Goal: Task Accomplishment & Management: Use online tool/utility

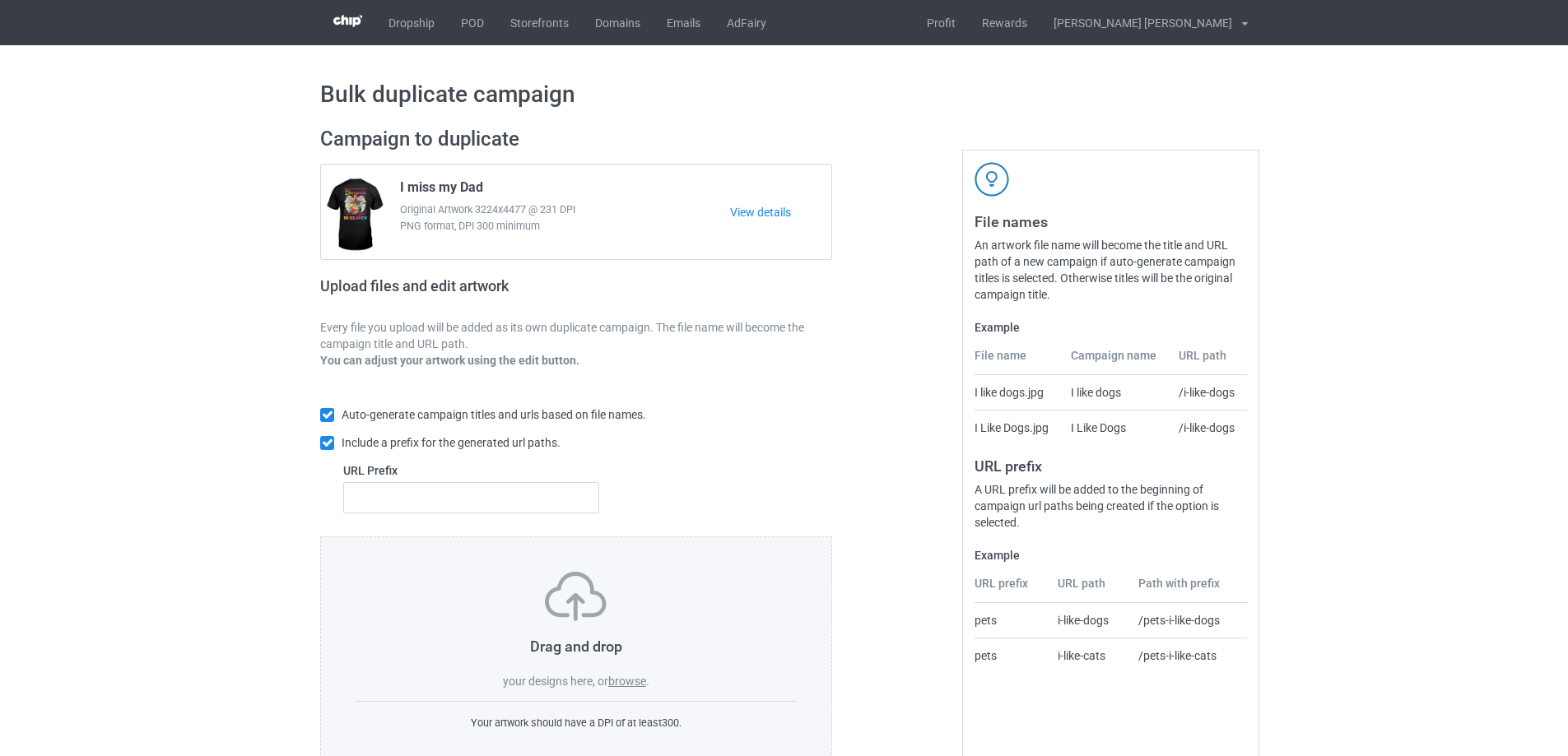
click at [637, 686] on label "browse" at bounding box center [626, 681] width 38 height 14
click at [0, 0] on input "browse" at bounding box center [0, 0] width 0 height 0
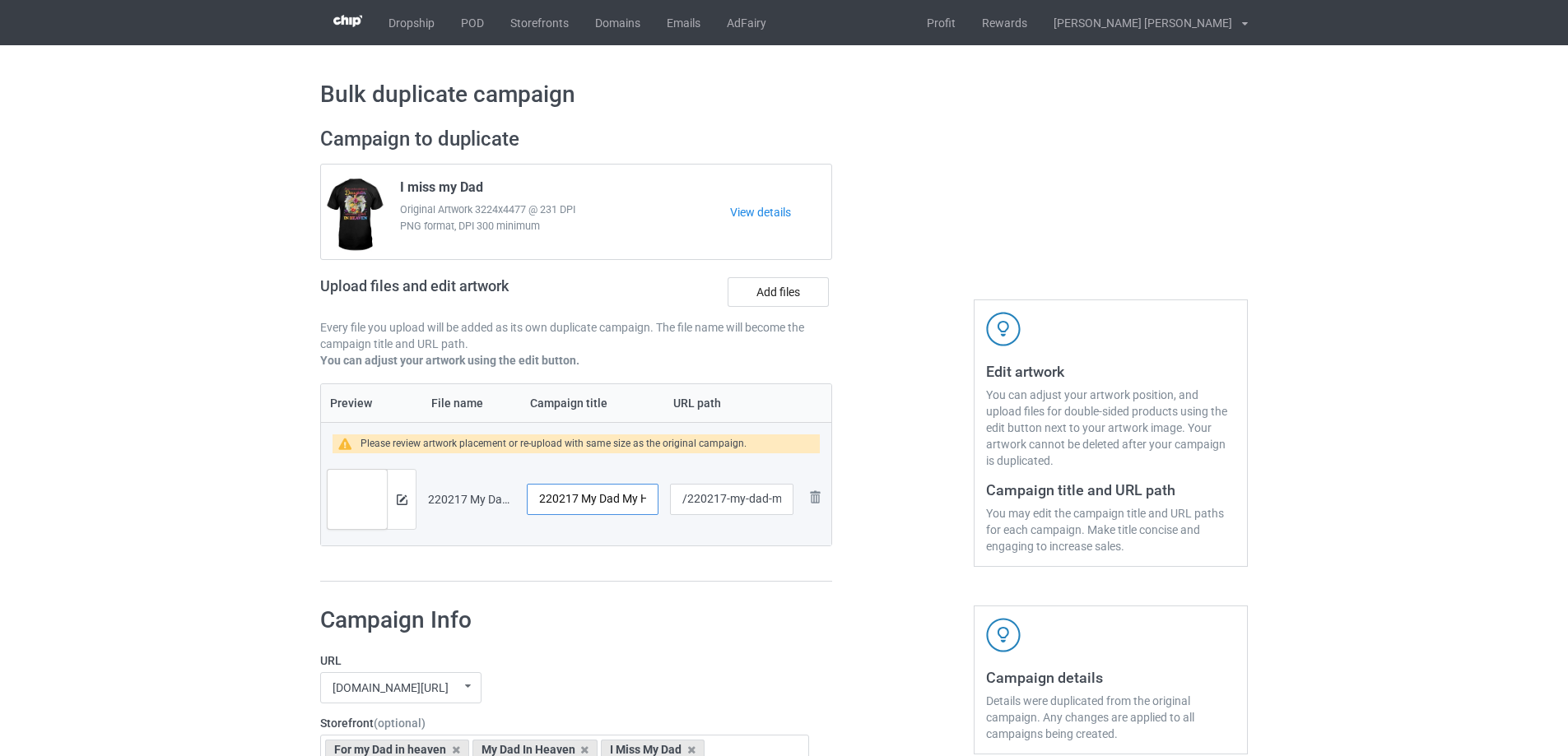
drag, startPoint x: 582, startPoint y: 499, endPoint x: 531, endPoint y: 500, distance: 51.0
click at [532, 499] on input "220217 My Dad My Hero" at bounding box center [592, 499] width 132 height 31
type input "My Dad My Hero"
drag, startPoint x: 728, startPoint y: 502, endPoint x: 783, endPoint y: 508, distance: 55.3
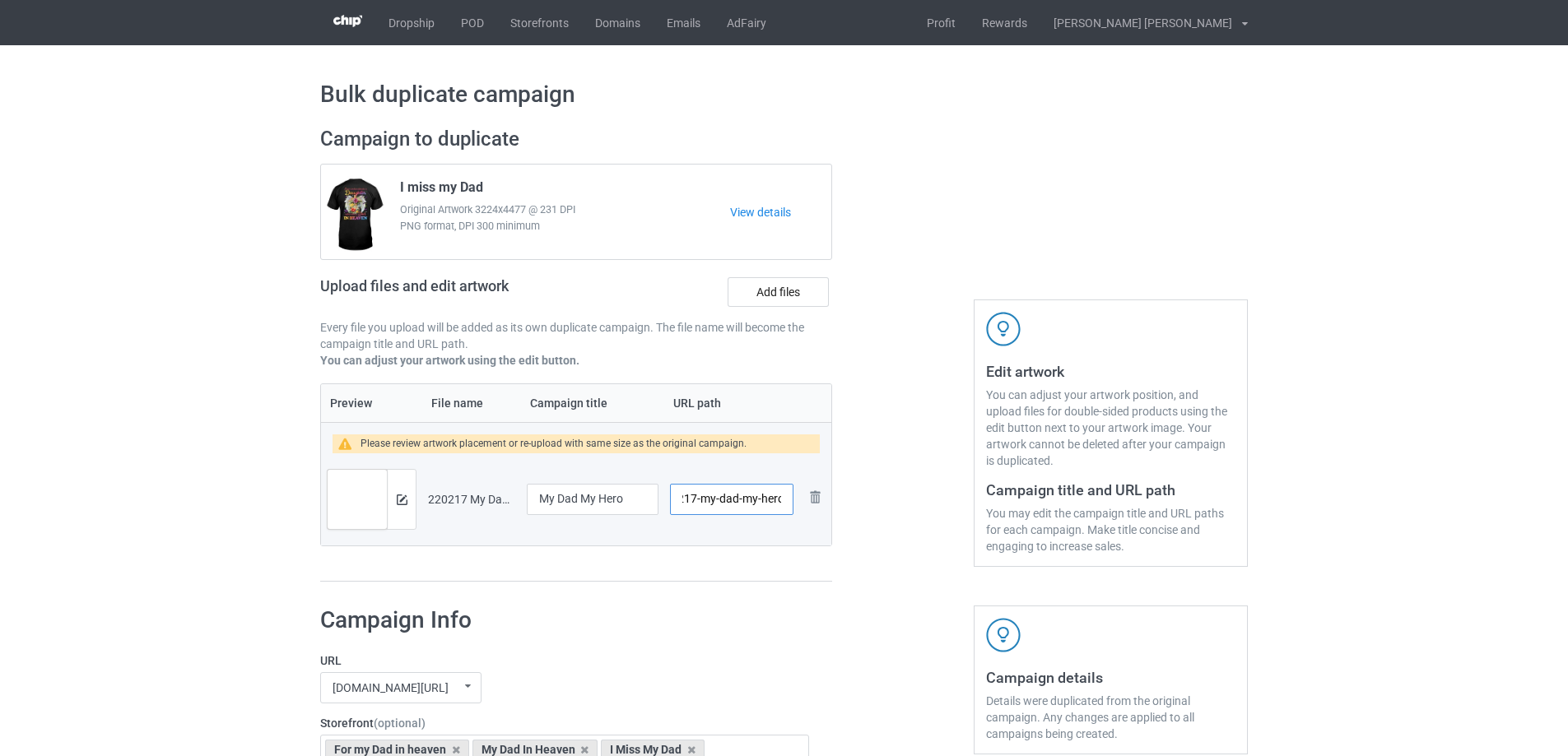
click at [783, 508] on input "/220217-my-dad-my-hero" at bounding box center [732, 499] width 124 height 31
type input "/220217-1"
click at [402, 497] on img at bounding box center [402, 499] width 11 height 11
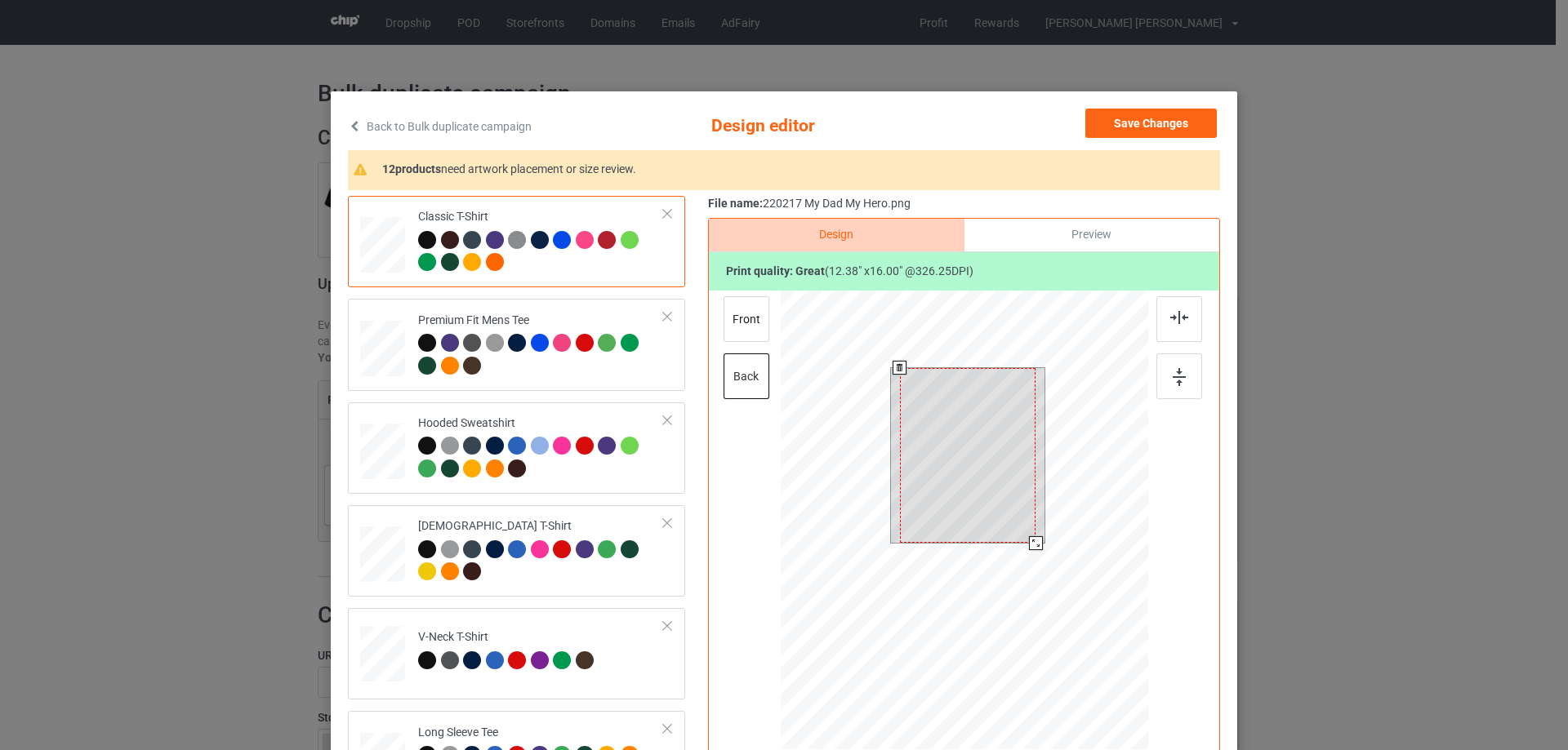
click at [1041, 575] on div at bounding box center [965, 522] width 368 height 464
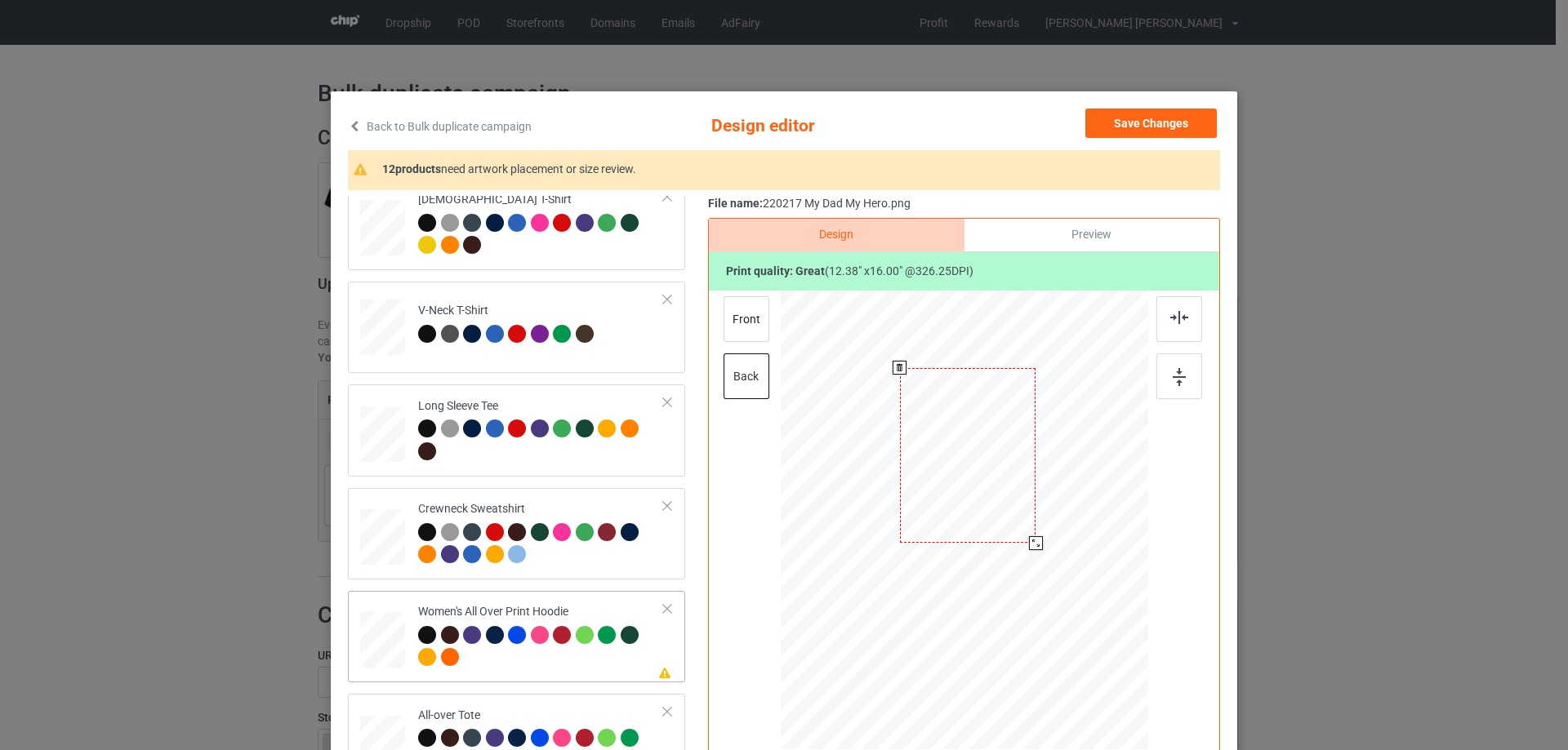
scroll to position [408, 0]
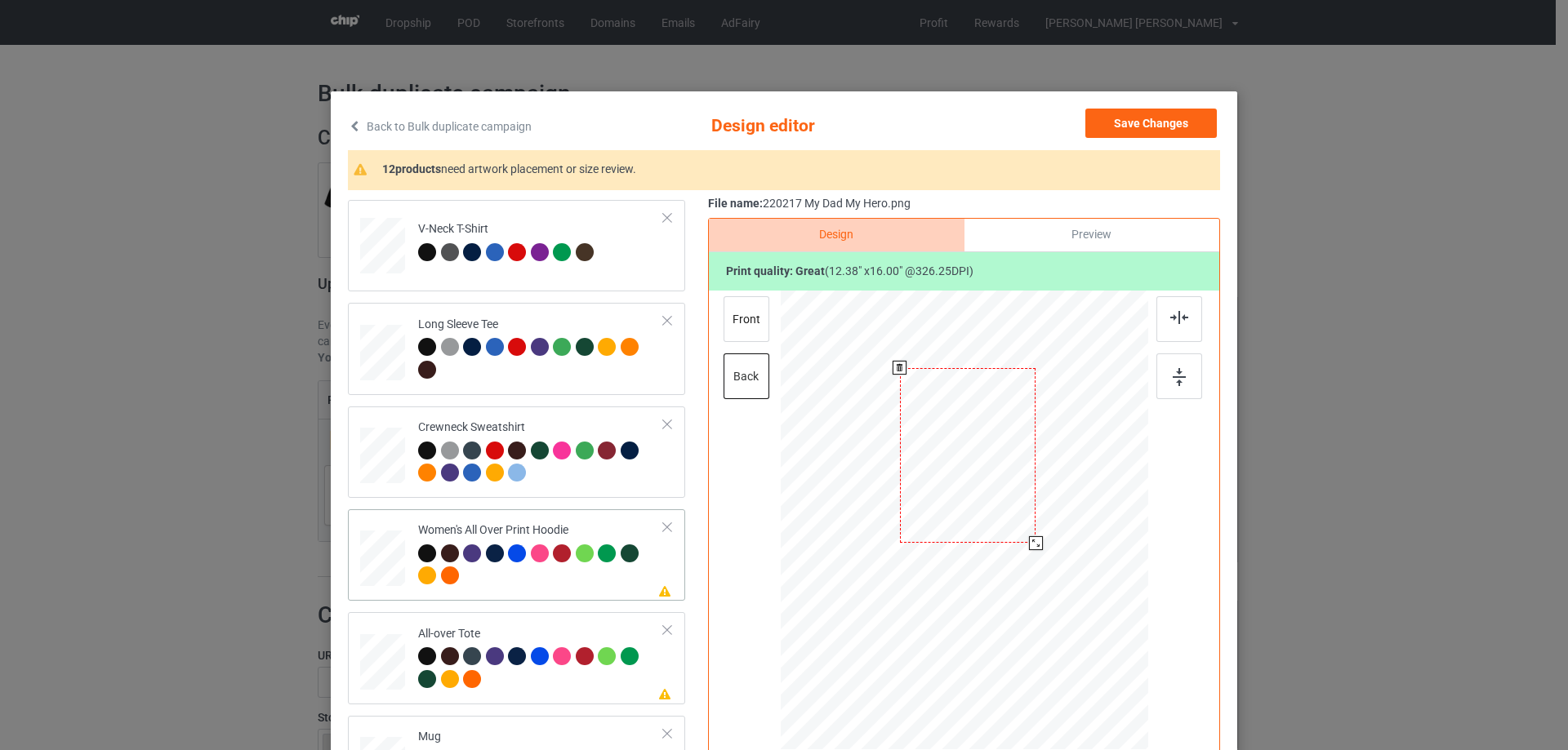
click at [373, 578] on div at bounding box center [382, 559] width 45 height 51
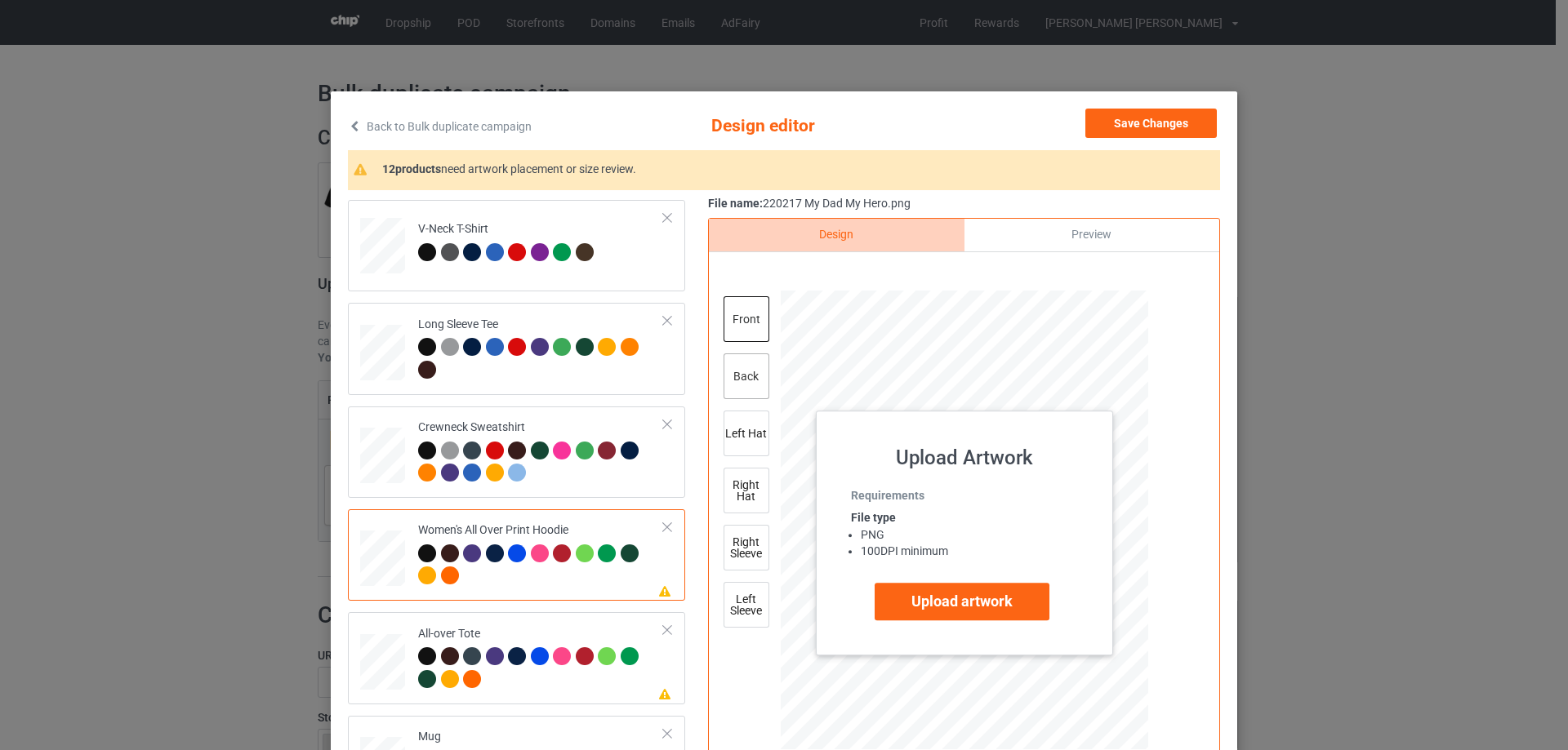
click at [756, 378] on div "back" at bounding box center [747, 376] width 46 height 46
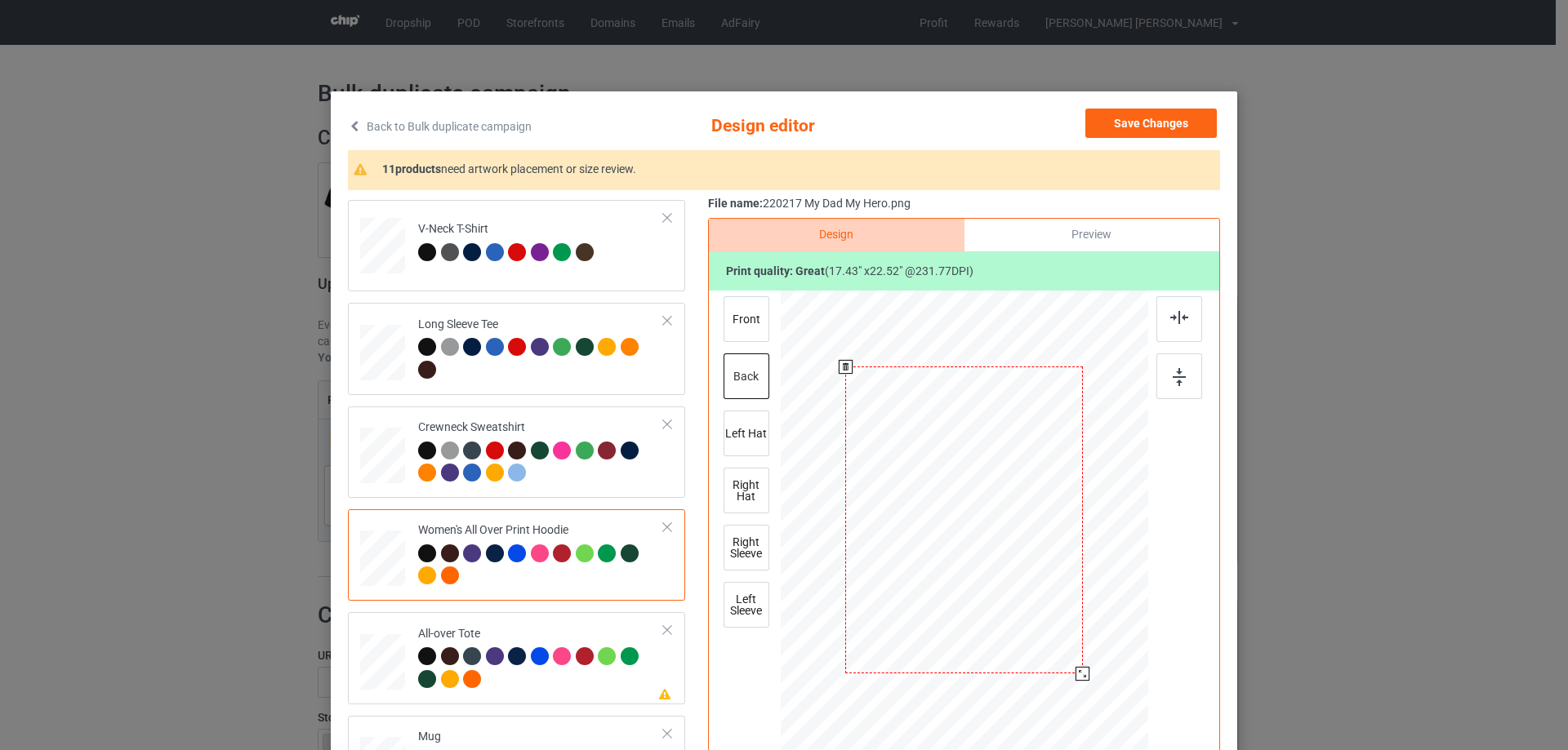
drag, startPoint x: 1070, startPoint y: 665, endPoint x: 1078, endPoint y: 677, distance: 14.4
click at [1078, 677] on div at bounding box center [1083, 674] width 13 height 13
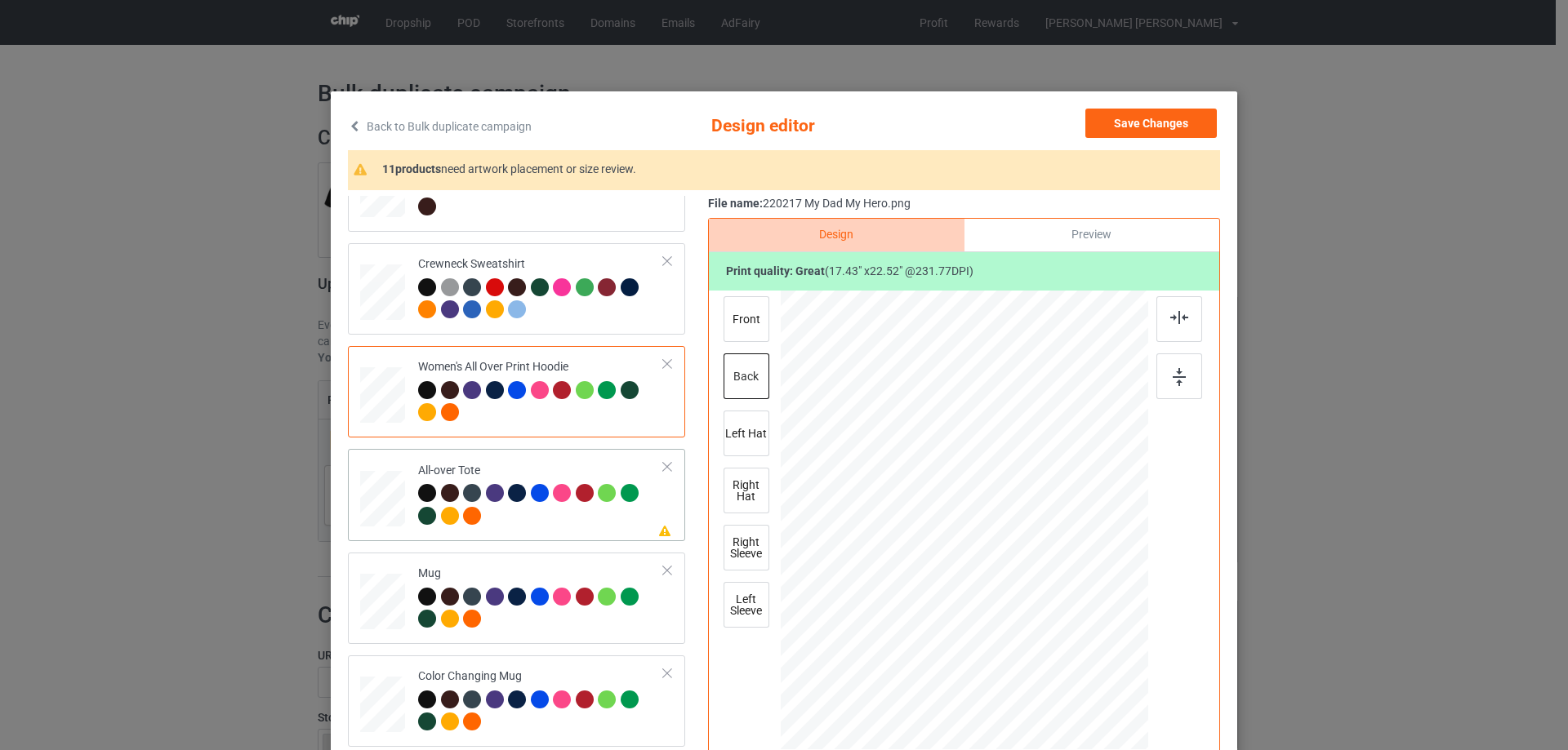
click at [375, 510] on div at bounding box center [382, 499] width 45 height 45
click at [1069, 663] on div at bounding box center [1073, 662] width 13 height 13
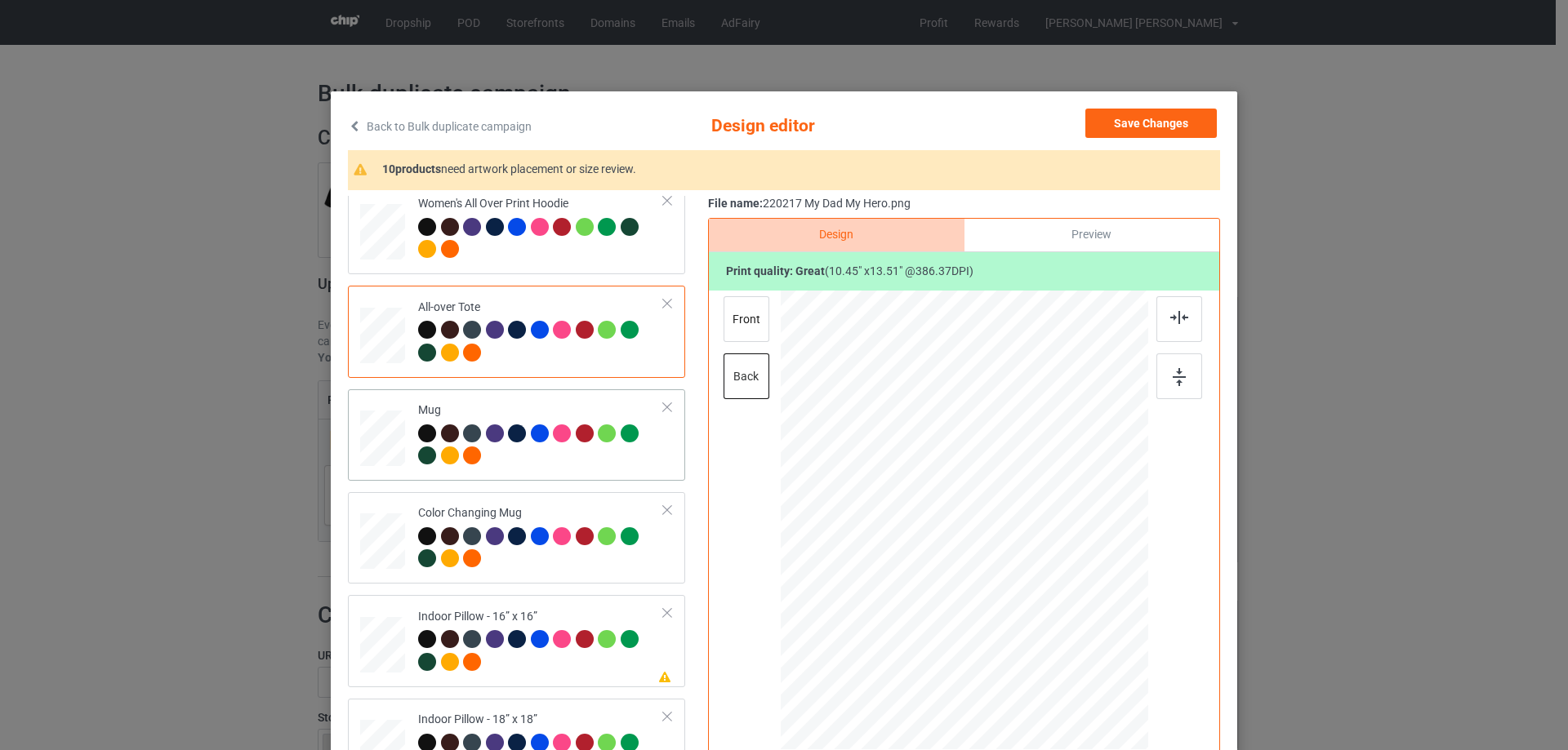
click at [386, 441] on div at bounding box center [382, 439] width 45 height 19
click at [1115, 592] on div at bounding box center [1122, 593] width 13 height 13
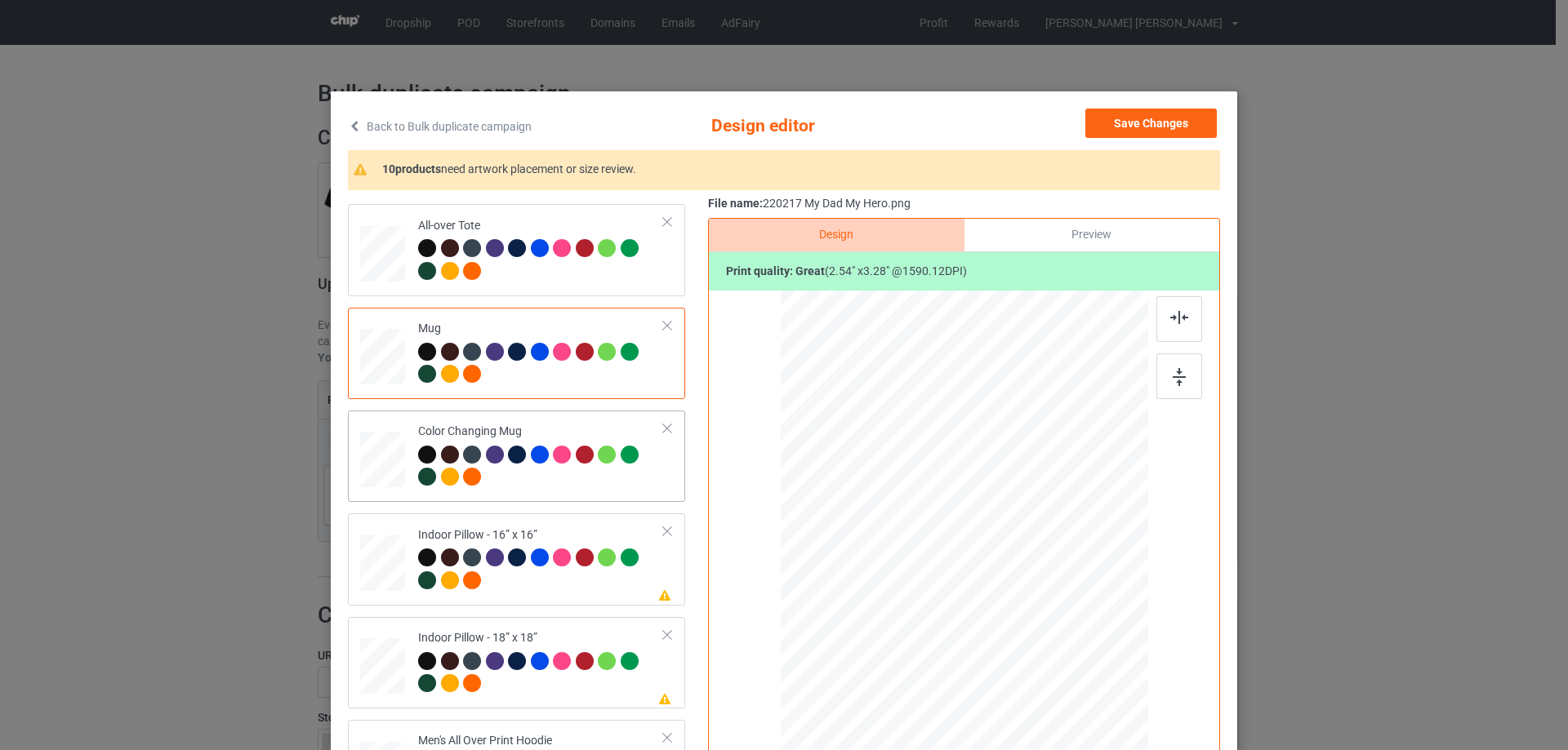
scroll to position [898, 0]
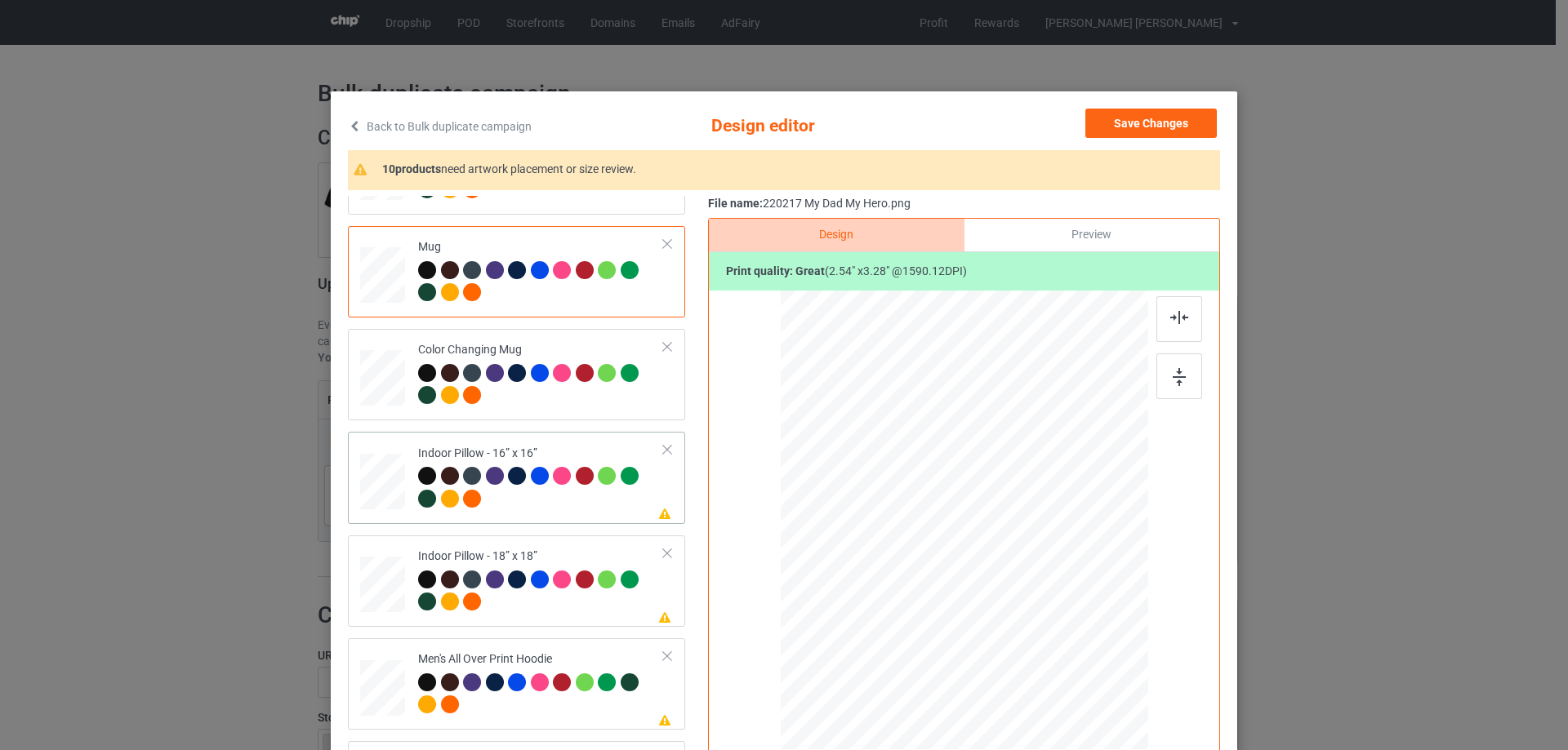
click at [395, 487] on div at bounding box center [382, 482] width 45 height 45
drag, startPoint x: 1071, startPoint y: 663, endPoint x: 1066, endPoint y: 644, distance: 19.6
click at [1066, 644] on div at bounding box center [965, 520] width 368 height 367
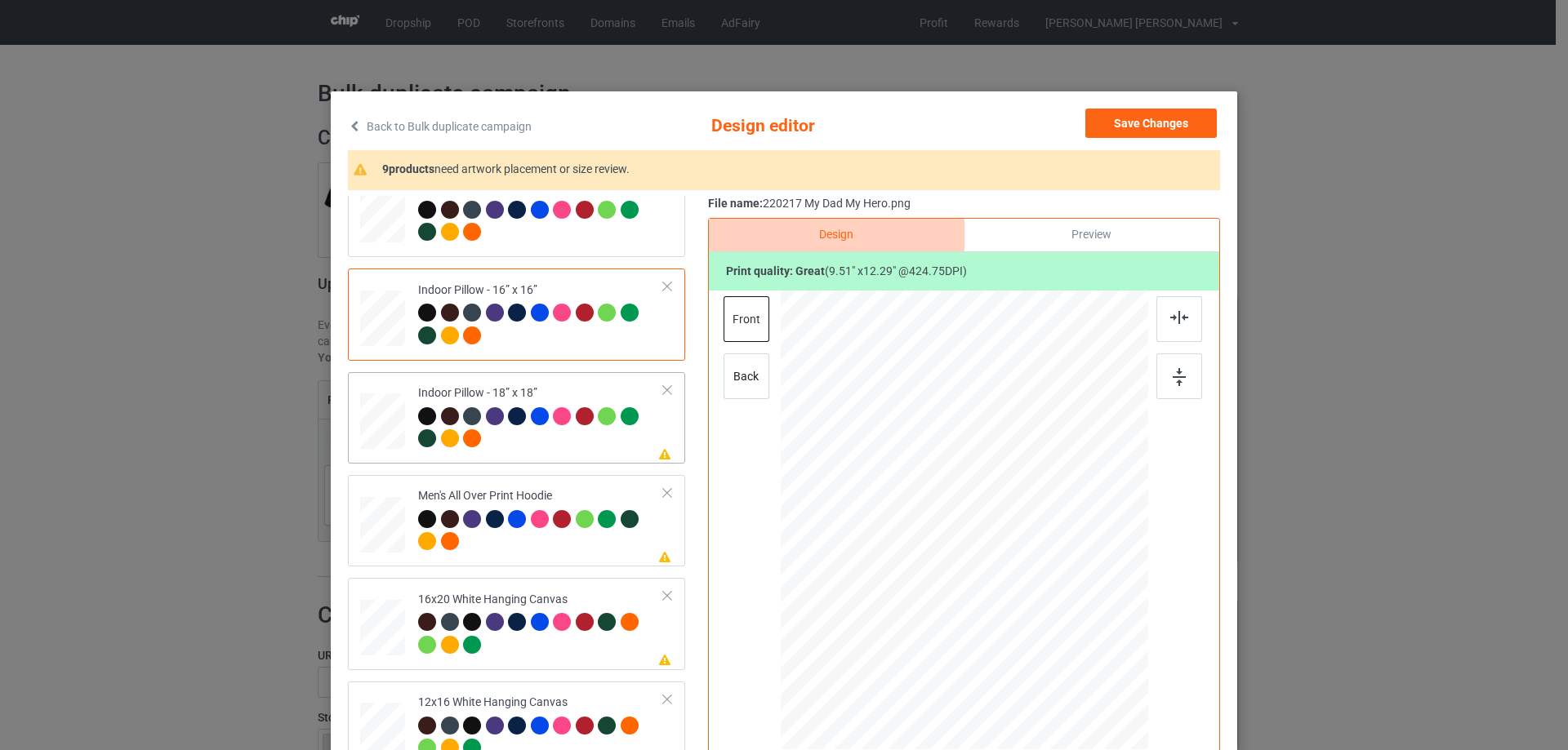
click at [389, 439] on div at bounding box center [382, 422] width 45 height 45
drag, startPoint x: 1071, startPoint y: 666, endPoint x: 1068, endPoint y: 653, distance: 13.3
click at [1068, 653] on div at bounding box center [1067, 653] width 13 height 13
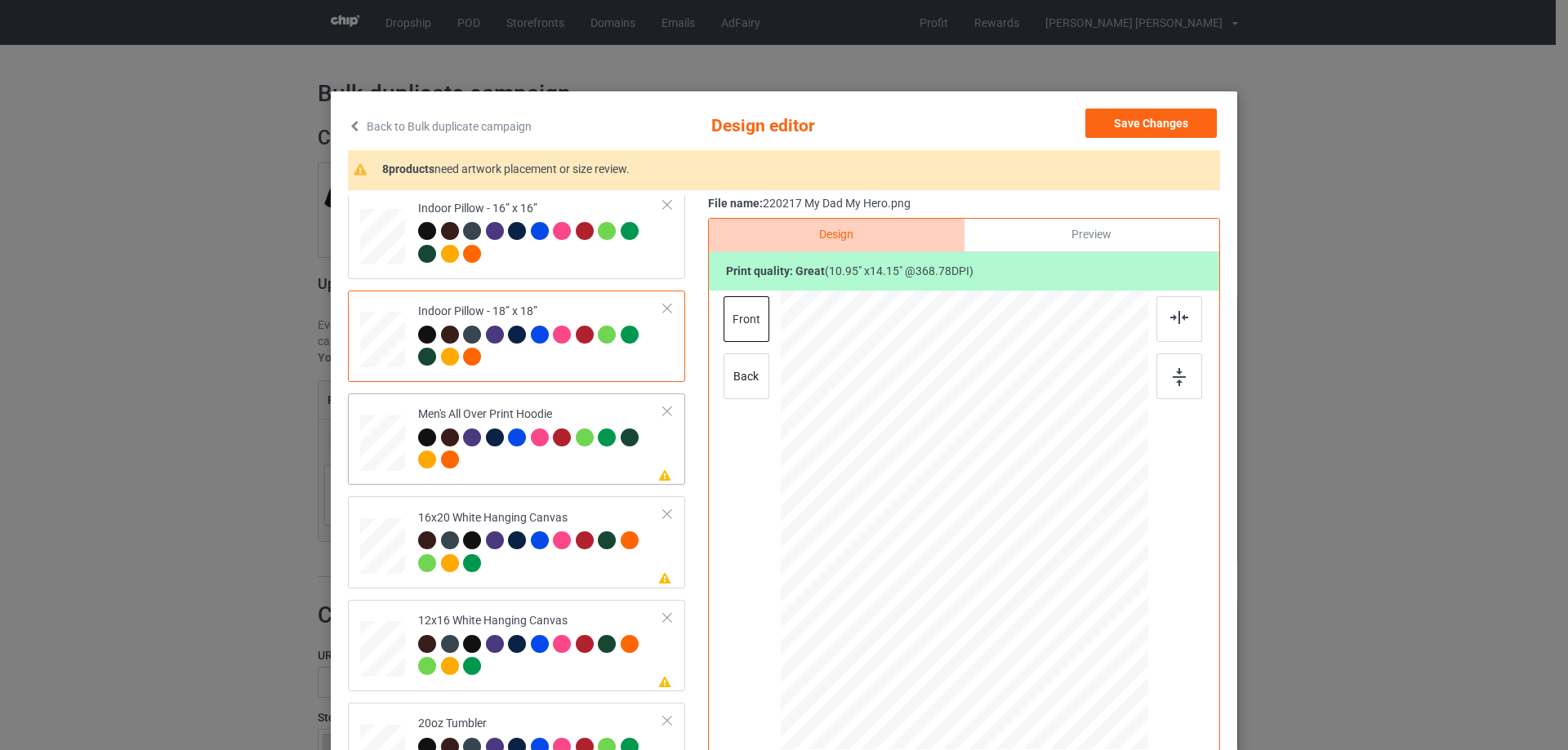
click at [368, 439] on div at bounding box center [382, 443] width 45 height 47
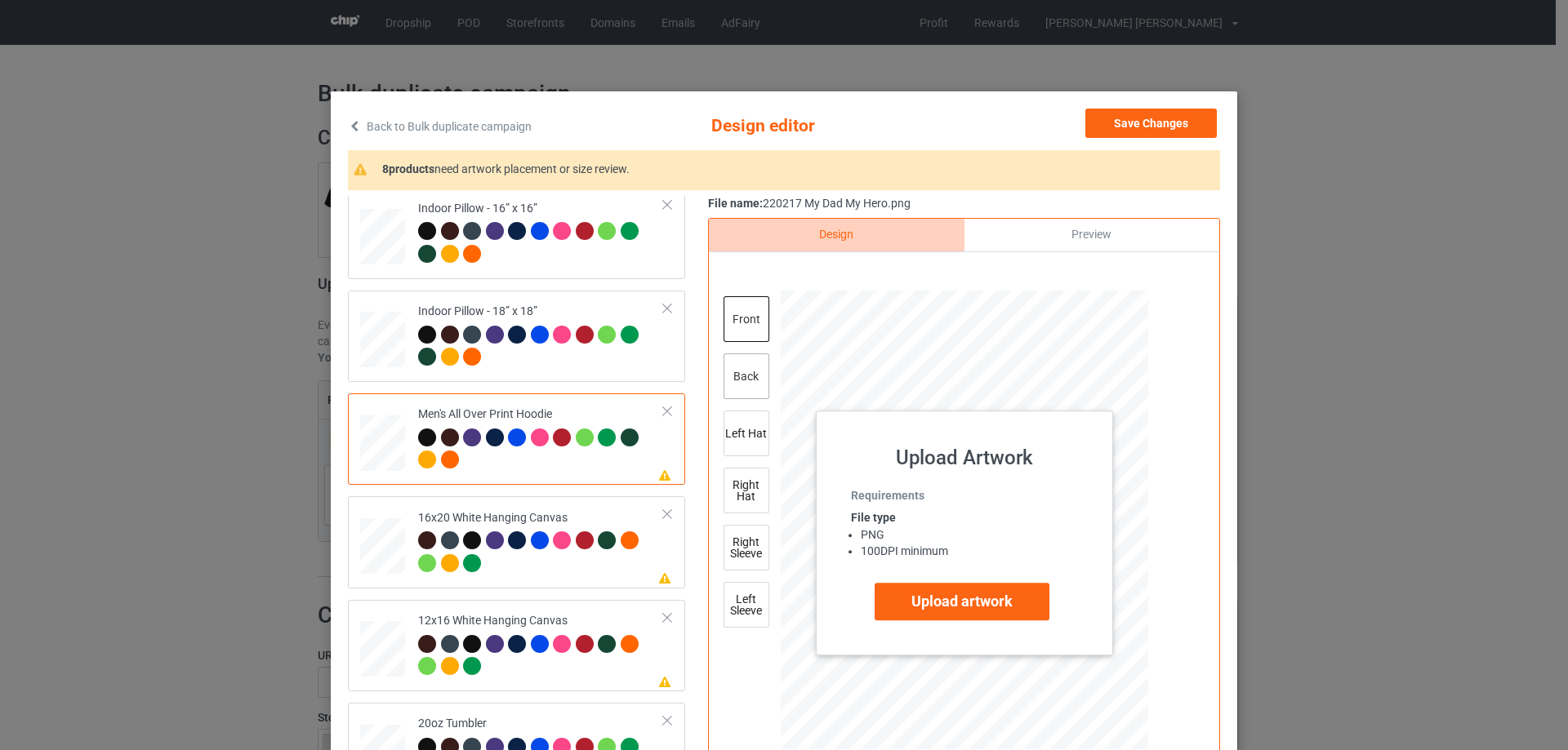
click at [733, 376] on div "back" at bounding box center [747, 376] width 46 height 46
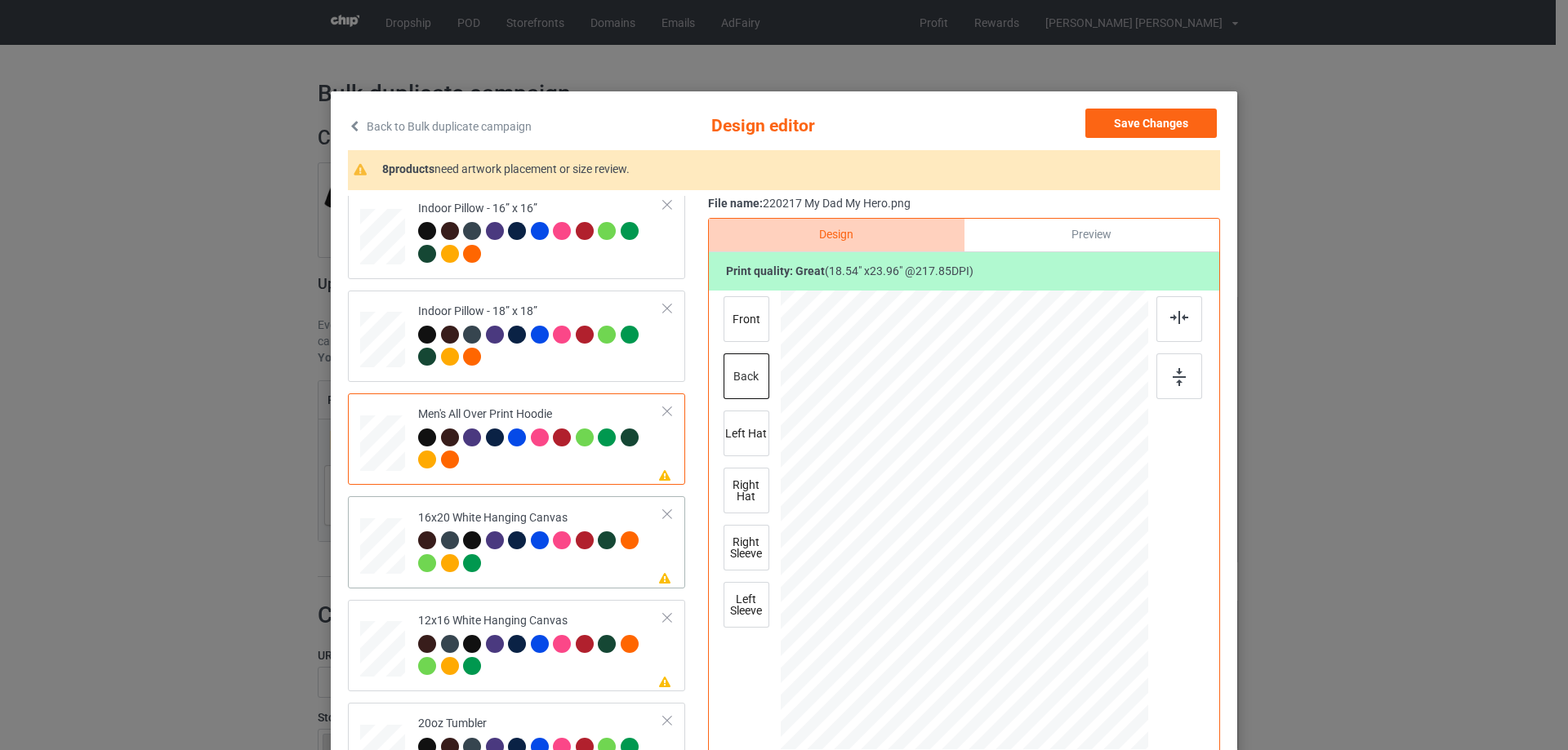
scroll to position [1306, 0]
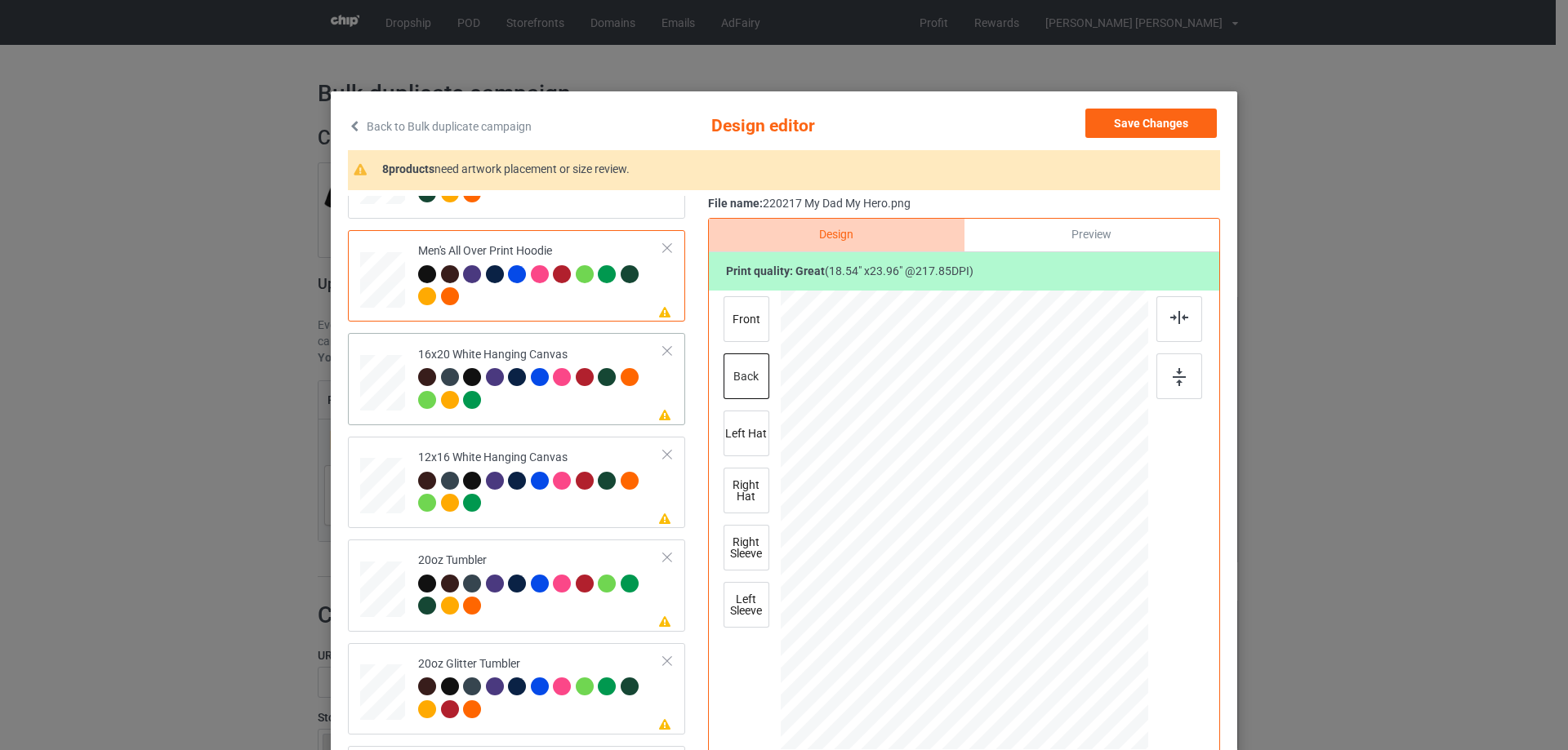
click at [398, 381] on div at bounding box center [382, 383] width 45 height 57
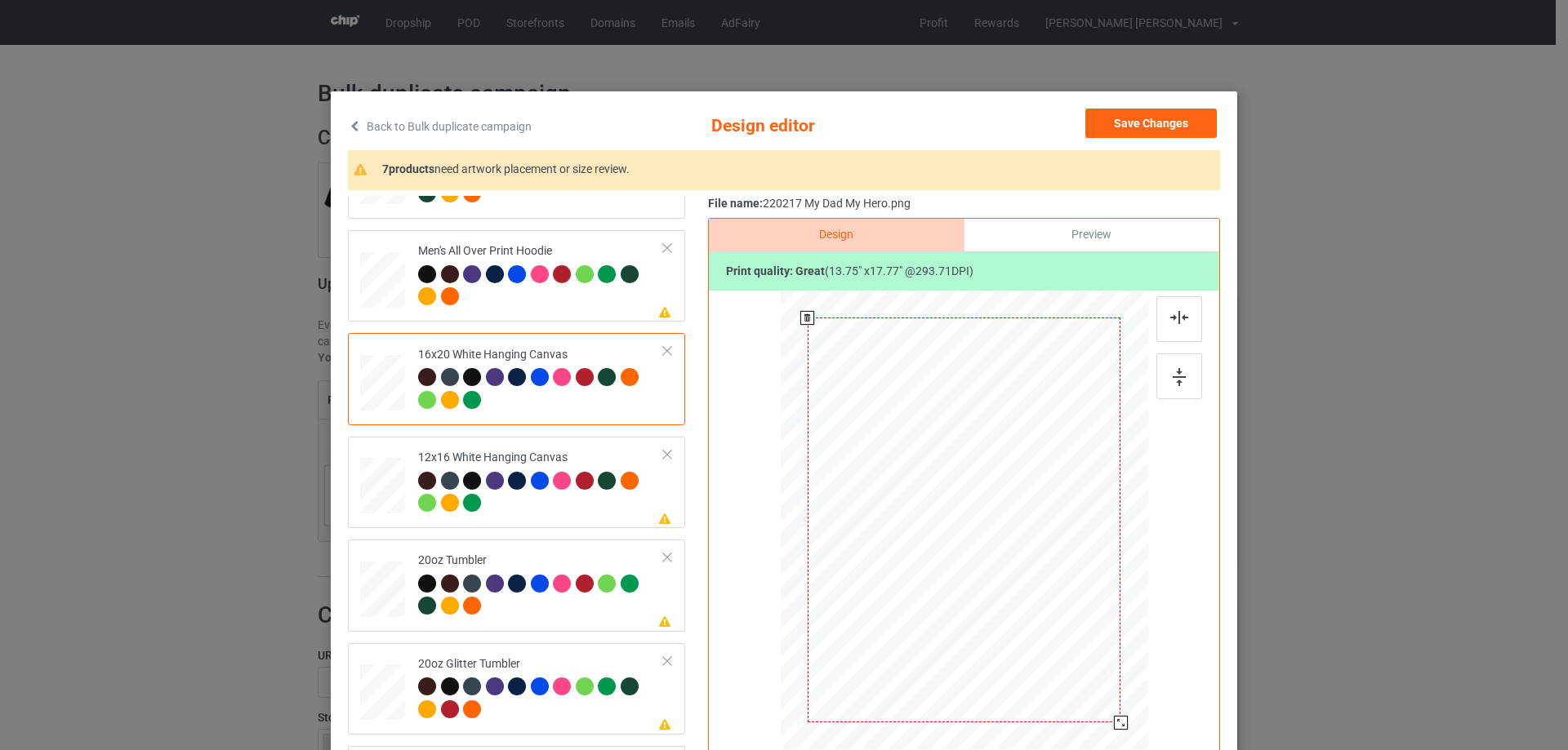
click at [1115, 720] on div at bounding box center [1121, 723] width 13 height 13
click at [555, 504] on div at bounding box center [541, 494] width 246 height 45
drag, startPoint x: 1099, startPoint y: 701, endPoint x: 1110, endPoint y: 714, distance: 17.0
click at [1110, 714] on div at bounding box center [1112, 712] width 13 height 13
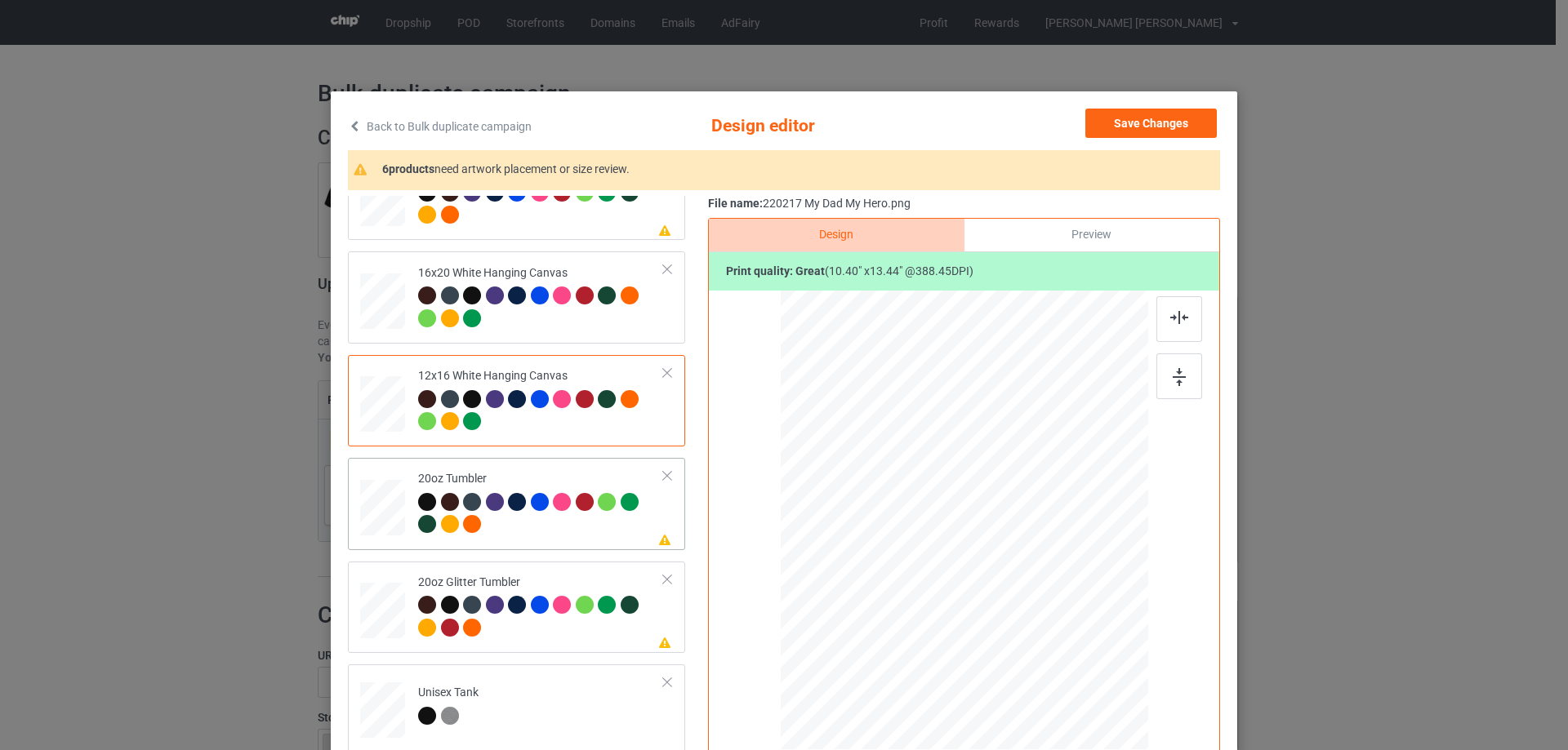
click at [561, 547] on div "Please review artwork placement 20oz Tumbler" at bounding box center [516, 503] width 337 height 91
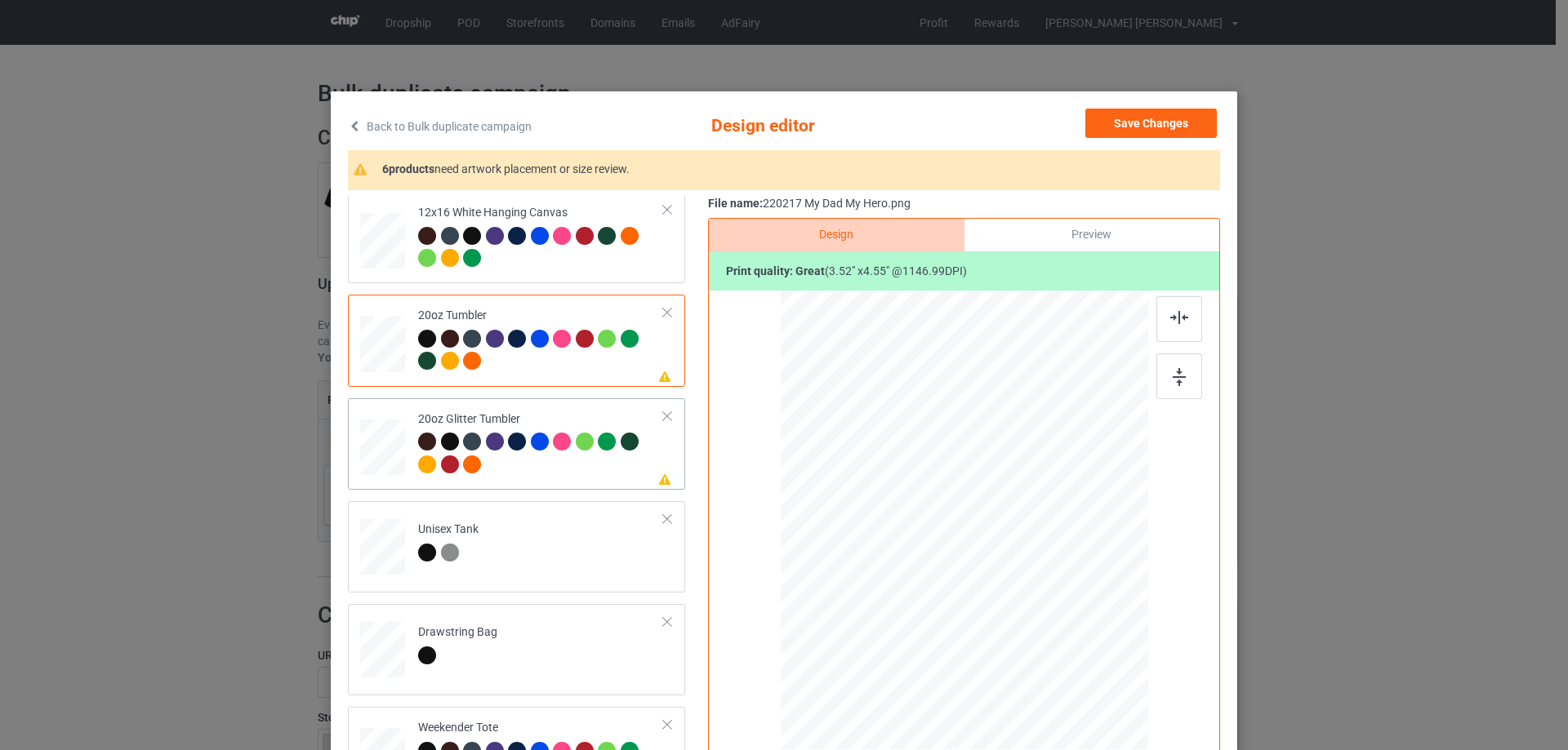
click at [398, 455] on div at bounding box center [383, 447] width 42 height 36
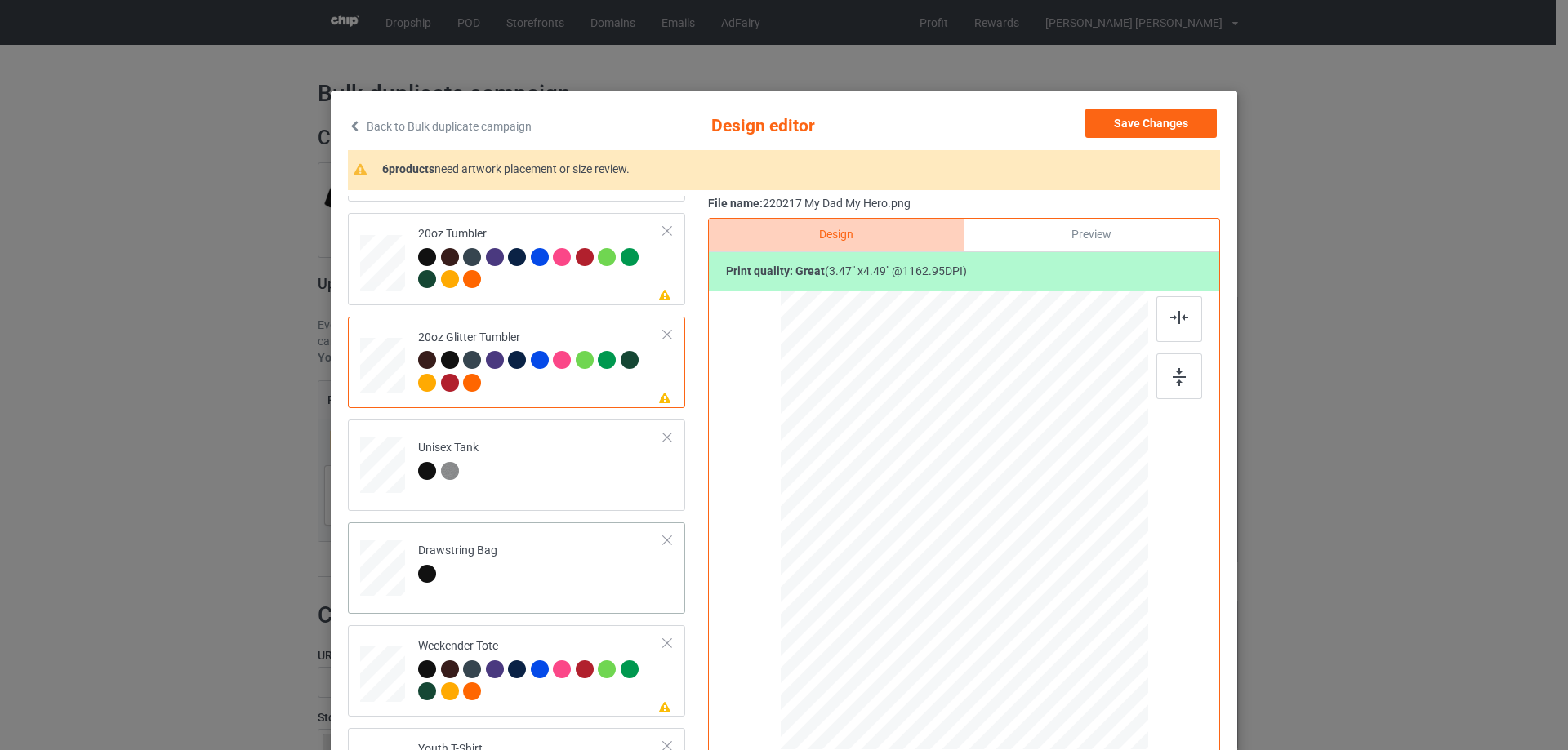
scroll to position [1714, 0]
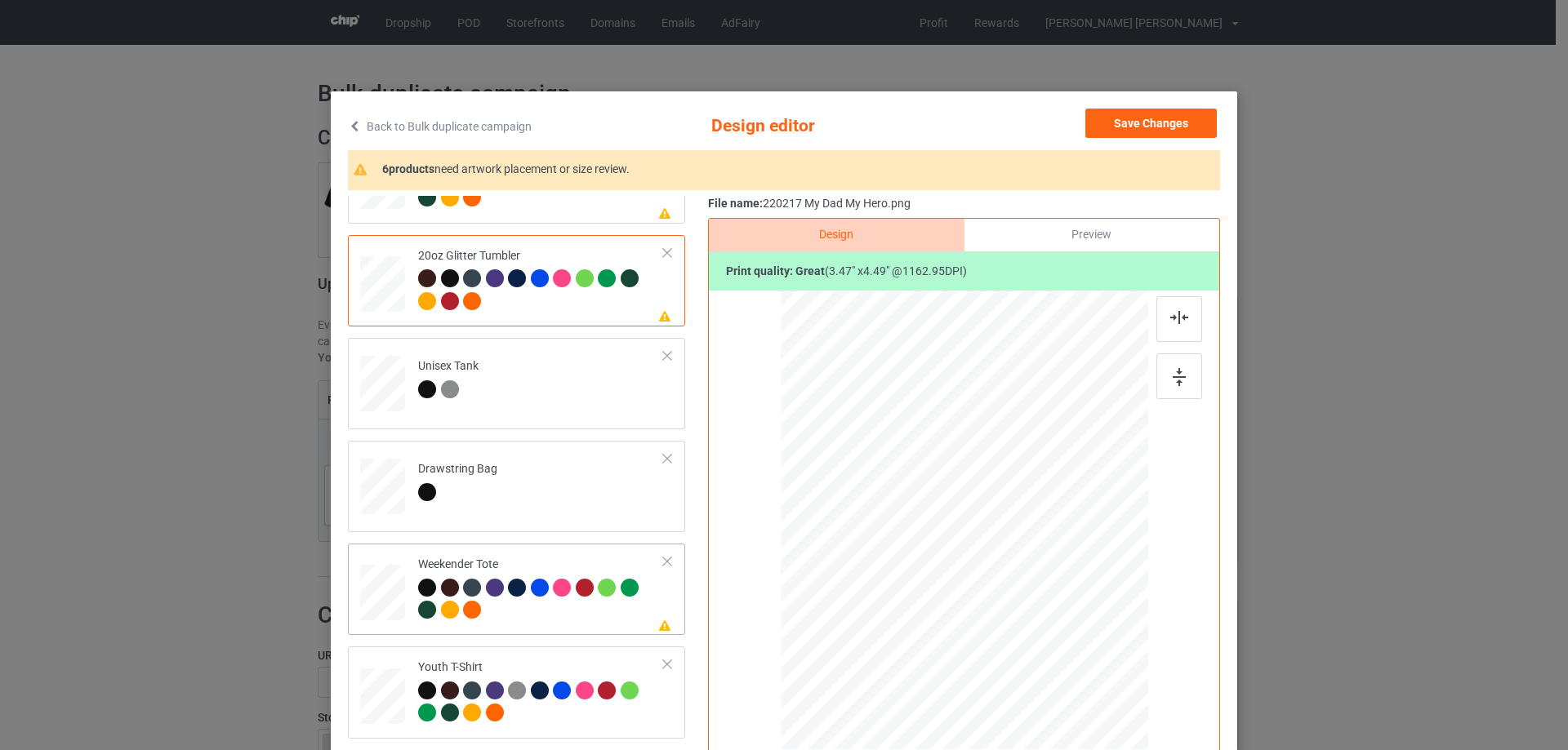
click at [394, 592] on div at bounding box center [382, 593] width 45 height 29
drag, startPoint x: 1066, startPoint y: 663, endPoint x: 1027, endPoint y: 602, distance: 72.4
click at [1027, 602] on div at bounding box center [1029, 604] width 13 height 13
click at [992, 579] on div at bounding box center [967, 513] width 131 height 169
click at [1178, 314] on img at bounding box center [1179, 318] width 18 height 13
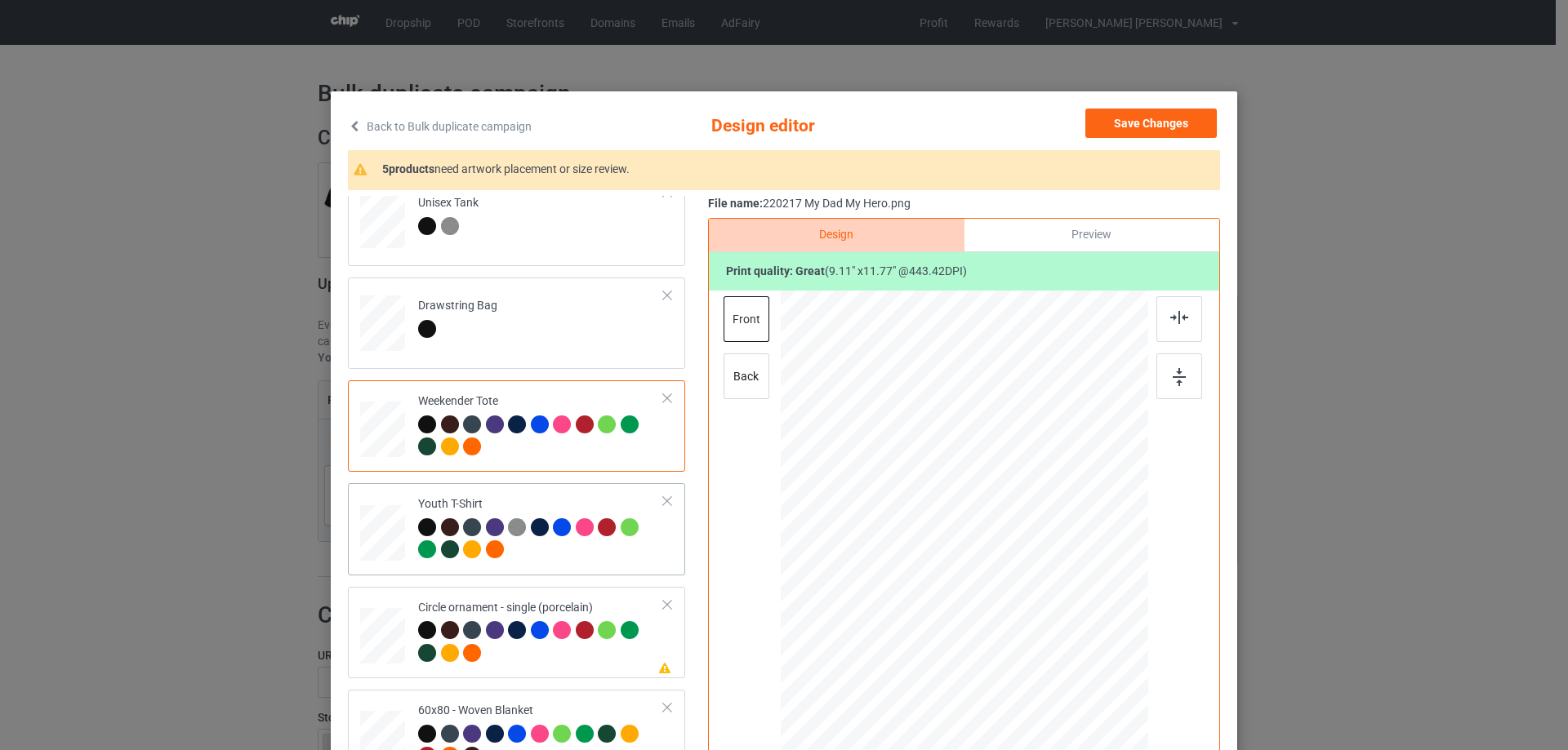
scroll to position [1929, 0]
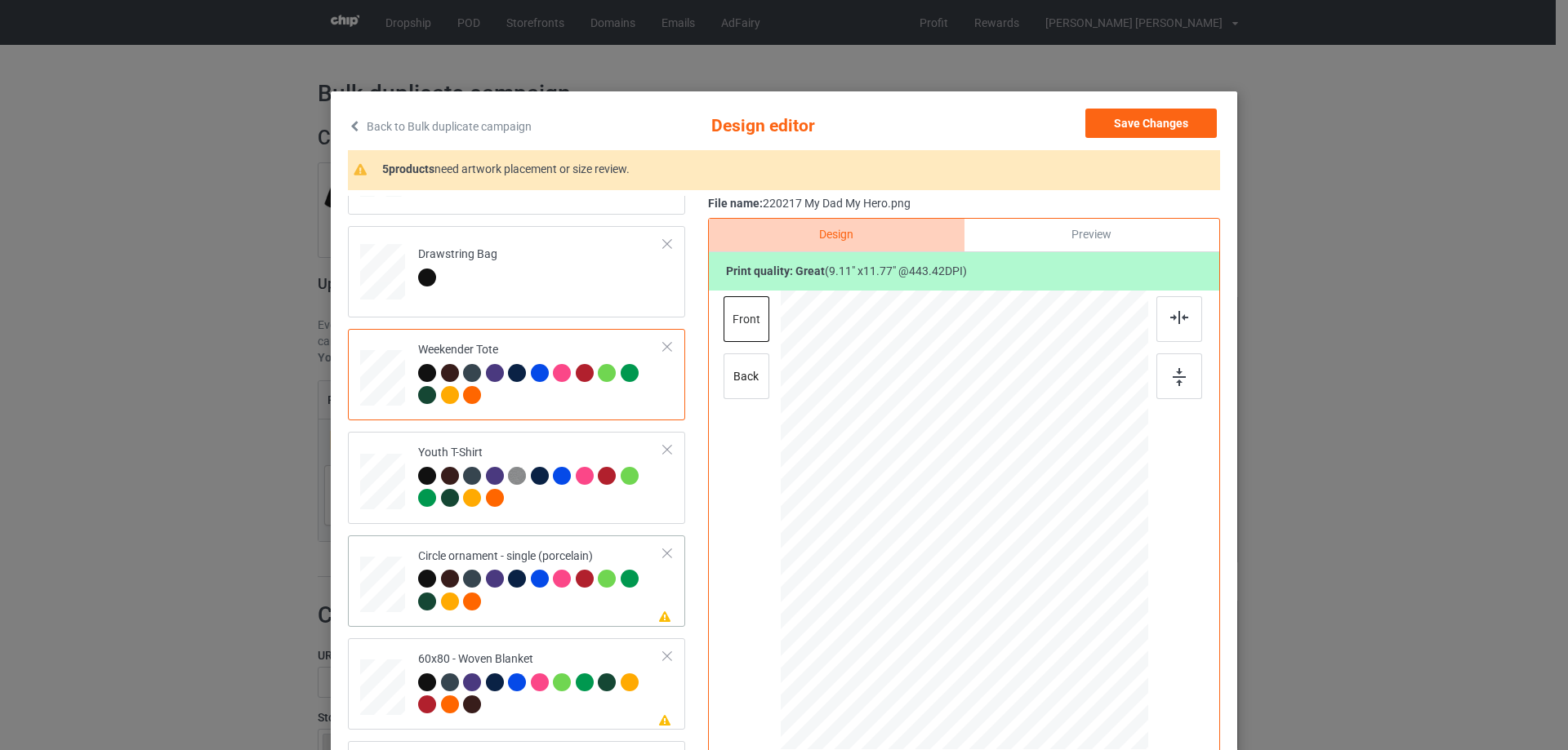
click at [396, 594] on div at bounding box center [382, 585] width 45 height 45
click at [1058, 664] on div at bounding box center [1062, 661] width 13 height 13
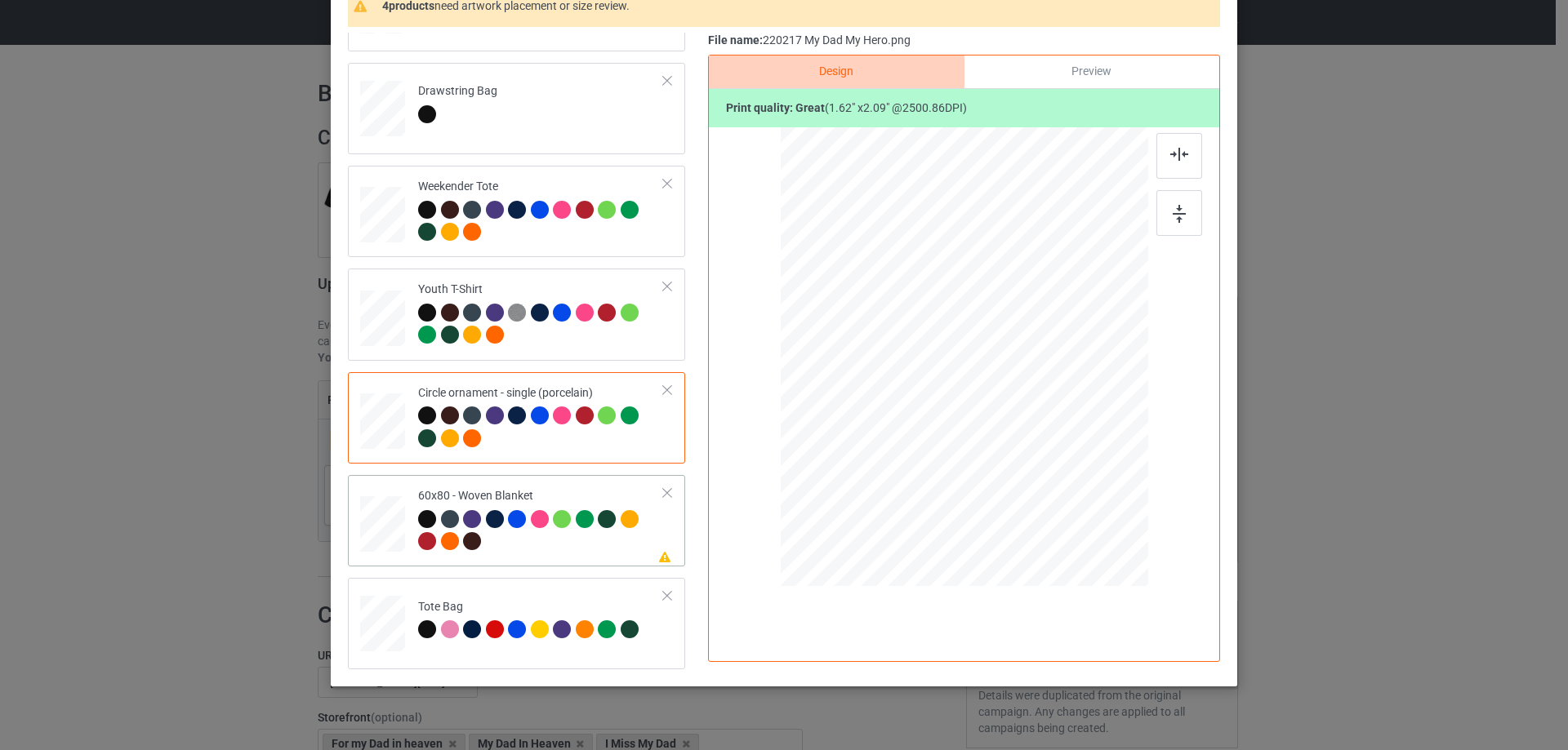
click at [363, 530] on div at bounding box center [382, 524] width 41 height 55
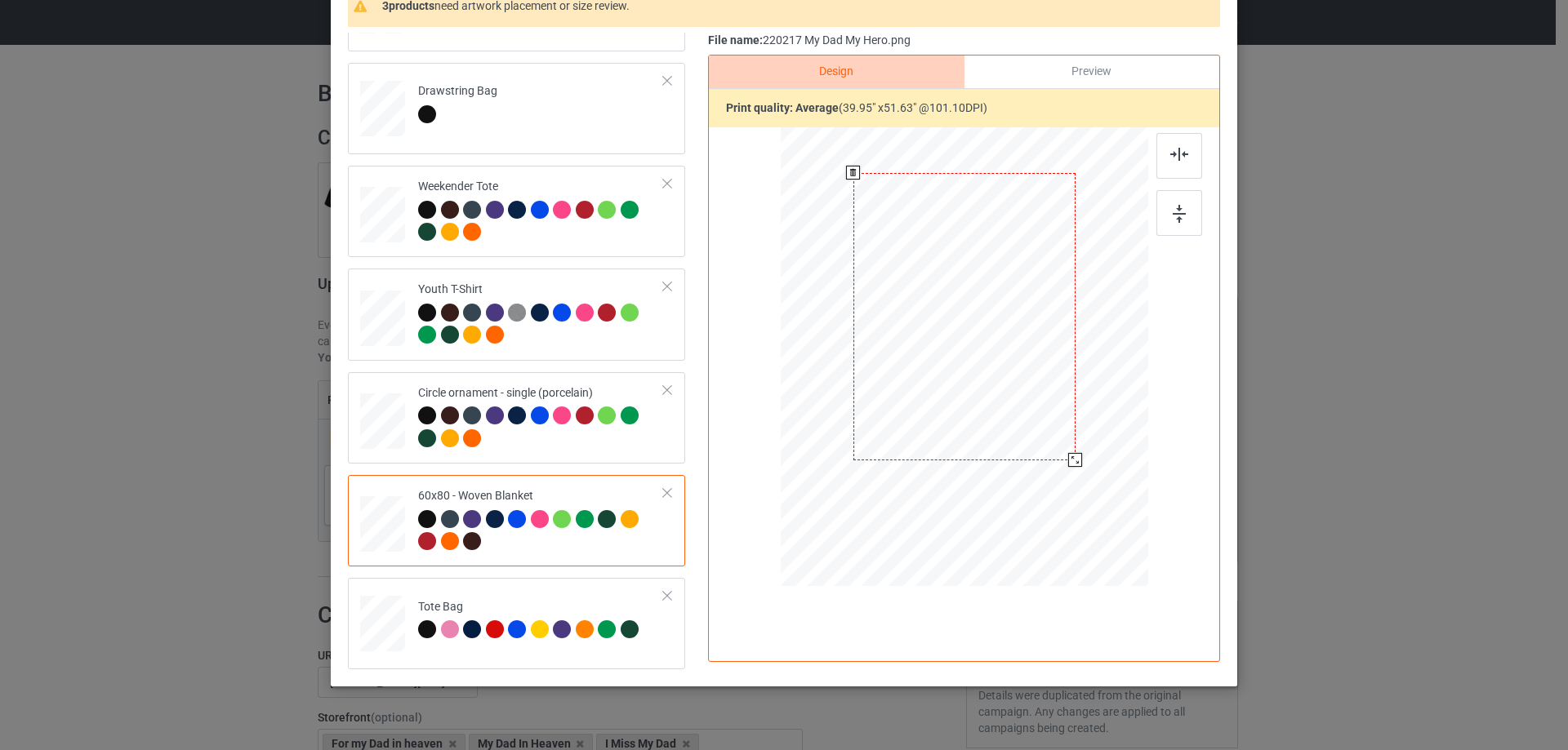
drag, startPoint x: 1044, startPoint y: 428, endPoint x: 1055, endPoint y: 470, distance: 43.4
click at [1055, 470] on div at bounding box center [965, 356] width 334 height 445
click at [1004, 418] on div at bounding box center [964, 334] width 222 height 287
click at [1171, 159] on img at bounding box center [1179, 155] width 18 height 13
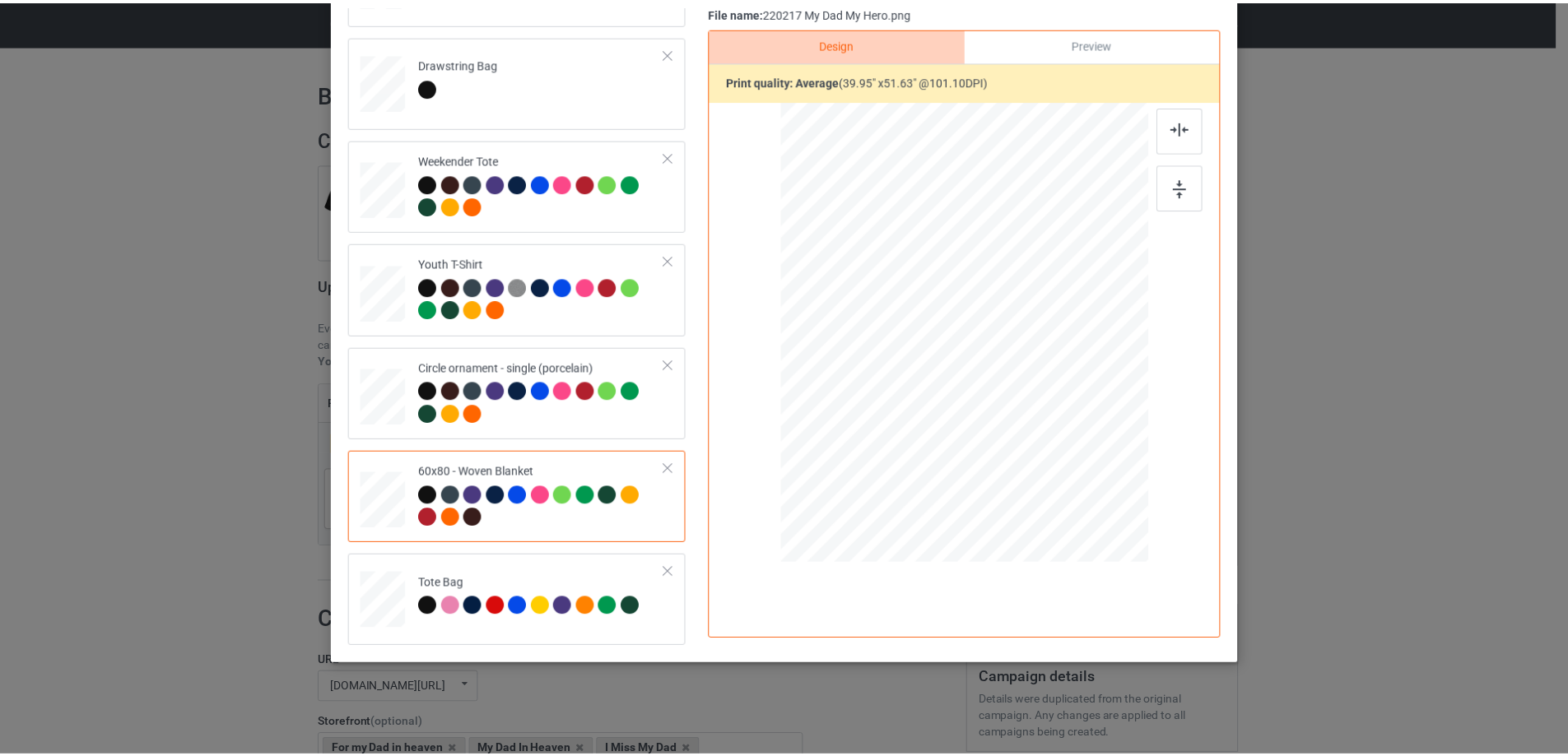
scroll to position [0, 0]
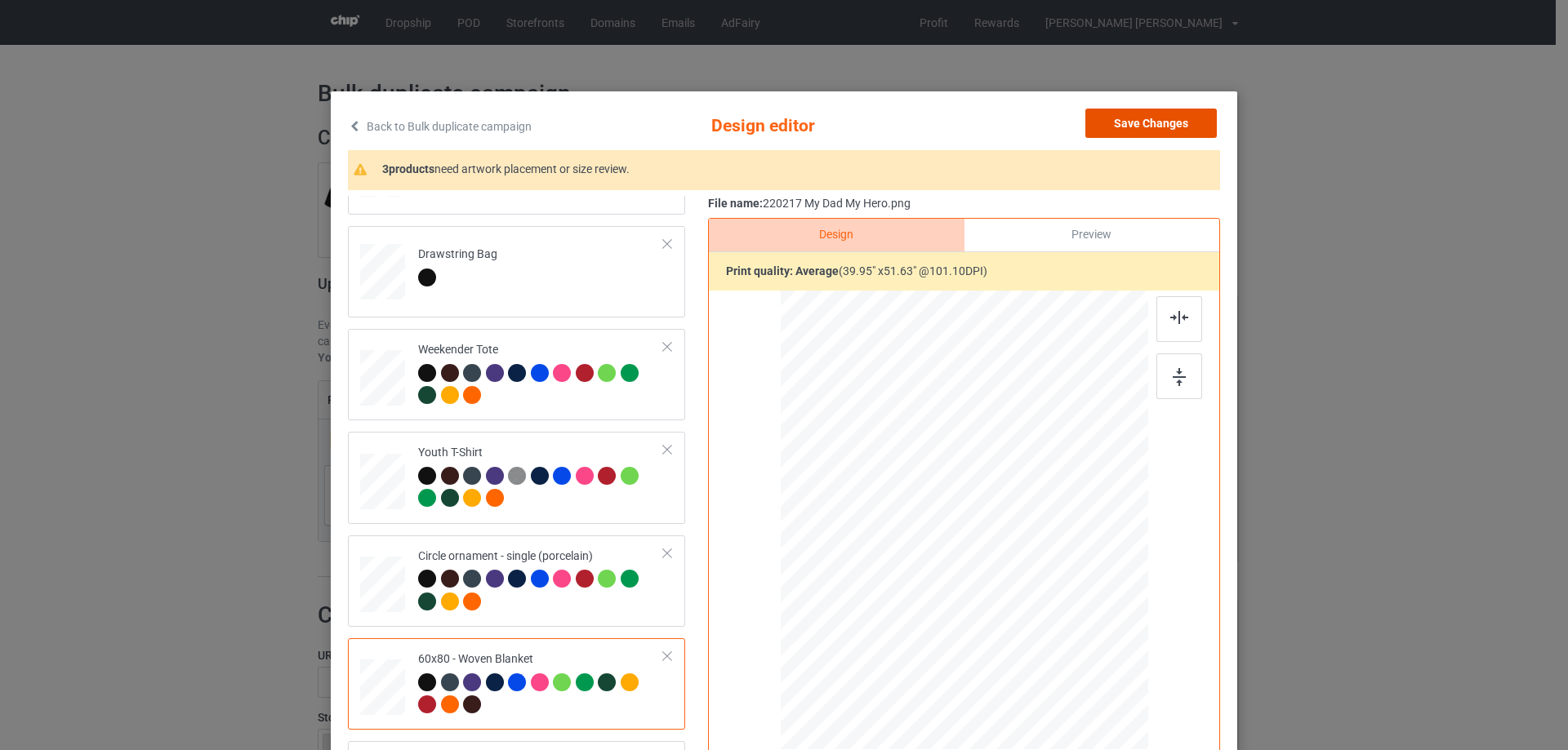
click at [1169, 124] on button "Save Changes" at bounding box center [1151, 123] width 132 height 30
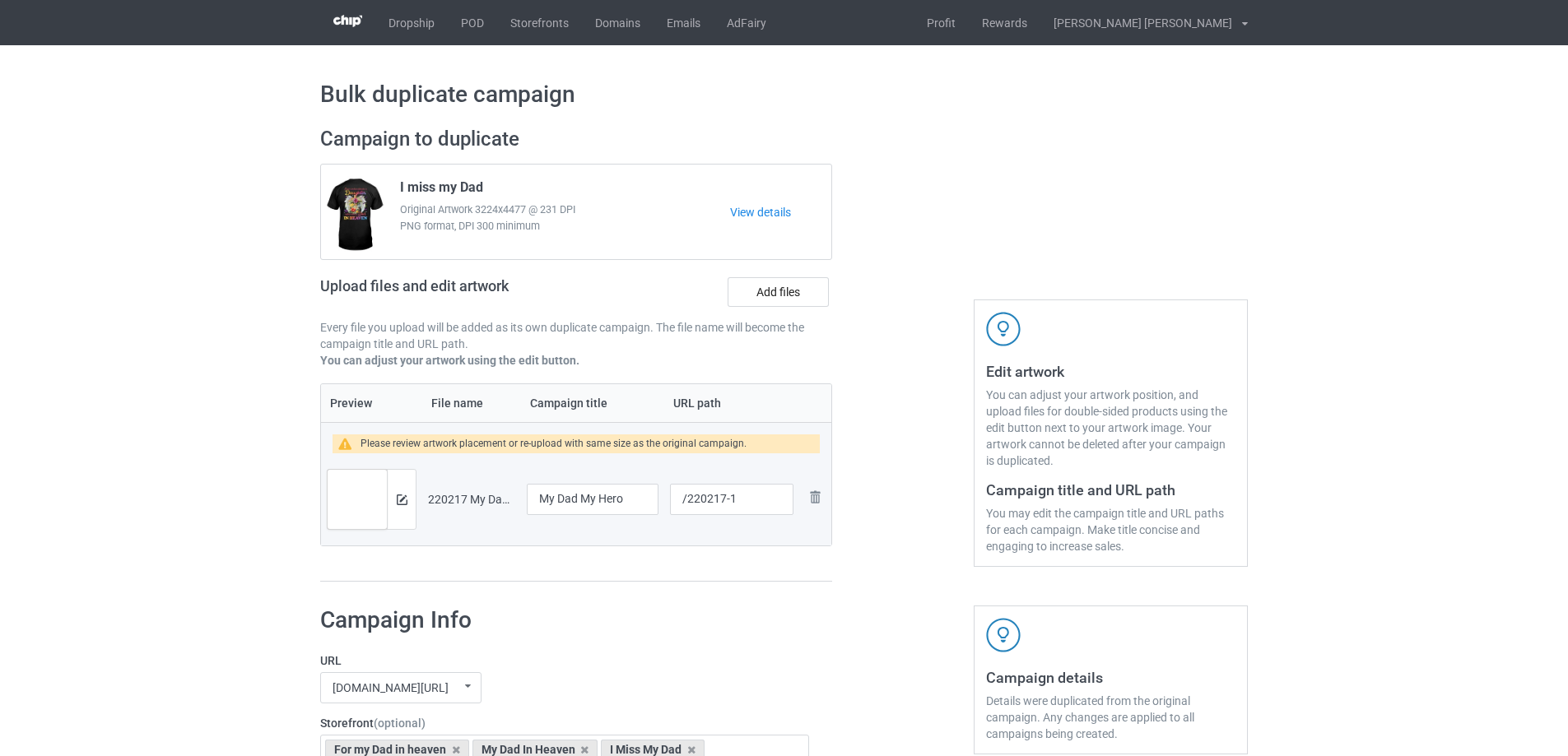
scroll to position [1394, 0]
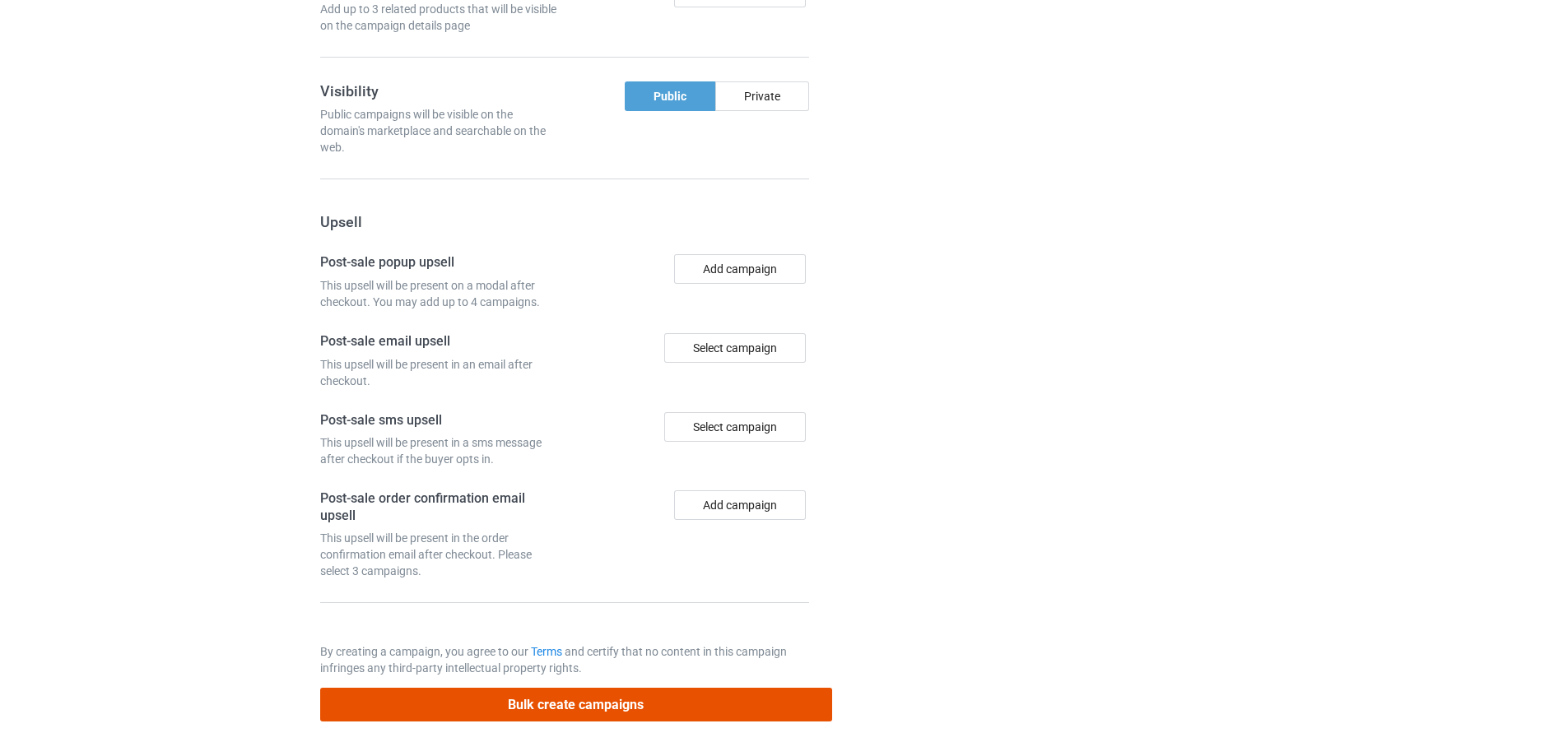
click at [583, 698] on button "Bulk create campaigns" at bounding box center [576, 705] width 512 height 34
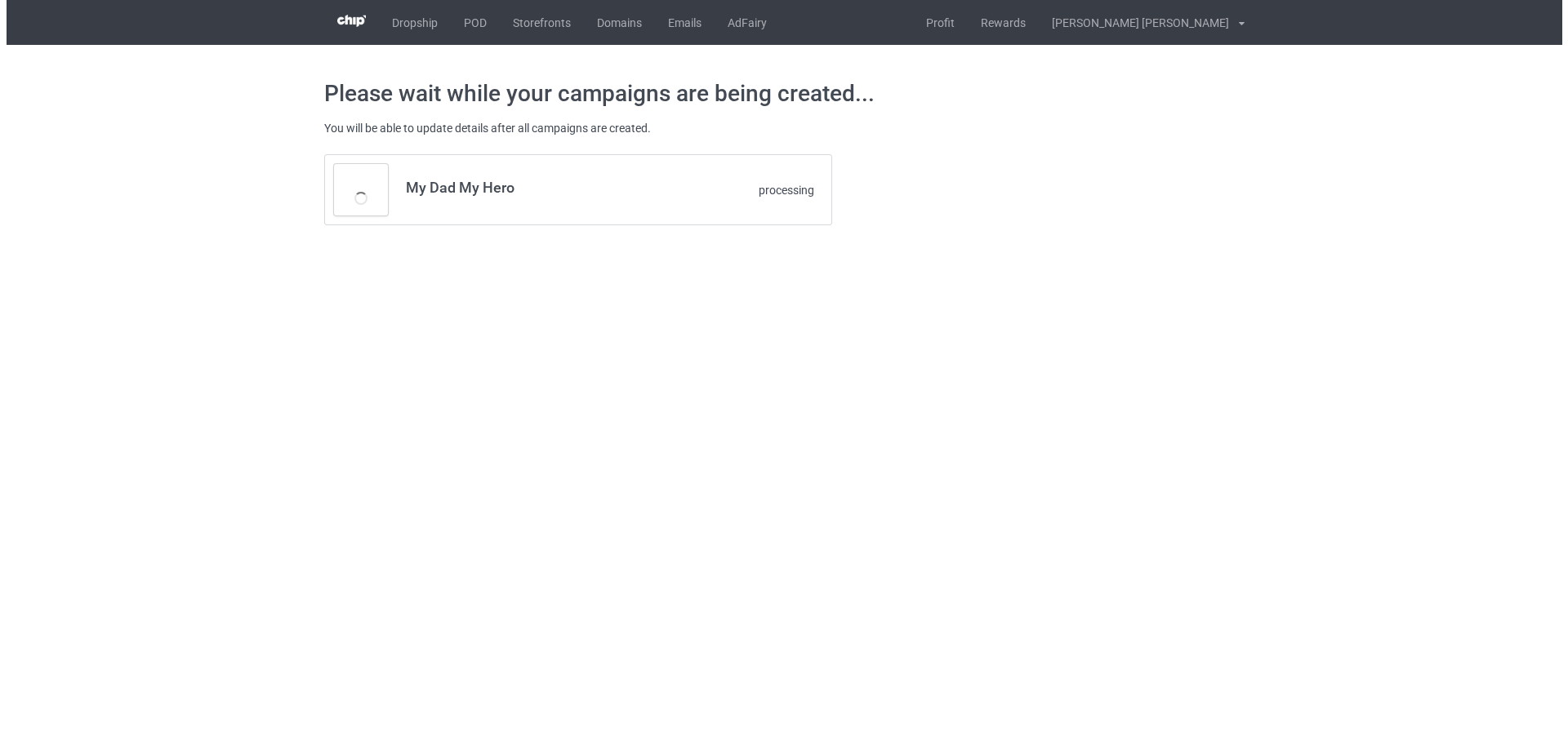
scroll to position [0, 0]
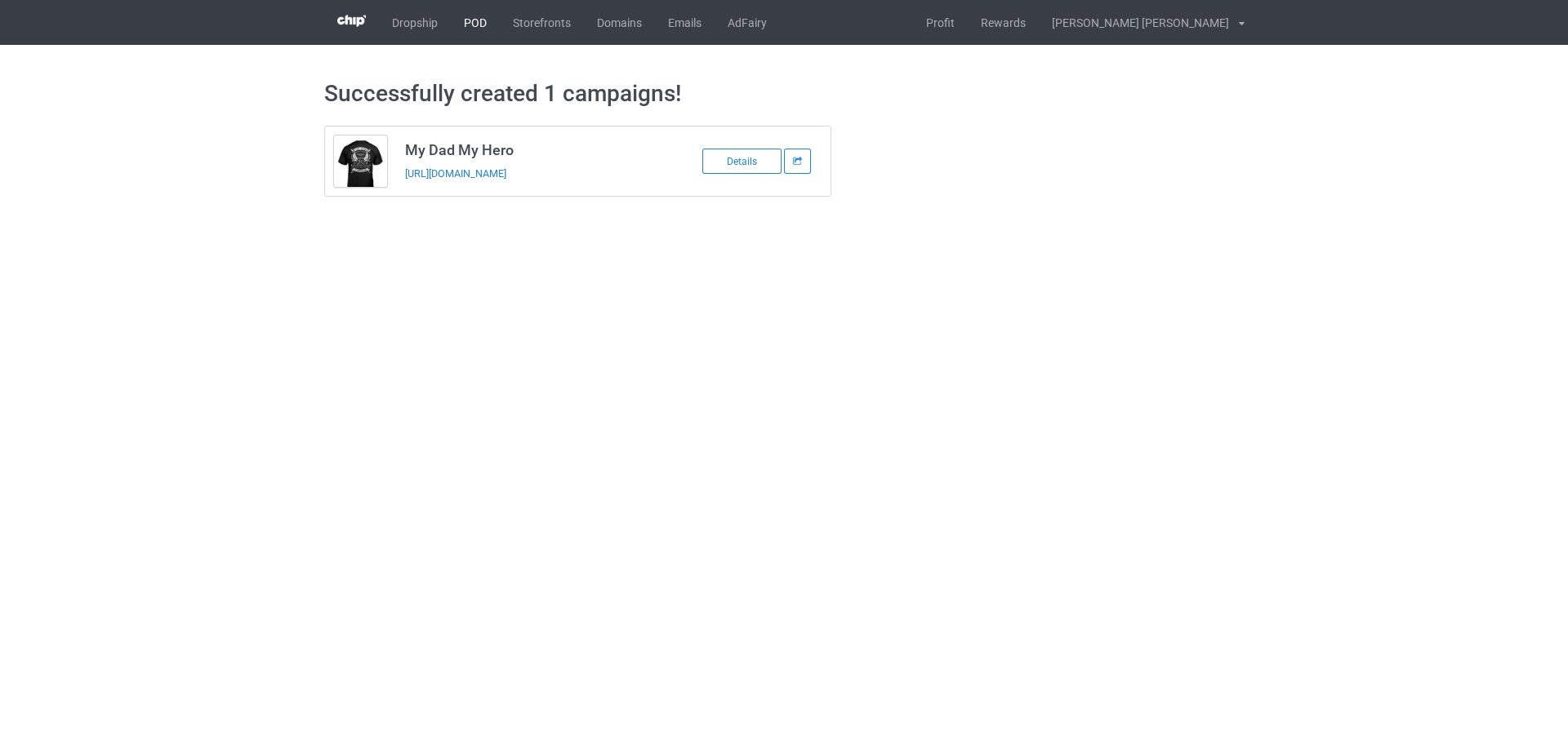
click at [482, 27] on link "POD" at bounding box center [475, 22] width 49 height 45
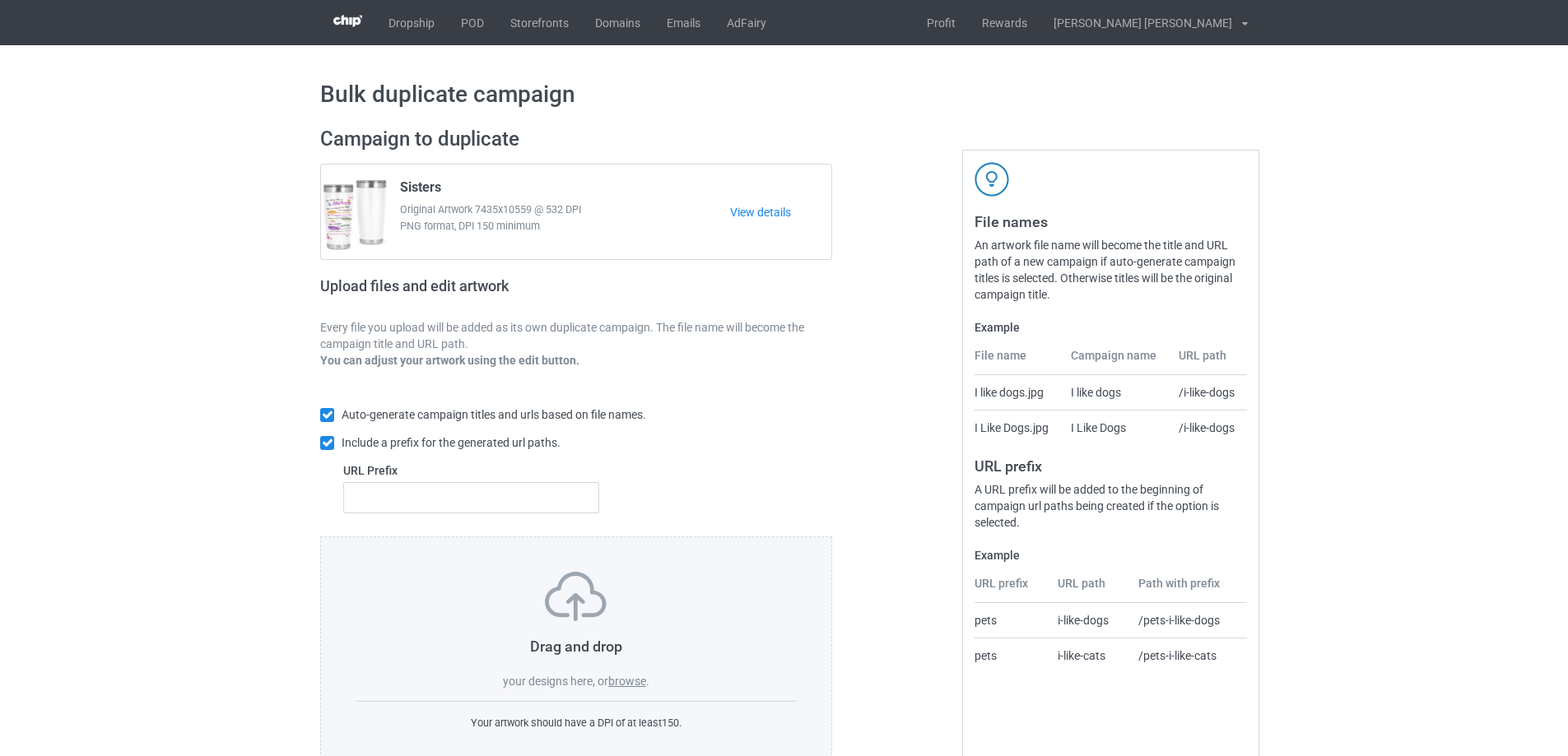
click at [635, 684] on label "browse" at bounding box center [626, 681] width 38 height 14
click at [0, 0] on input "browse" at bounding box center [0, 0] width 0 height 0
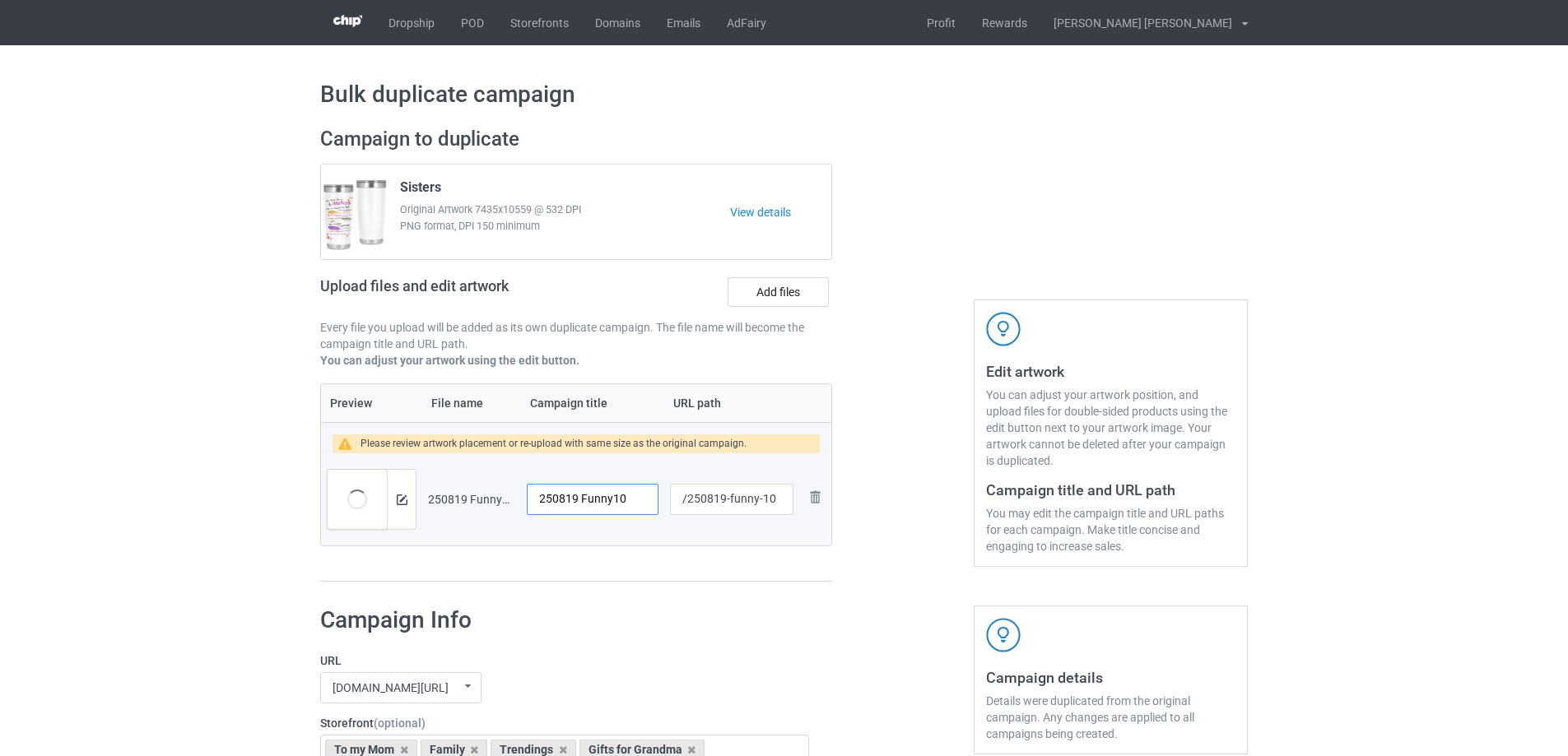
drag, startPoint x: 637, startPoint y: 501, endPoint x: 598, endPoint y: 469, distance: 50.4
click at [472, 501] on tr "Preview and edit artwork 250819 Funny10.png 250819 Funny10 /250819-funny-10 Rem…" at bounding box center [576, 499] width 510 height 92
type input "To my special sister"
drag, startPoint x: 729, startPoint y: 502, endPoint x: 763, endPoint y: 504, distance: 34.1
click at [763, 504] on input "/250819-funny-10" at bounding box center [732, 499] width 124 height 31
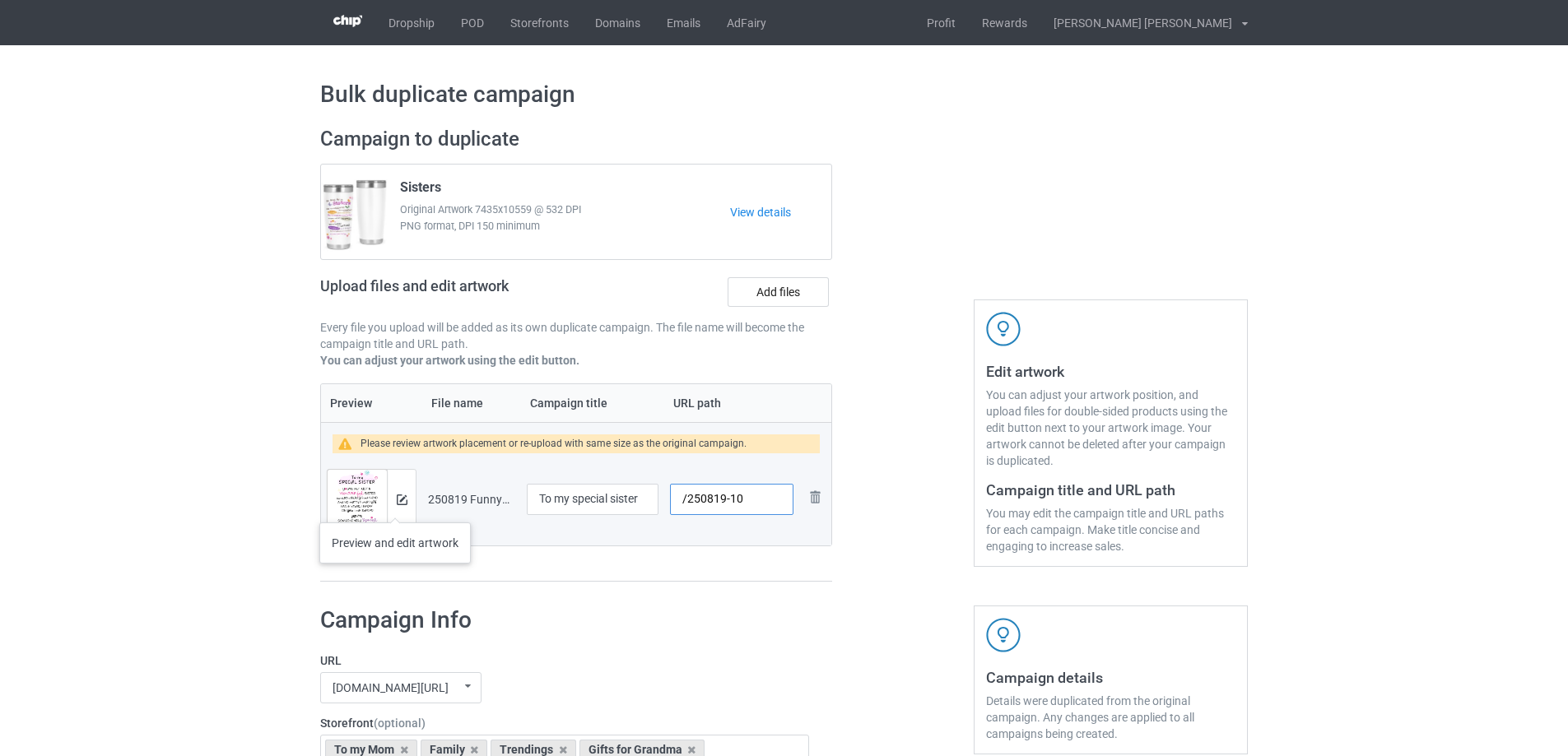
type input "/250819-10"
click at [400, 500] on img at bounding box center [402, 499] width 11 height 11
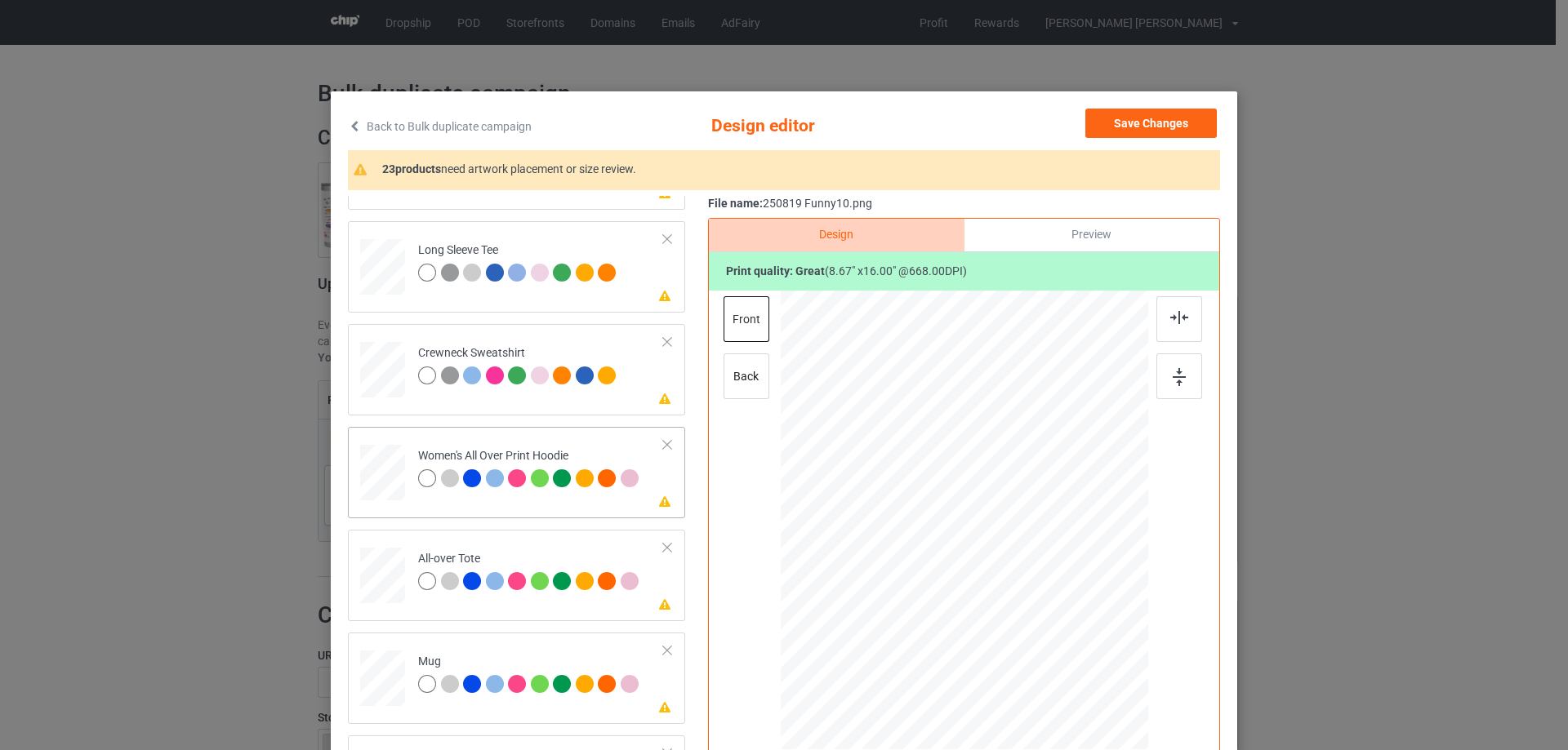
scroll to position [653, 0]
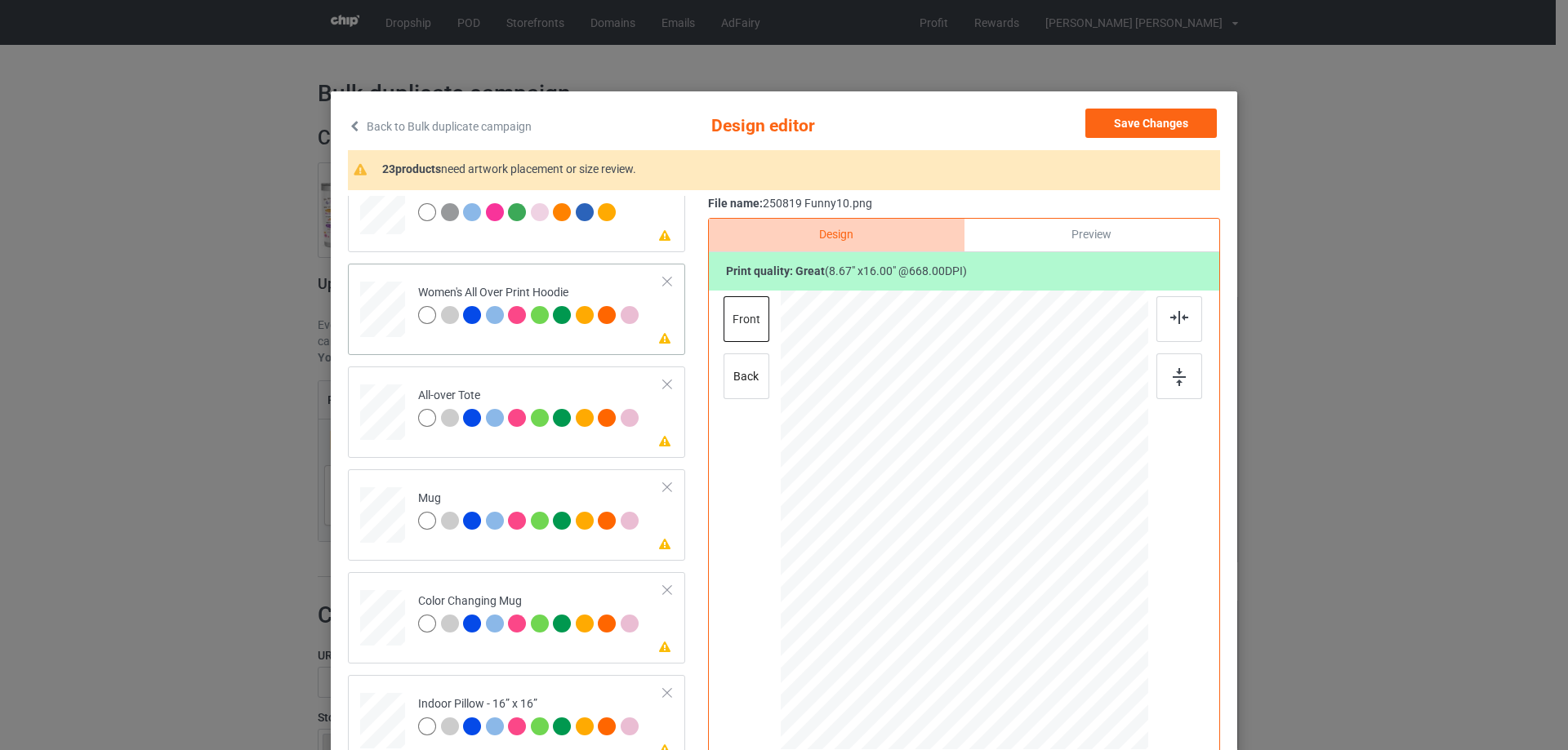
click at [382, 314] on div at bounding box center [382, 309] width 45 height 51
drag, startPoint x: 1067, startPoint y: 724, endPoint x: 1006, endPoint y: 518, distance: 214.8
click at [1006, 518] on div at bounding box center [965, 520] width 368 height 416
drag, startPoint x: 985, startPoint y: 569, endPoint x: 997, endPoint y: 603, distance: 36.1
click at [997, 603] on div at bounding box center [965, 520] width 368 height 416
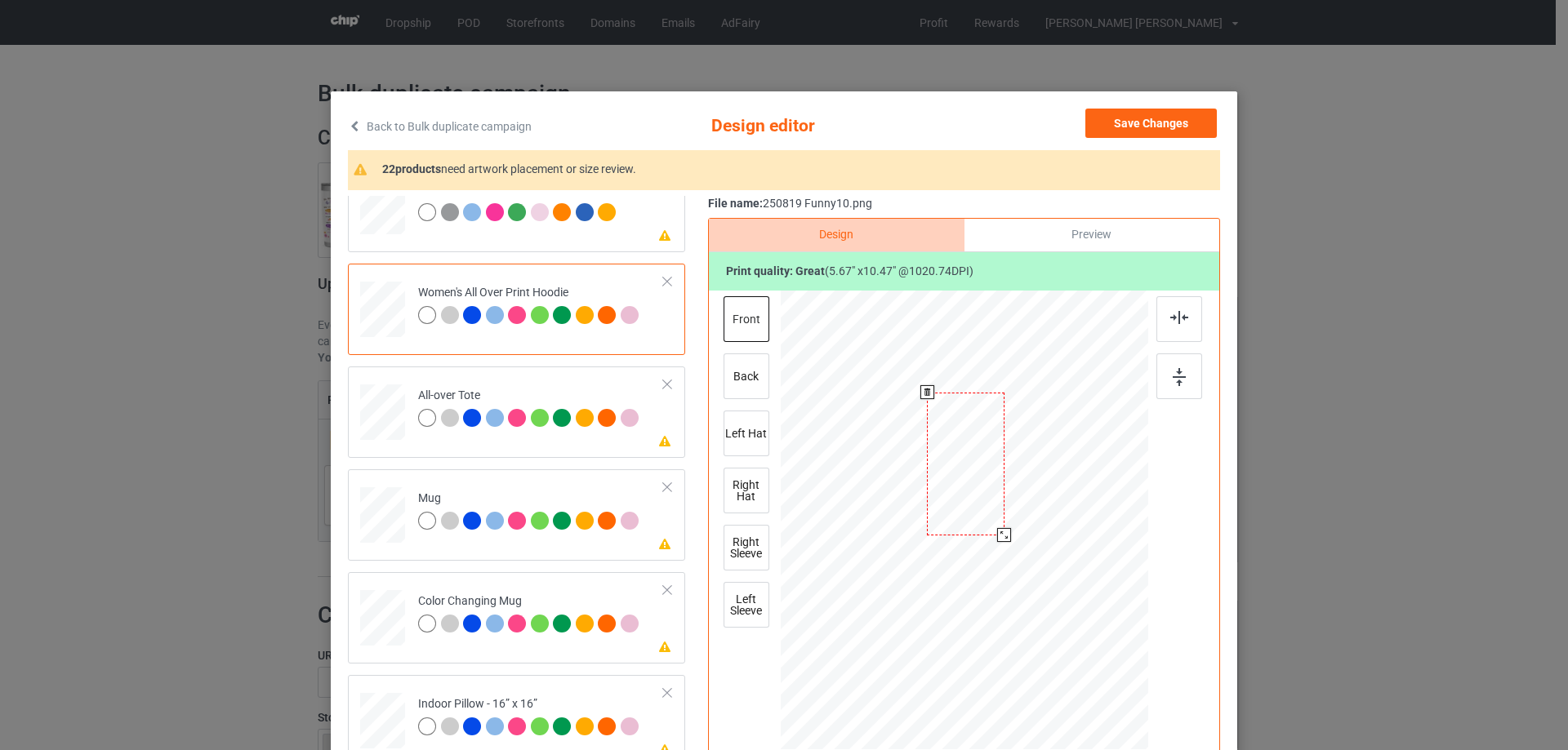
click at [978, 516] on div at bounding box center [966, 464] width 78 height 143
click at [1000, 538] on div at bounding box center [1007, 539] width 13 height 13
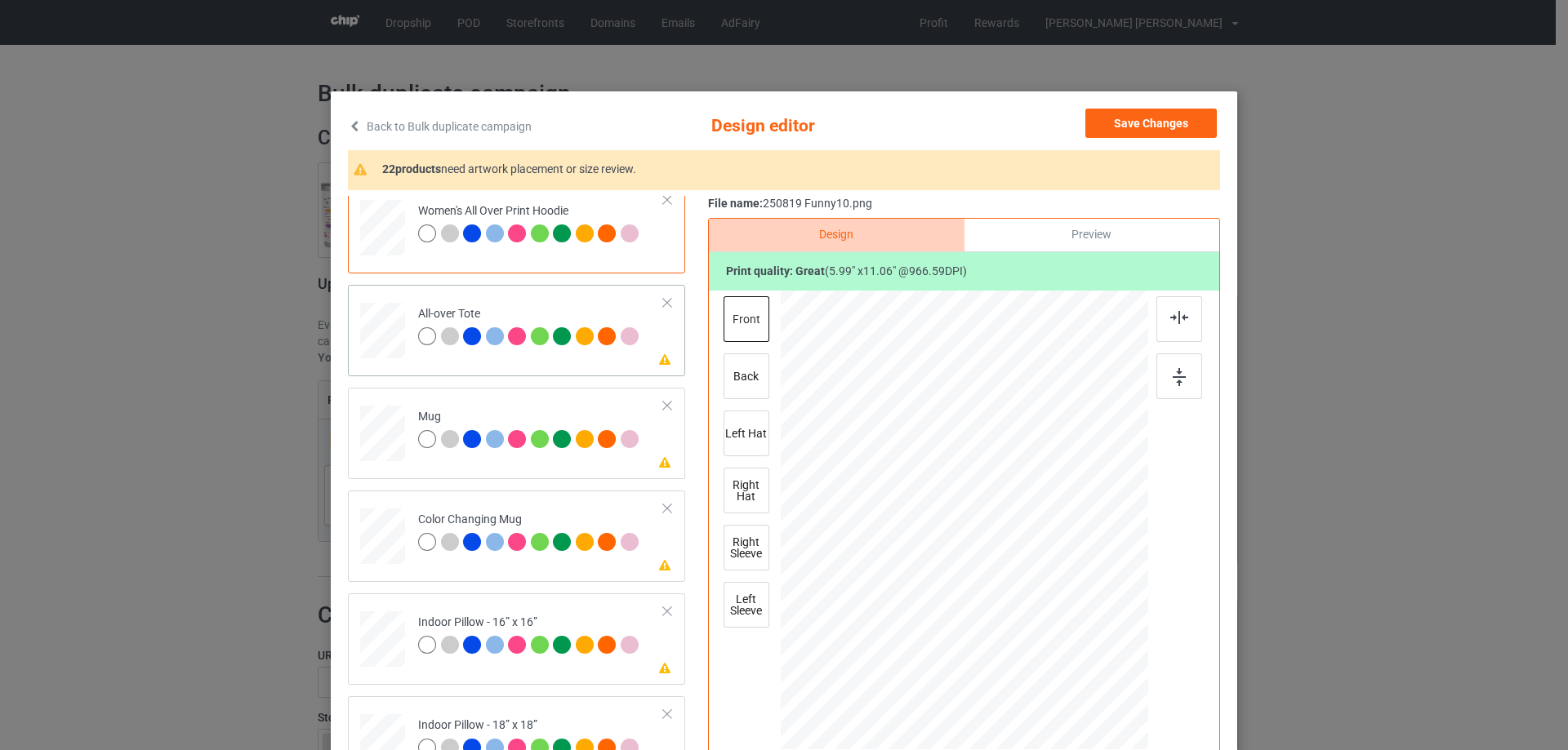
click at [368, 341] on div at bounding box center [382, 330] width 45 height 45
drag, startPoint x: 1067, startPoint y: 723, endPoint x: 1046, endPoint y: 653, distance: 73.1
click at [1046, 653] on div at bounding box center [965, 520] width 368 height 368
click at [983, 622] on div at bounding box center [964, 515] width 152 height 280
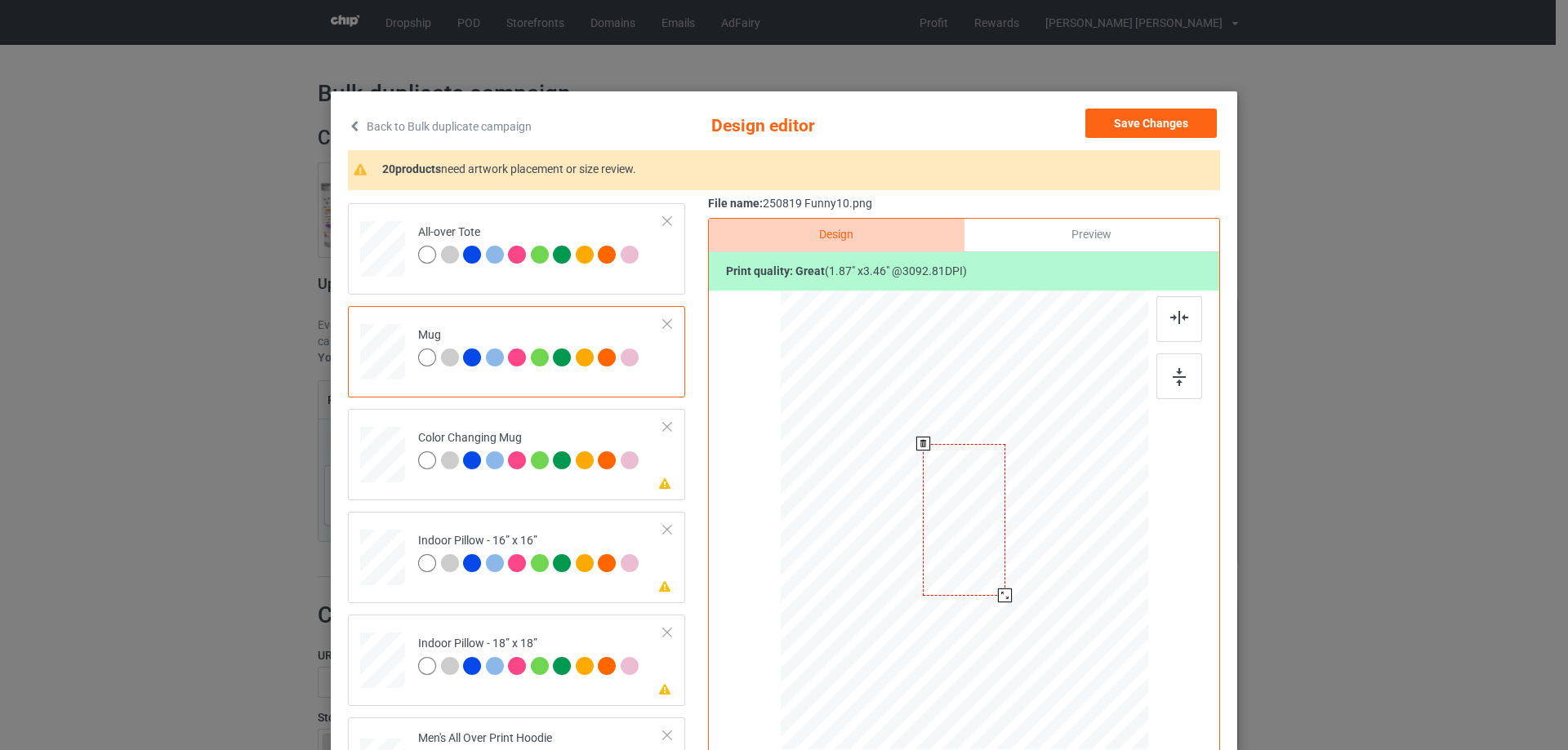
drag, startPoint x: 1068, startPoint y: 722, endPoint x: 1022, endPoint y: 579, distance: 150.2
click at [1022, 579] on div at bounding box center [965, 520] width 368 height 153
drag, startPoint x: 971, startPoint y: 561, endPoint x: 1072, endPoint y: 558, distance: 101.0
click at [1072, 558] on div at bounding box center [1066, 517] width 83 height 152
click at [1099, 589] on div at bounding box center [1106, 592] width 13 height 13
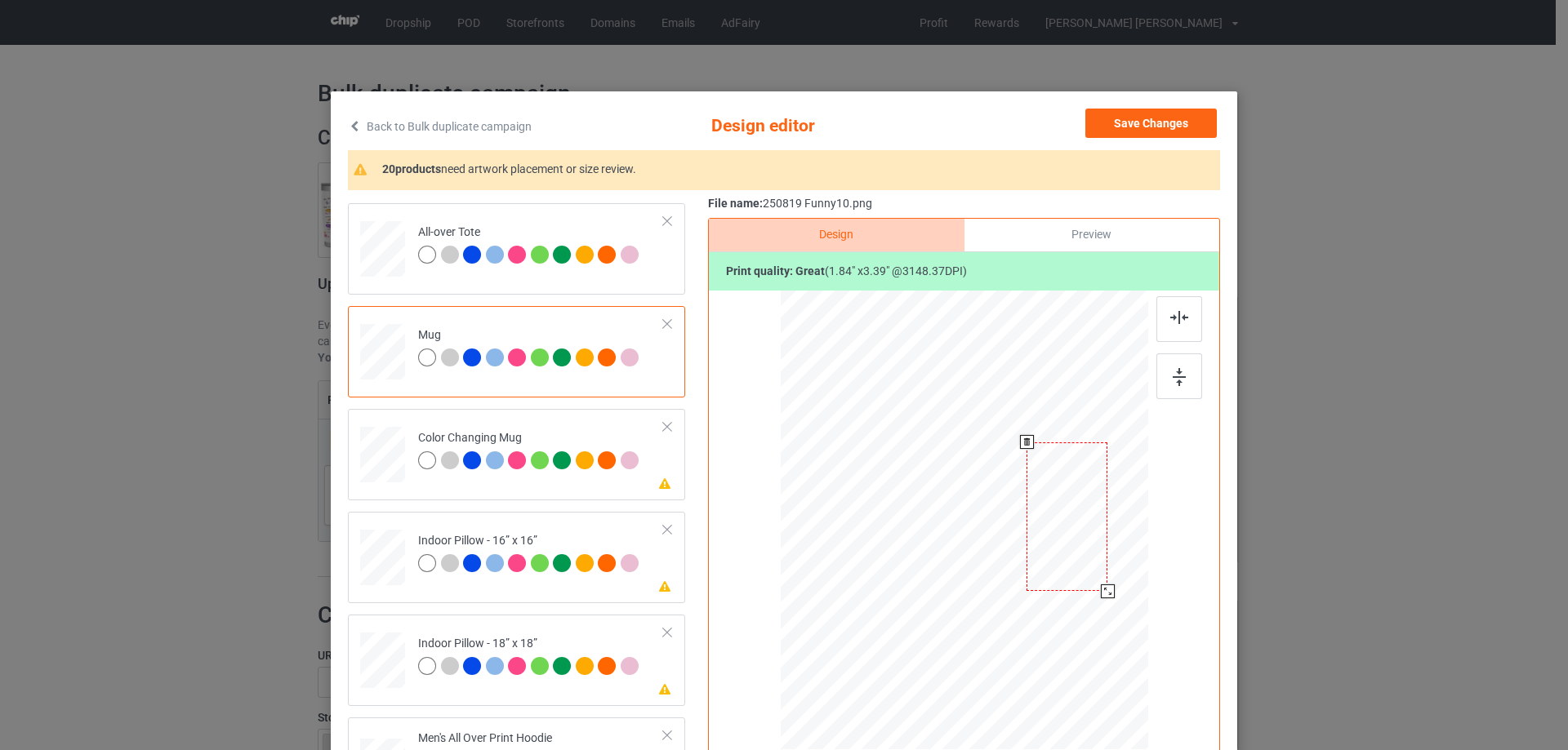
click at [1080, 553] on div at bounding box center [1067, 518] width 81 height 150
click at [1173, 382] on img at bounding box center [1180, 376] width 13 height 18
click at [384, 530] on td at bounding box center [384, 554] width 49 height 72
drag, startPoint x: 1072, startPoint y: 727, endPoint x: 1048, endPoint y: 649, distance: 81.6
click at [1048, 649] on div at bounding box center [965, 520] width 368 height 367
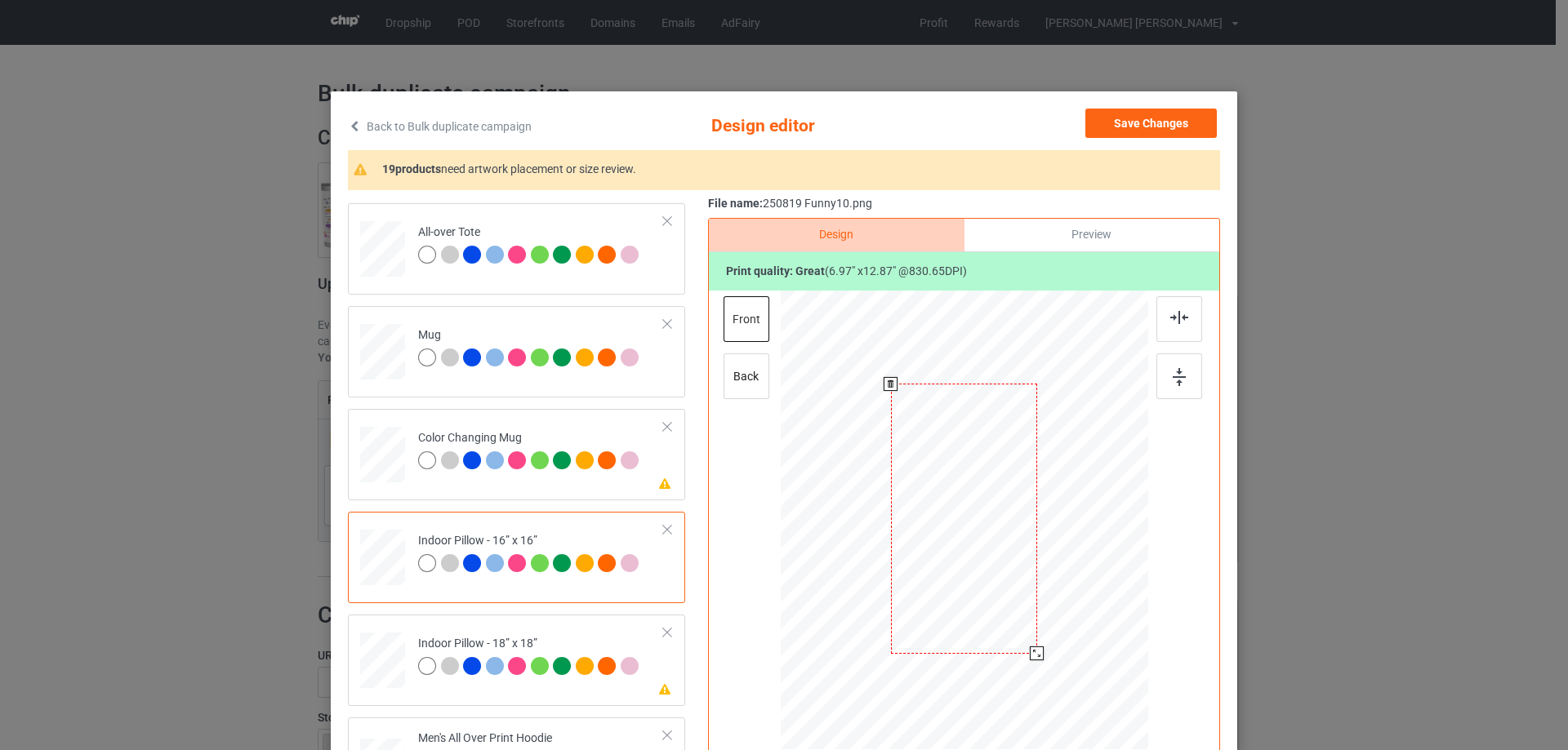
click at [963, 586] on div at bounding box center [965, 519] width 146 height 270
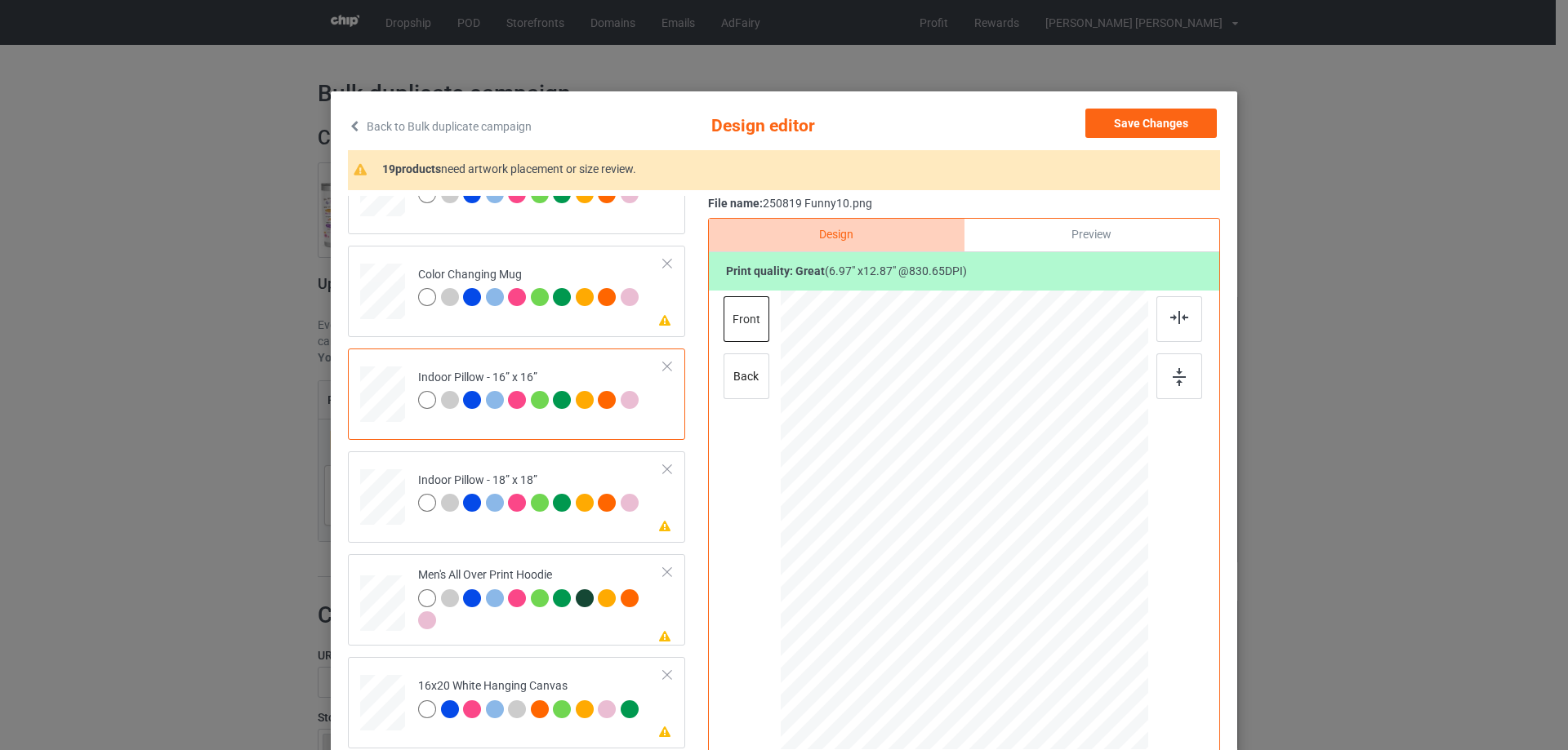
drag, startPoint x: 380, startPoint y: 503, endPoint x: 705, endPoint y: 520, distance: 325.4
click at [380, 502] on div at bounding box center [382, 497] width 45 height 45
drag, startPoint x: 1068, startPoint y: 722, endPoint x: 1046, endPoint y: 651, distance: 74.3
click at [1046, 651] on div at bounding box center [965, 520] width 367 height 366
click at [991, 544] on div at bounding box center [964, 517] width 150 height 277
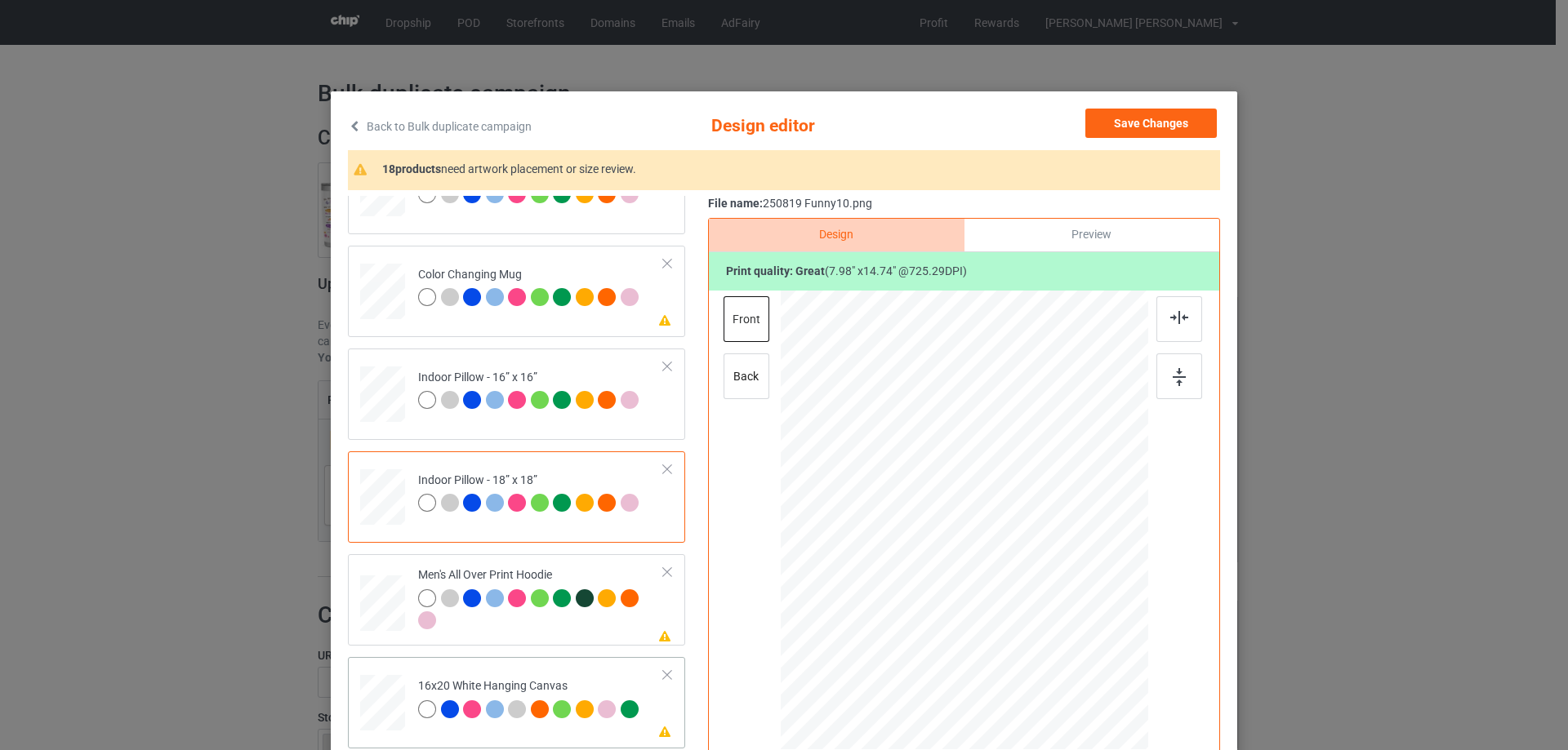
scroll to position [1143, 0]
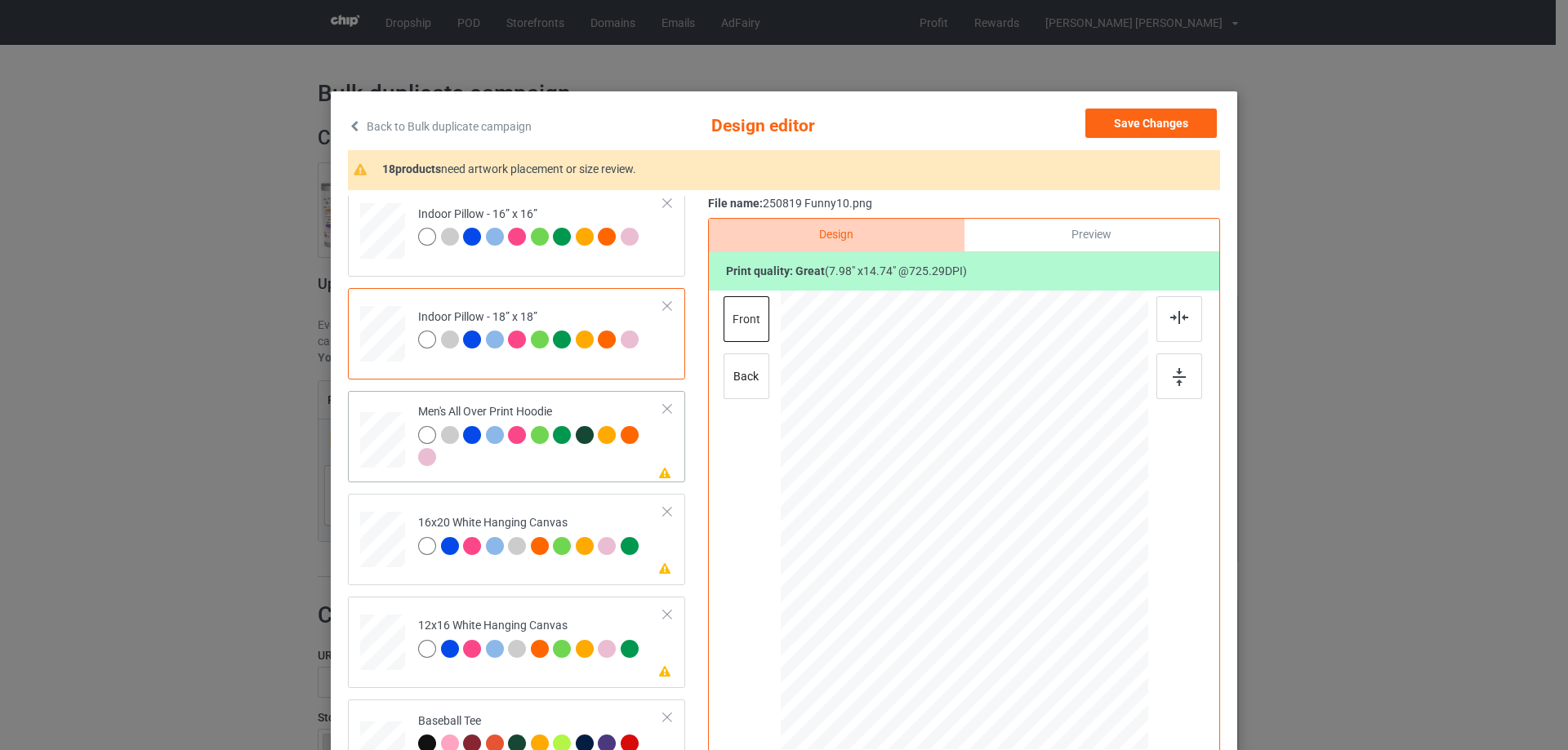
click at [398, 482] on div "Please review artwork placement Men's All Over Print Hoodie" at bounding box center [516, 436] width 337 height 91
drag, startPoint x: 1068, startPoint y: 726, endPoint x: 978, endPoint y: 577, distance: 174.1
click at [1011, 585] on div at bounding box center [965, 520] width 368 height 390
drag, startPoint x: 978, startPoint y: 577, endPoint x: 976, endPoint y: 530, distance: 47.0
click at [976, 530] on div at bounding box center [963, 473] width 78 height 144
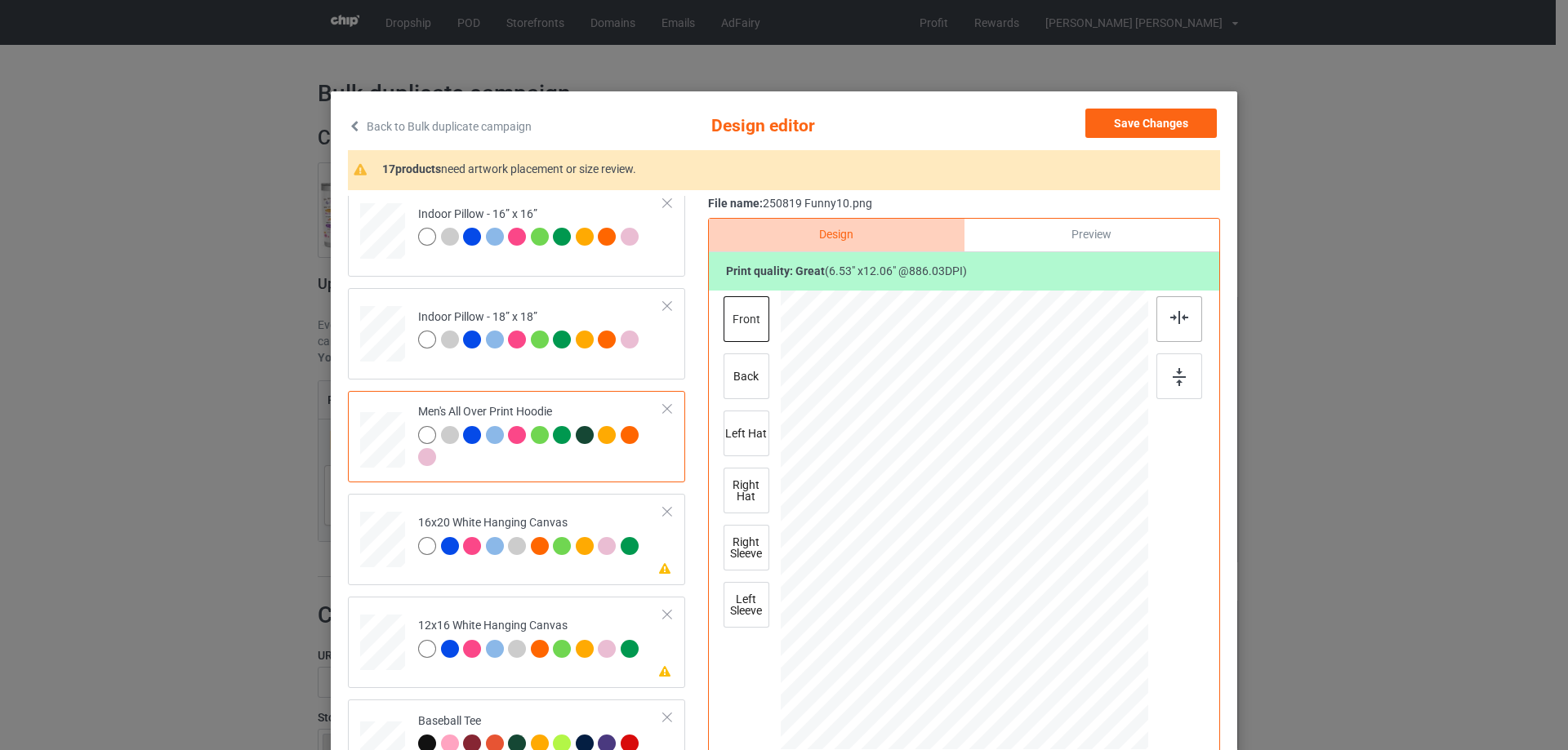
click at [1178, 327] on div at bounding box center [1180, 320] width 46 height 46
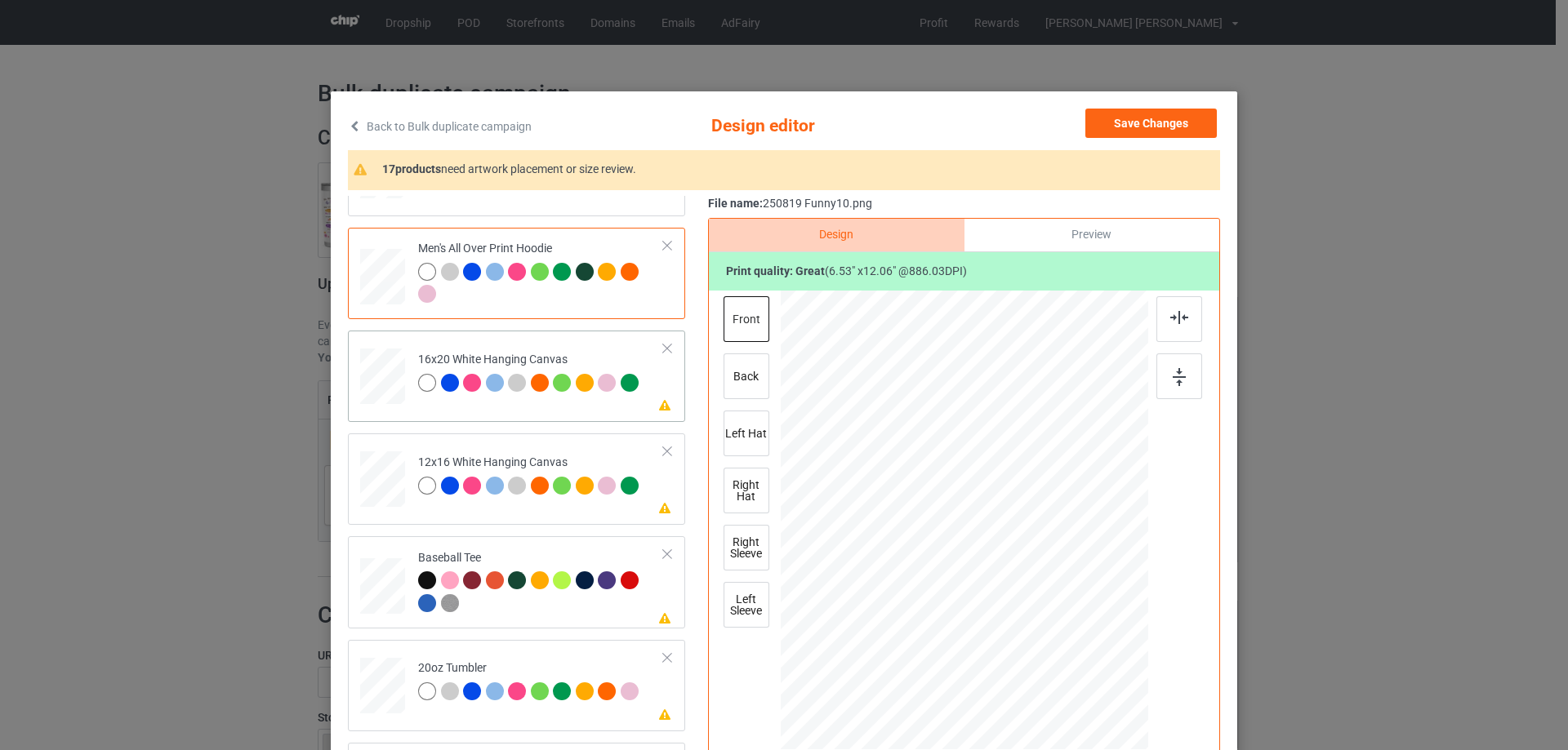
click at [391, 389] on div at bounding box center [382, 376] width 45 height 57
drag, startPoint x: 1071, startPoint y: 723, endPoint x: 1083, endPoint y: 735, distance: 17.0
click at [1083, 735] on div at bounding box center [1082, 738] width 13 height 13
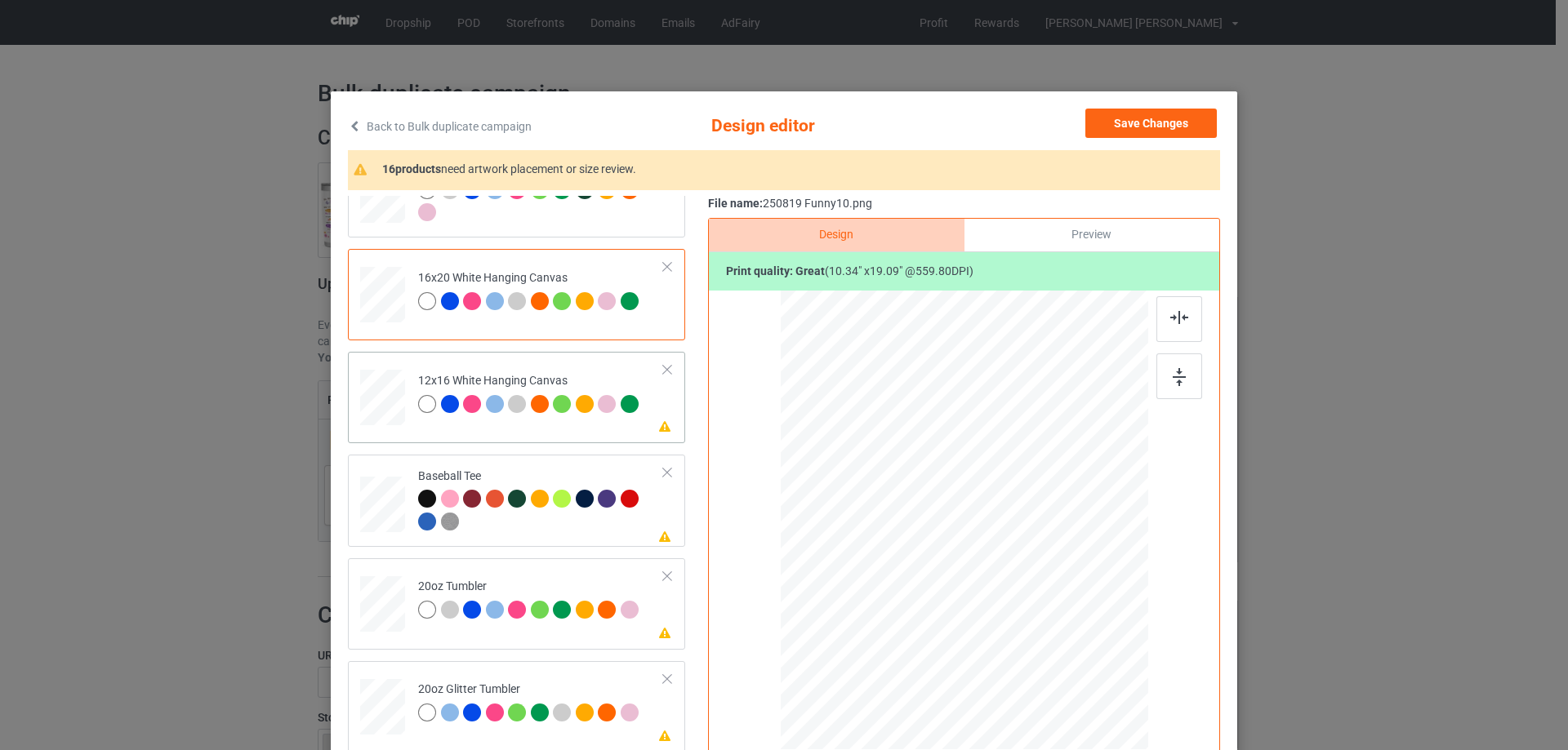
click at [362, 412] on div at bounding box center [383, 398] width 42 height 57
drag, startPoint x: 1064, startPoint y: 712, endPoint x: 1082, endPoint y: 737, distance: 30.8
click at [1082, 737] on div at bounding box center [1083, 738] width 13 height 13
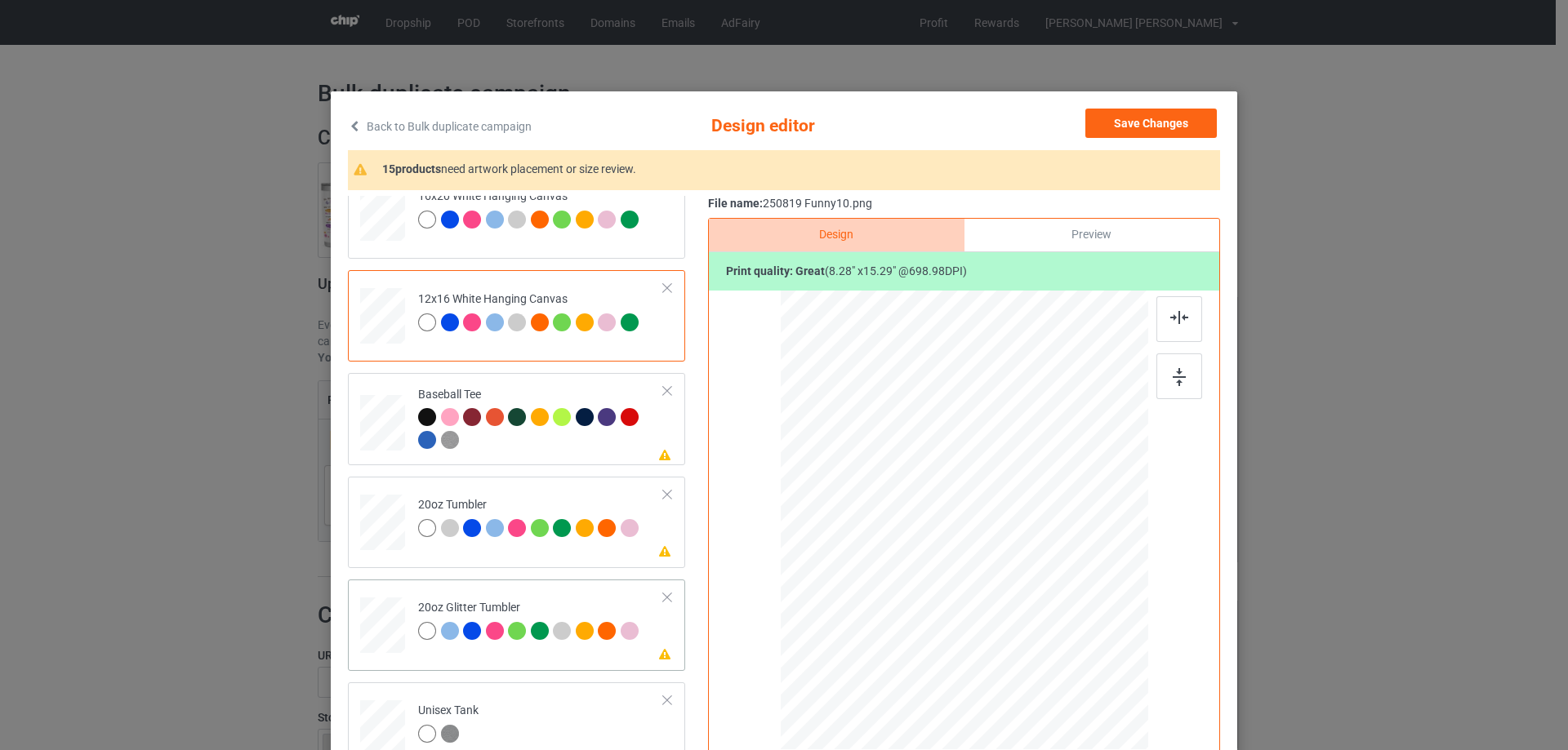
scroll to position [1551, 0]
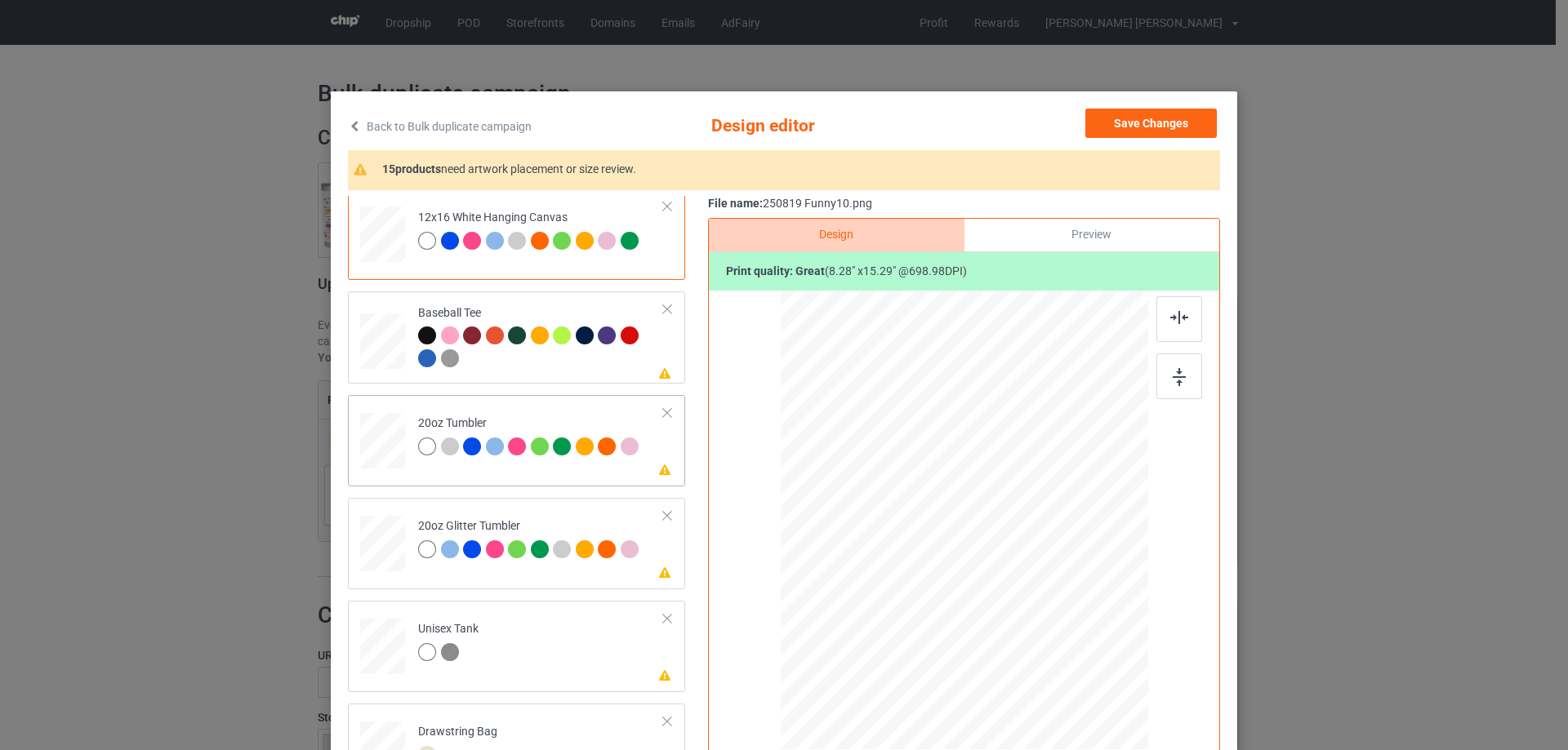
click at [373, 446] on div at bounding box center [382, 441] width 42 height 26
drag, startPoint x: 1064, startPoint y: 716, endPoint x: 1018, endPoint y: 605, distance: 120.2
click at [1018, 605] on div at bounding box center [964, 520] width 348 height 210
drag, startPoint x: 987, startPoint y: 583, endPoint x: 900, endPoint y: 580, distance: 87.1
click at [900, 580] on div at bounding box center [877, 518] width 97 height 179
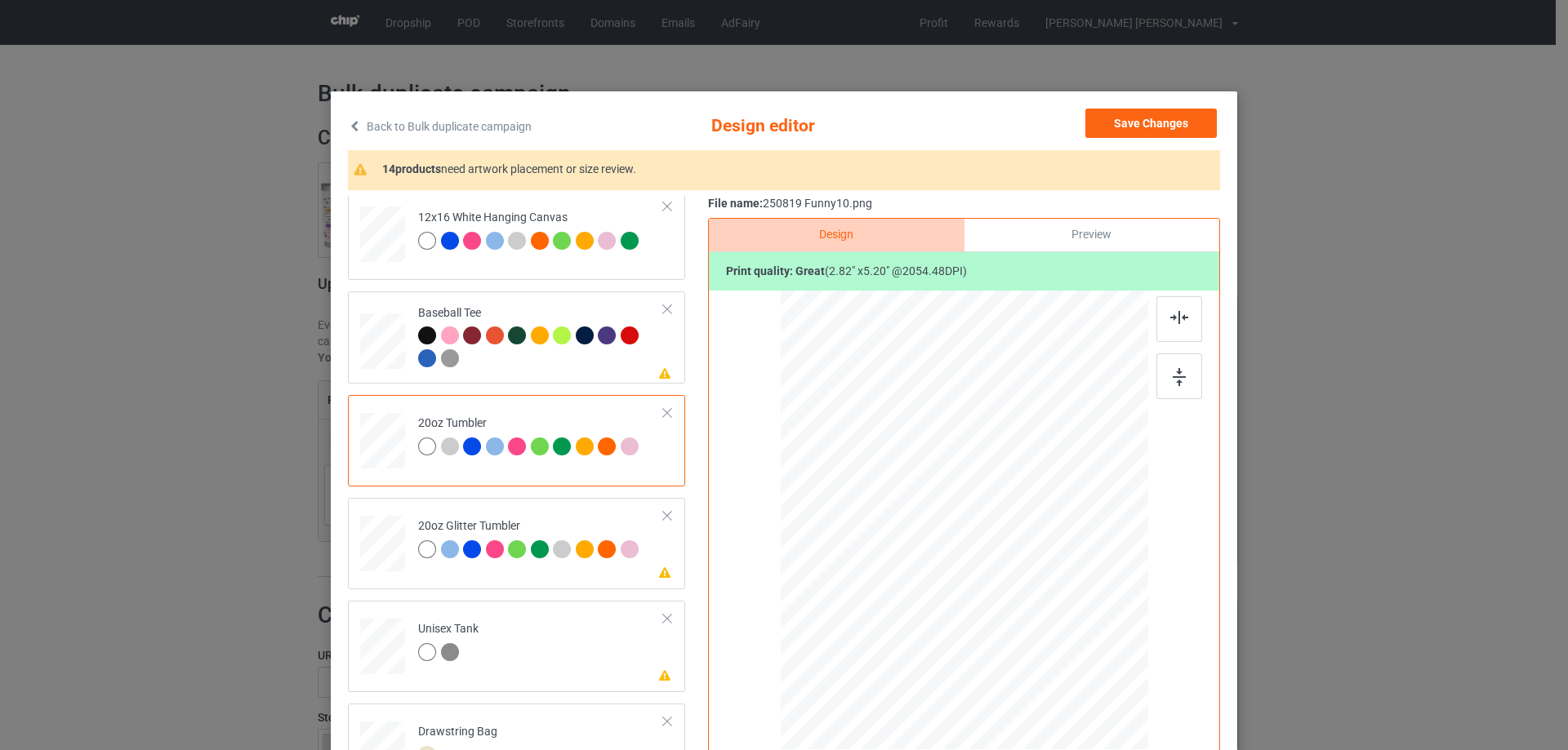
scroll to position [1633, 0]
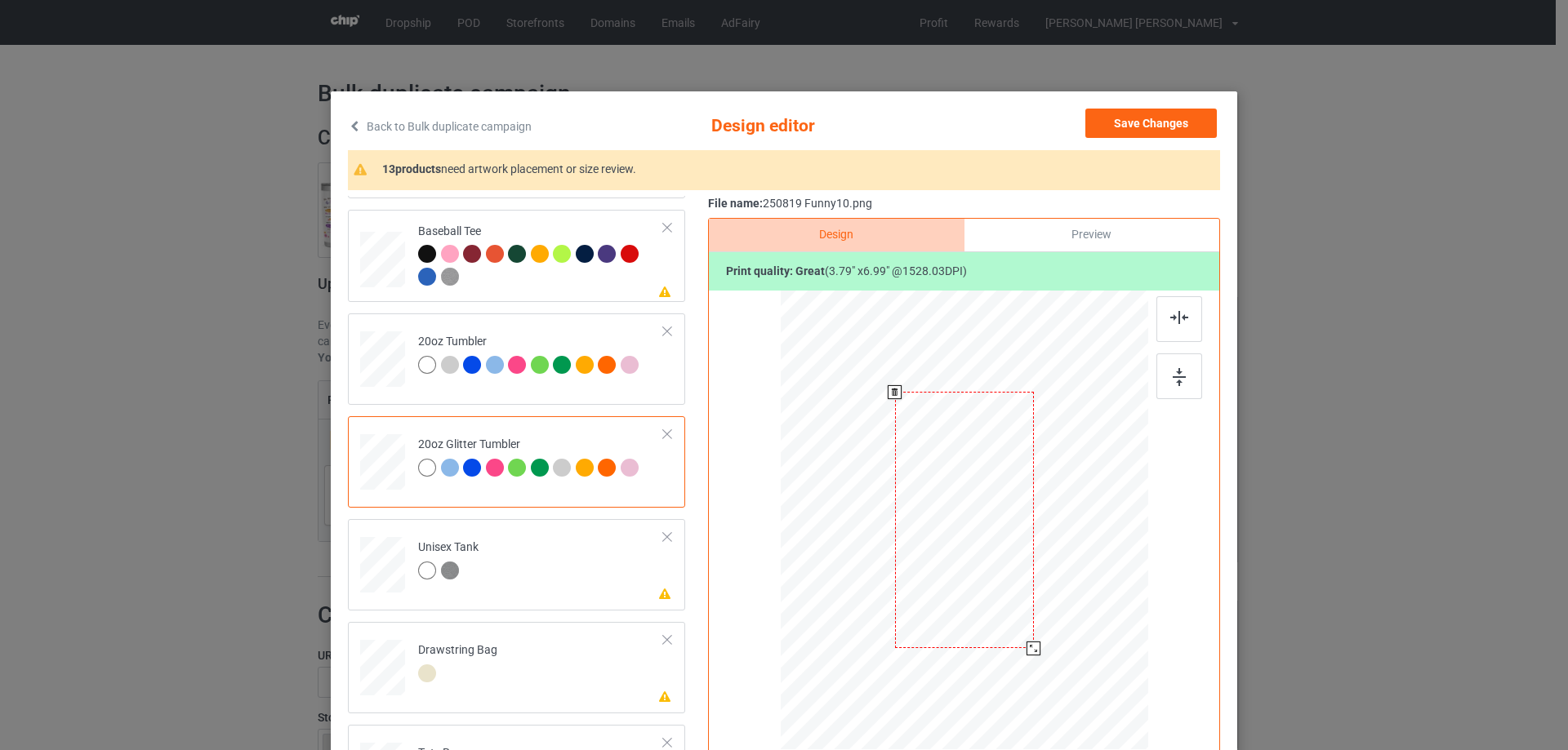
drag, startPoint x: 1064, startPoint y: 712, endPoint x: 1034, endPoint y: 646, distance: 72.5
click at [1034, 646] on div at bounding box center [1034, 648] width 13 height 13
drag, startPoint x: 916, startPoint y: 616, endPoint x: 924, endPoint y: 624, distance: 11.3
click at [924, 624] on div at bounding box center [880, 515] width 139 height 256
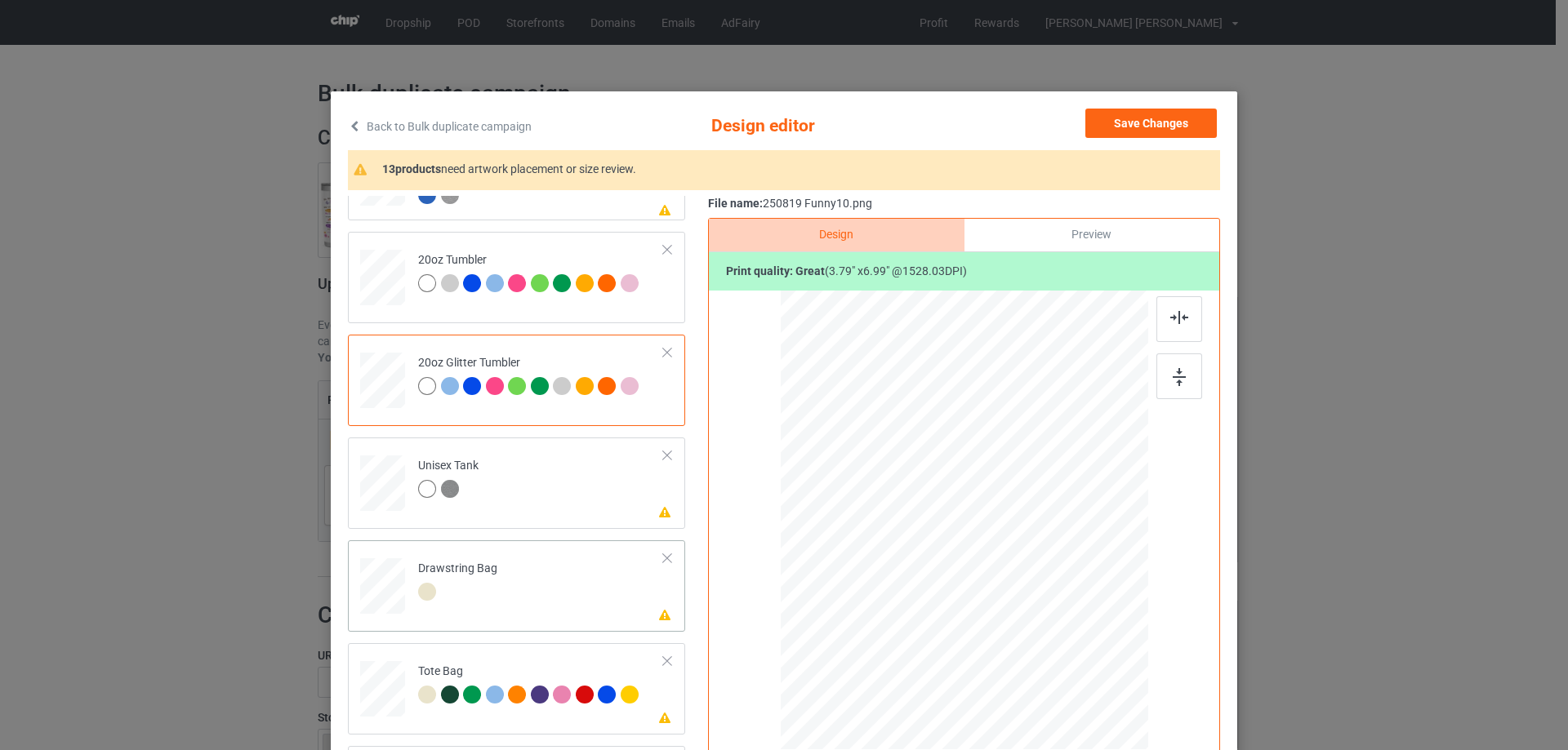
scroll to position [1720, 0]
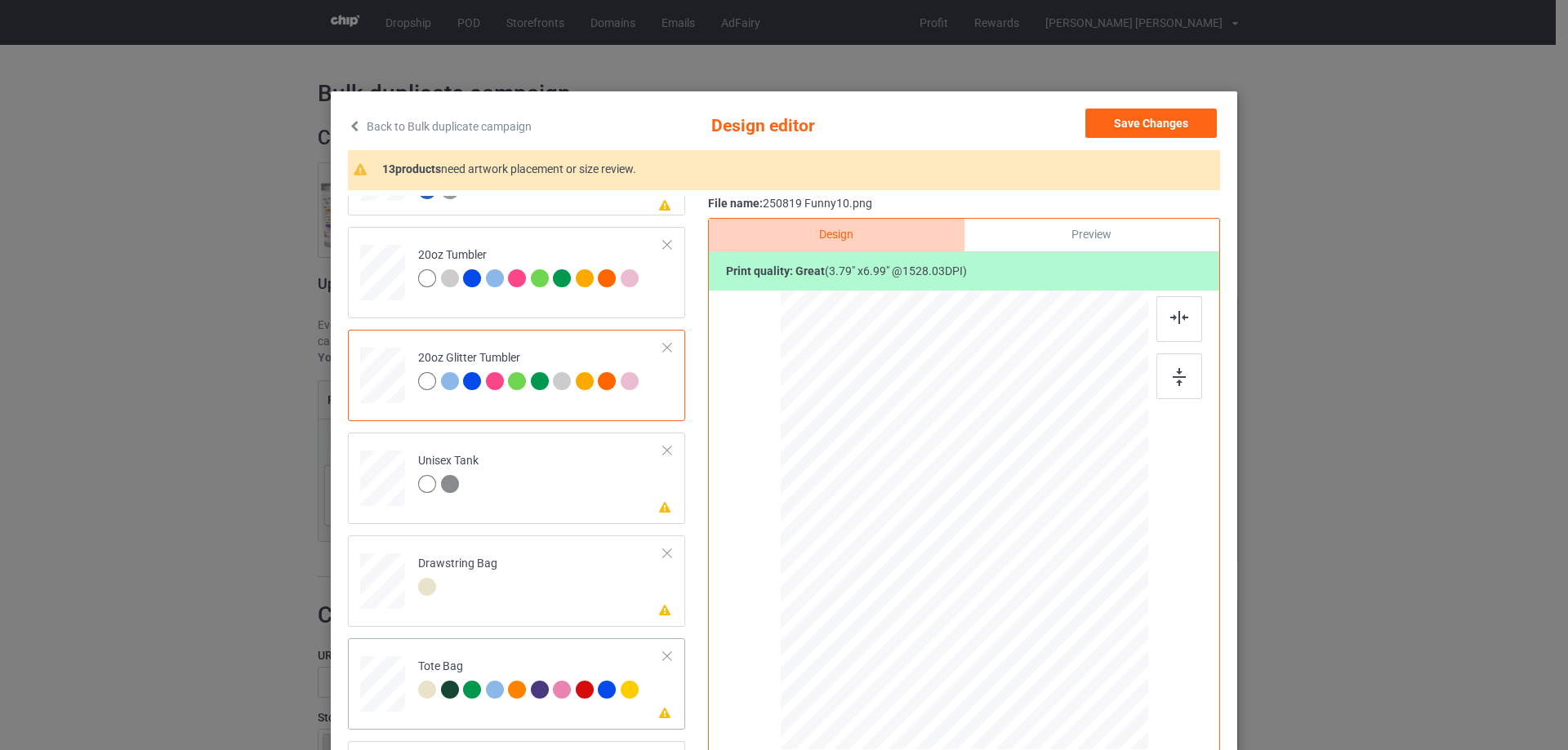
click at [376, 703] on div at bounding box center [383, 692] width 21 height 25
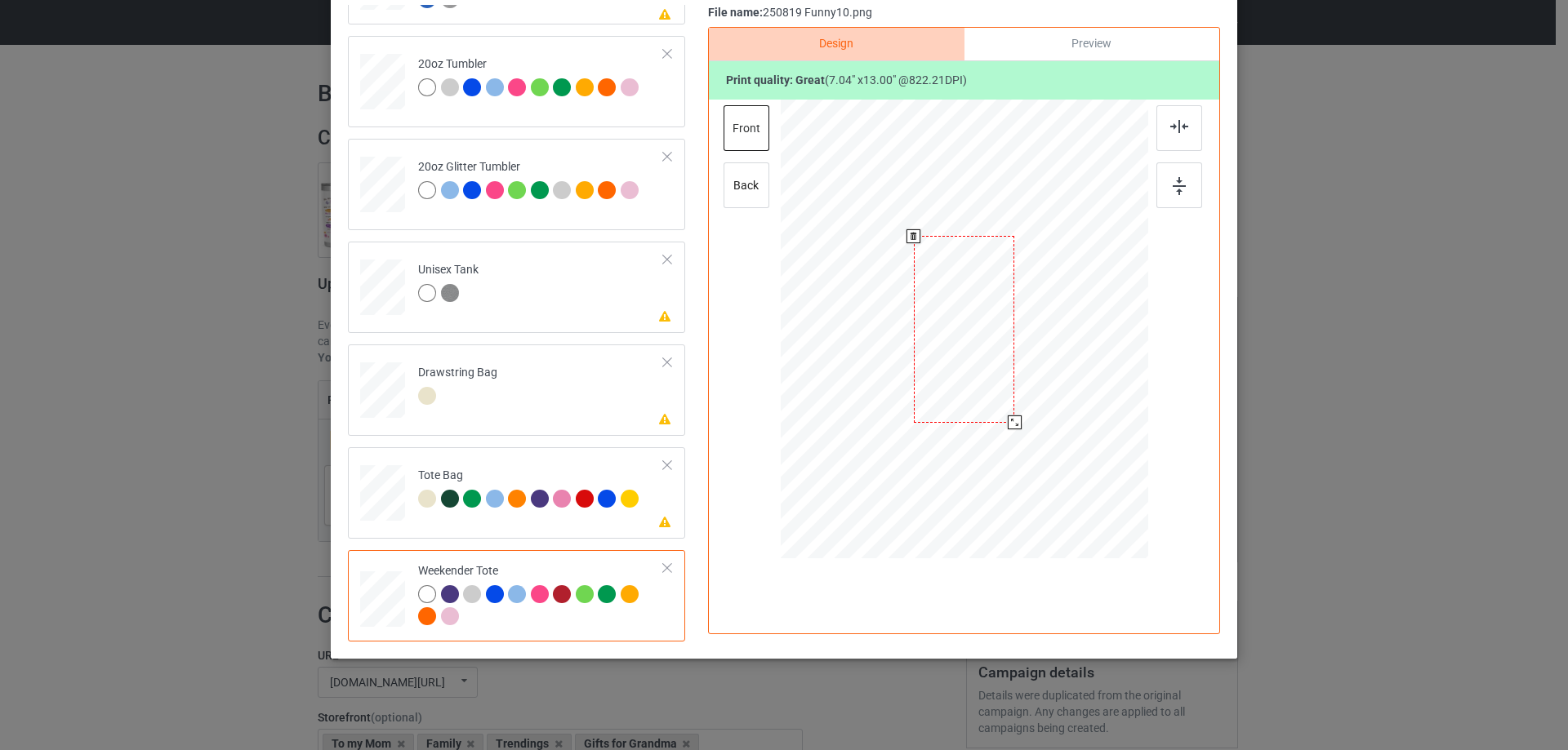
drag, startPoint x: 1067, startPoint y: 530, endPoint x: 1018, endPoint y: 416, distance: 124.1
click at [1018, 416] on div at bounding box center [964, 329] width 366 height 237
drag, startPoint x: 989, startPoint y: 400, endPoint x: 988, endPoint y: 389, distance: 11.0
click at [988, 389] on div at bounding box center [964, 317] width 101 height 186
click at [1180, 120] on img at bounding box center [1179, 127] width 18 height 13
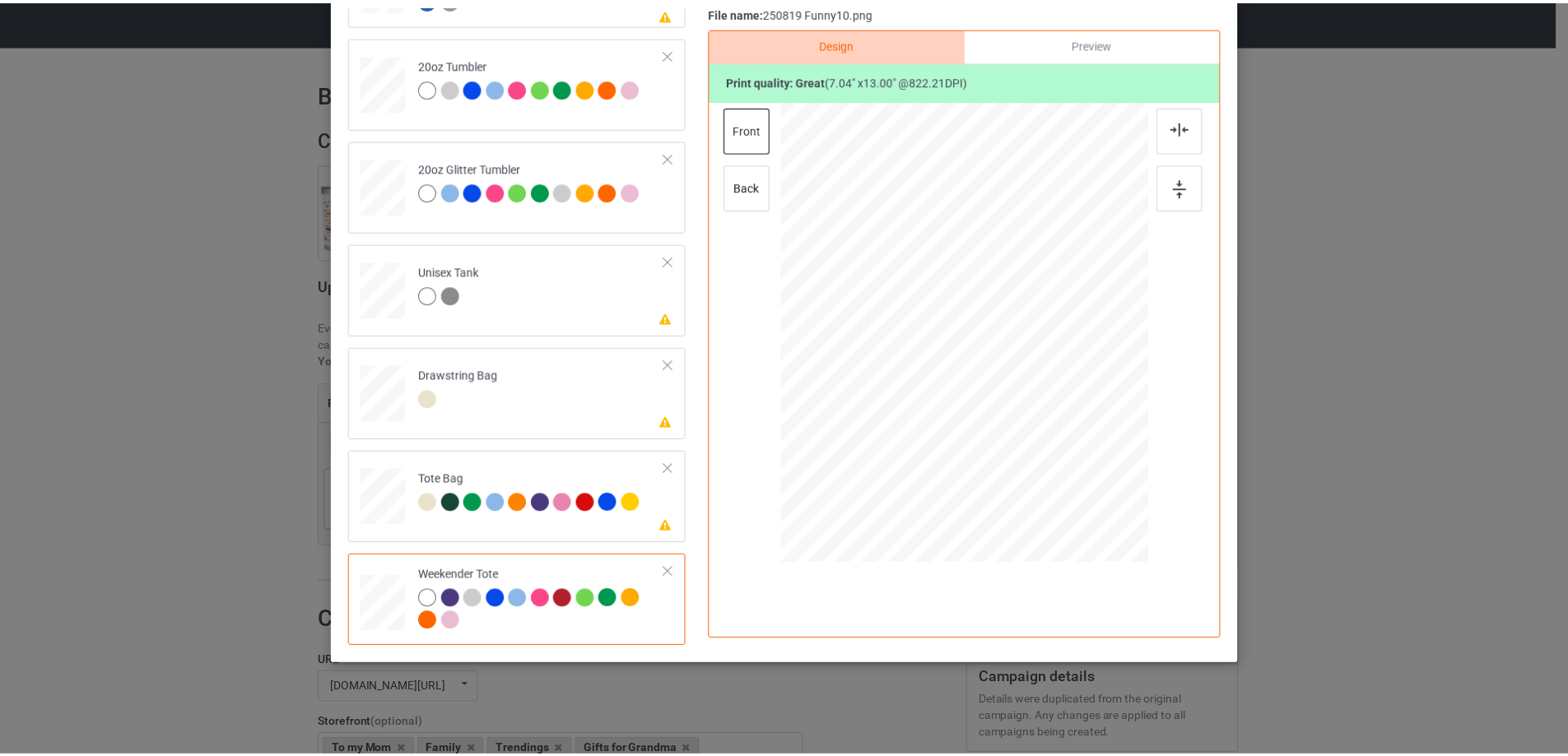
scroll to position [29, 0]
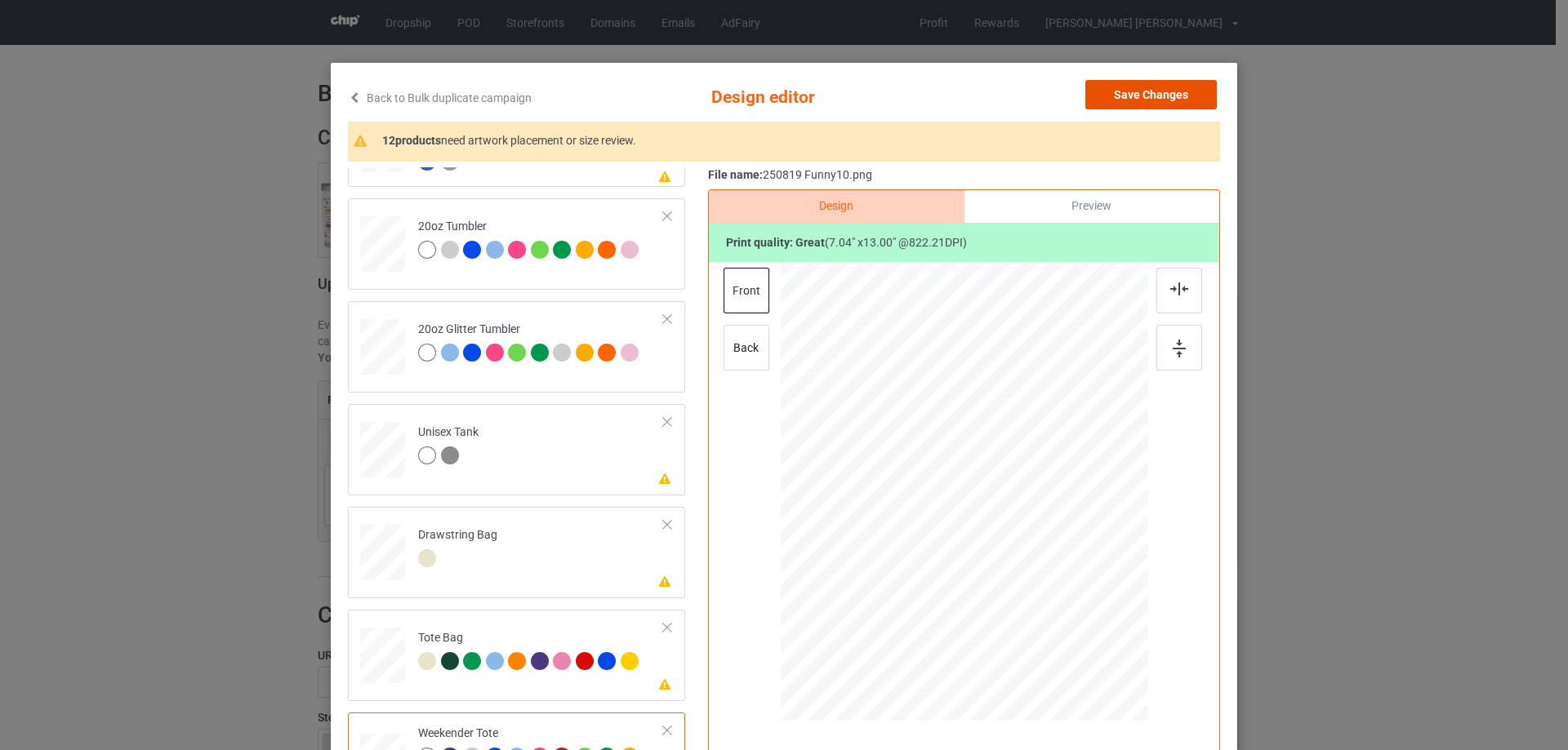
click at [1187, 98] on button "Save Changes" at bounding box center [1151, 94] width 132 height 30
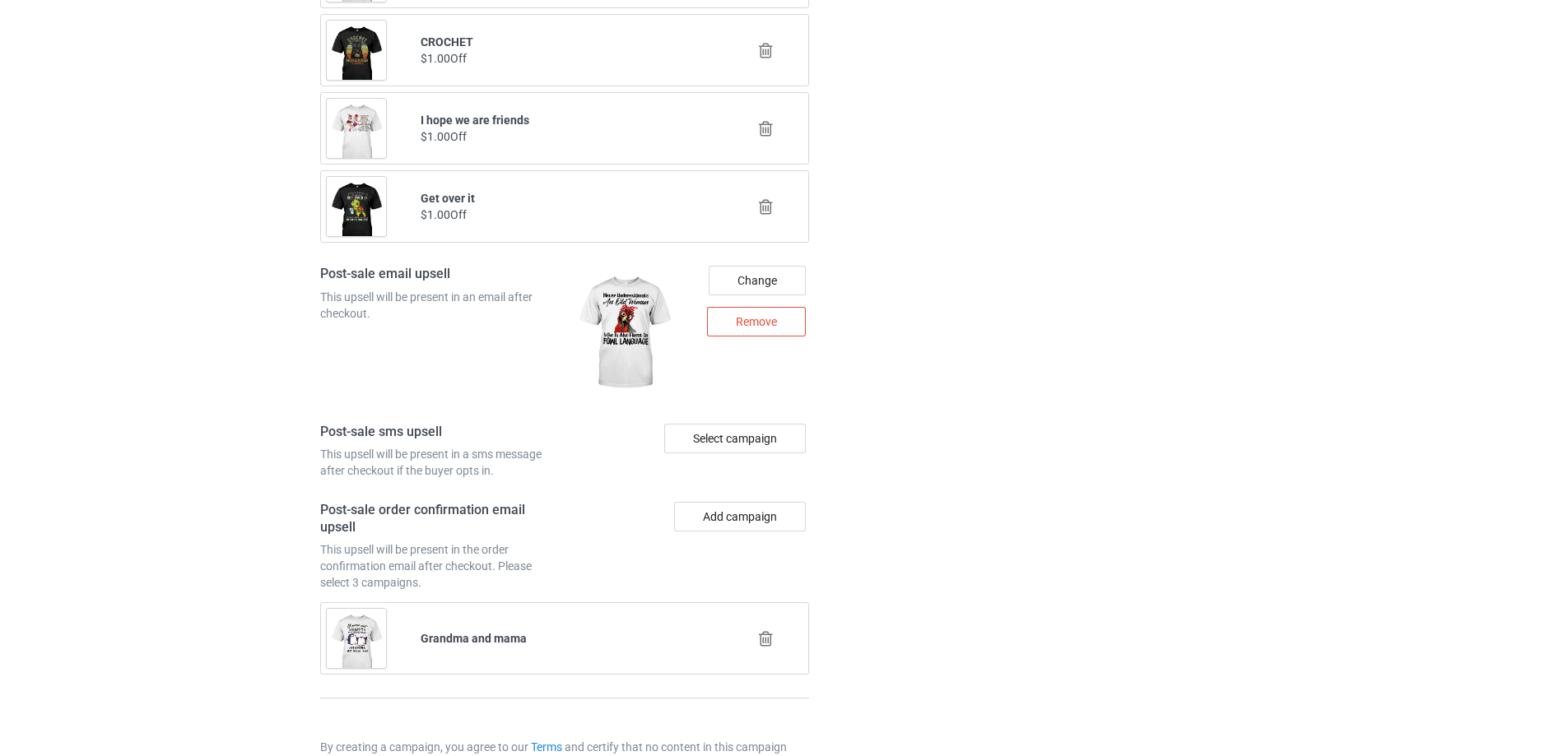
scroll to position [2094, 0]
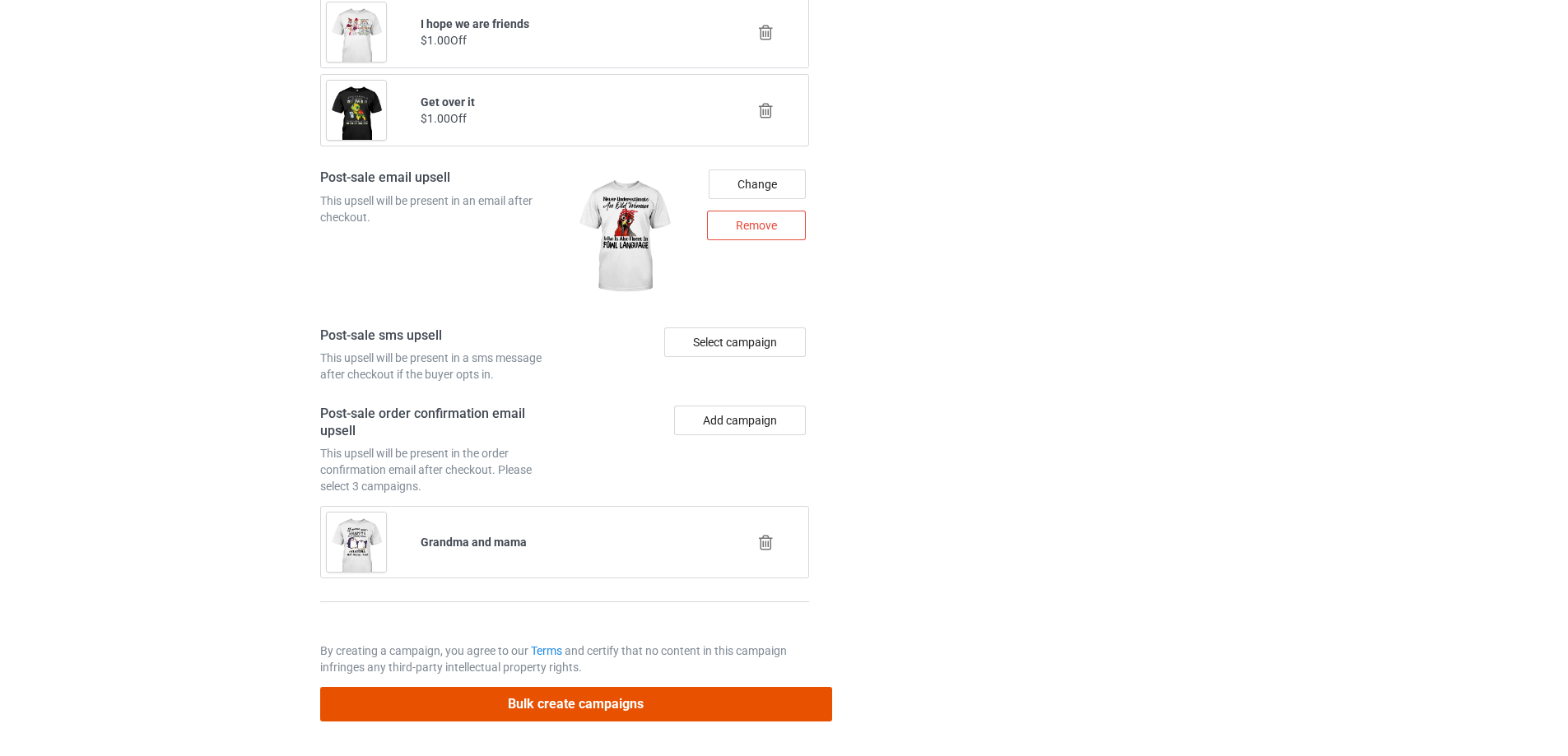
click at [567, 711] on button "Bulk create campaigns" at bounding box center [576, 704] width 512 height 34
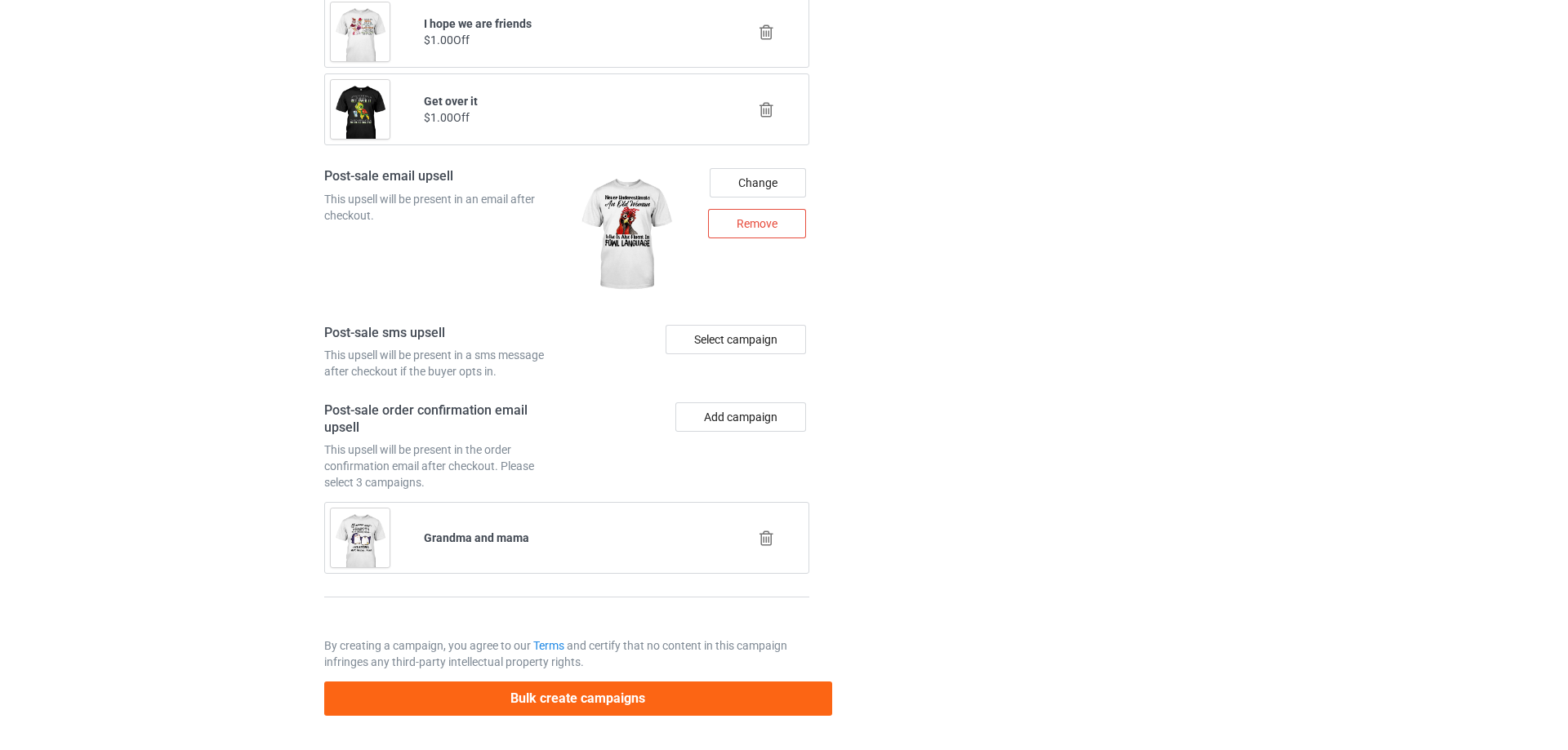
scroll to position [0, 0]
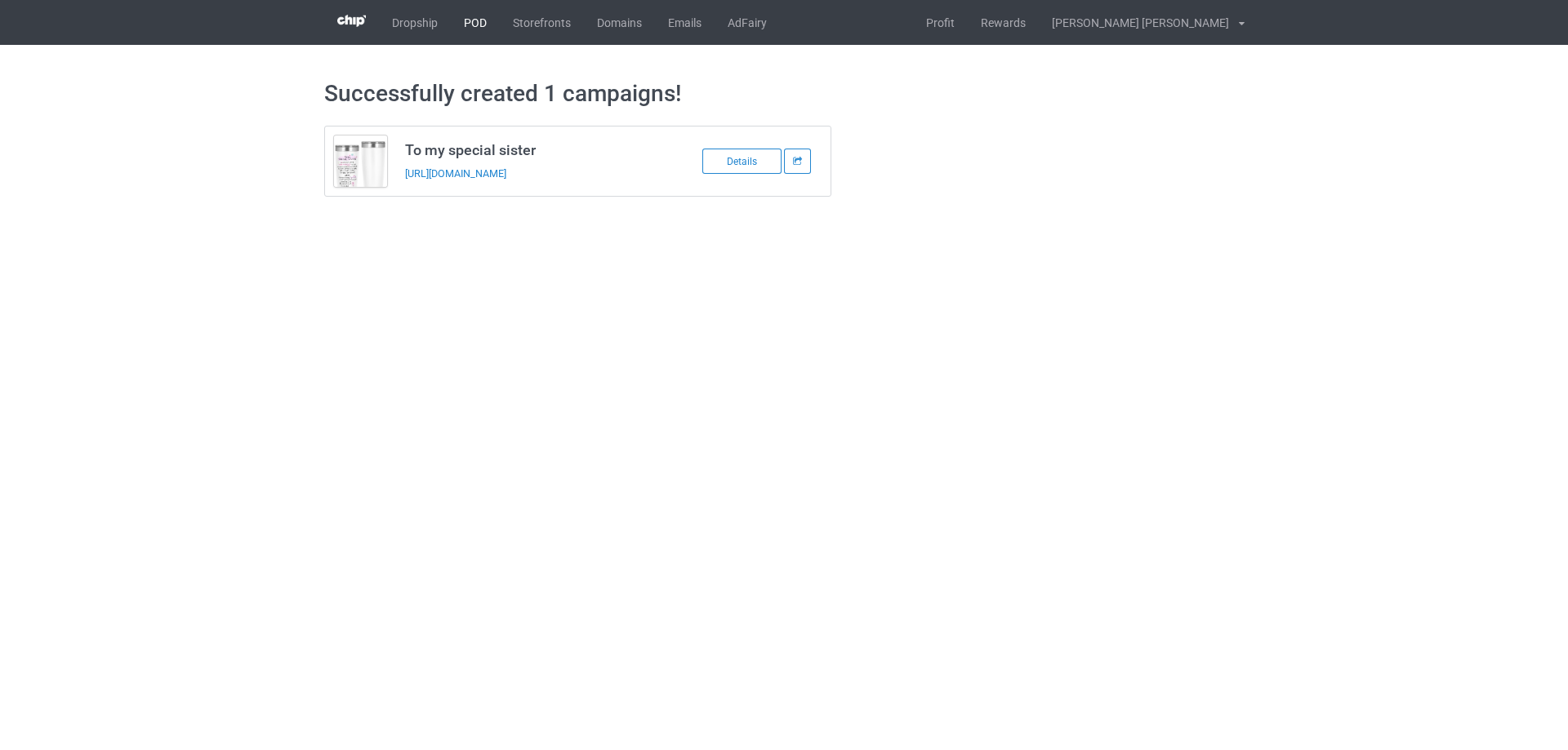
click at [456, 32] on link "POD" at bounding box center [475, 22] width 49 height 45
